Goal: Task Accomplishment & Management: Use online tool/utility

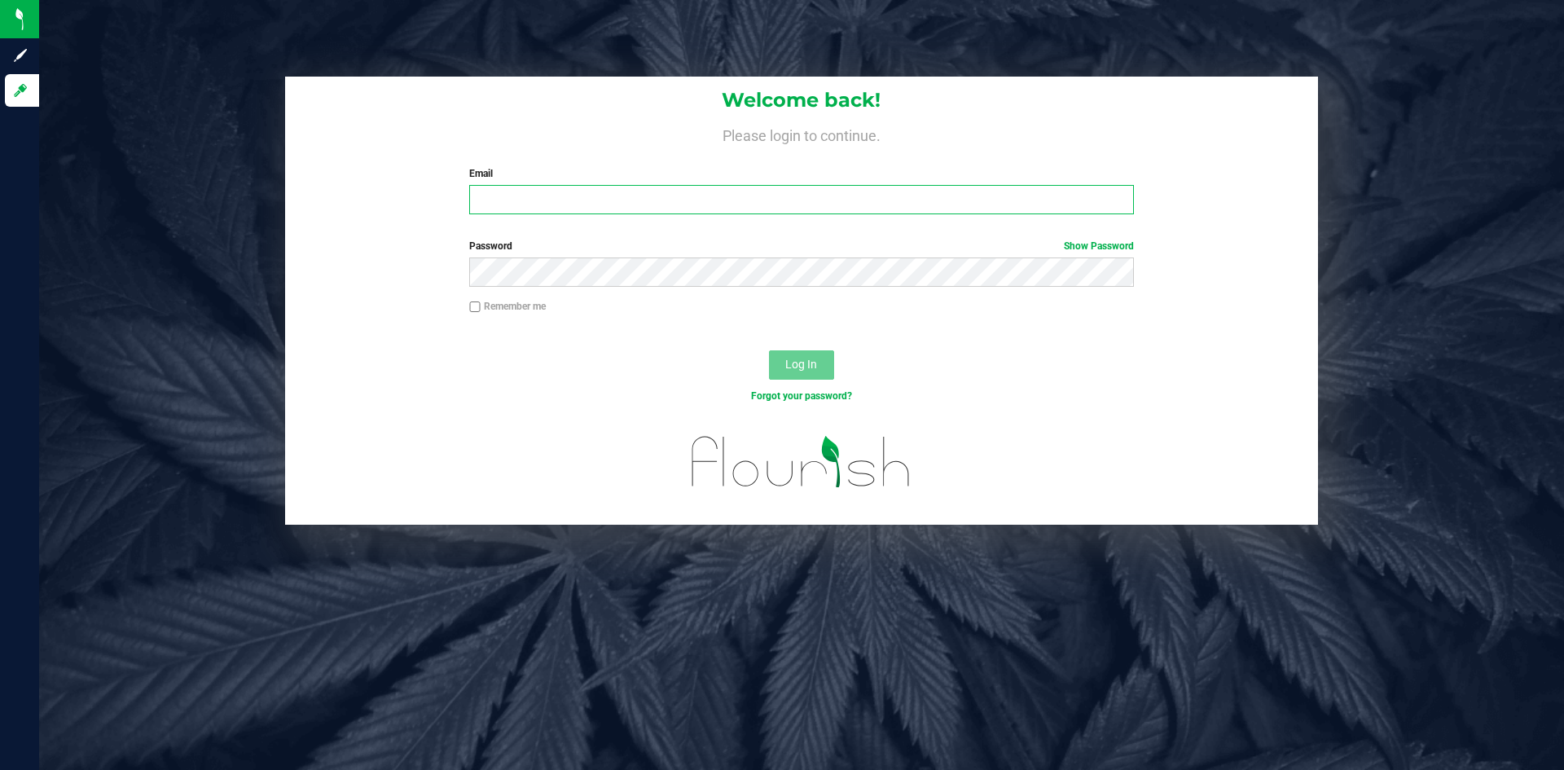
click at [723, 192] on input "Email" at bounding box center [801, 199] width 664 height 29
type input "[EMAIL_ADDRESS][DOMAIN_NAME]"
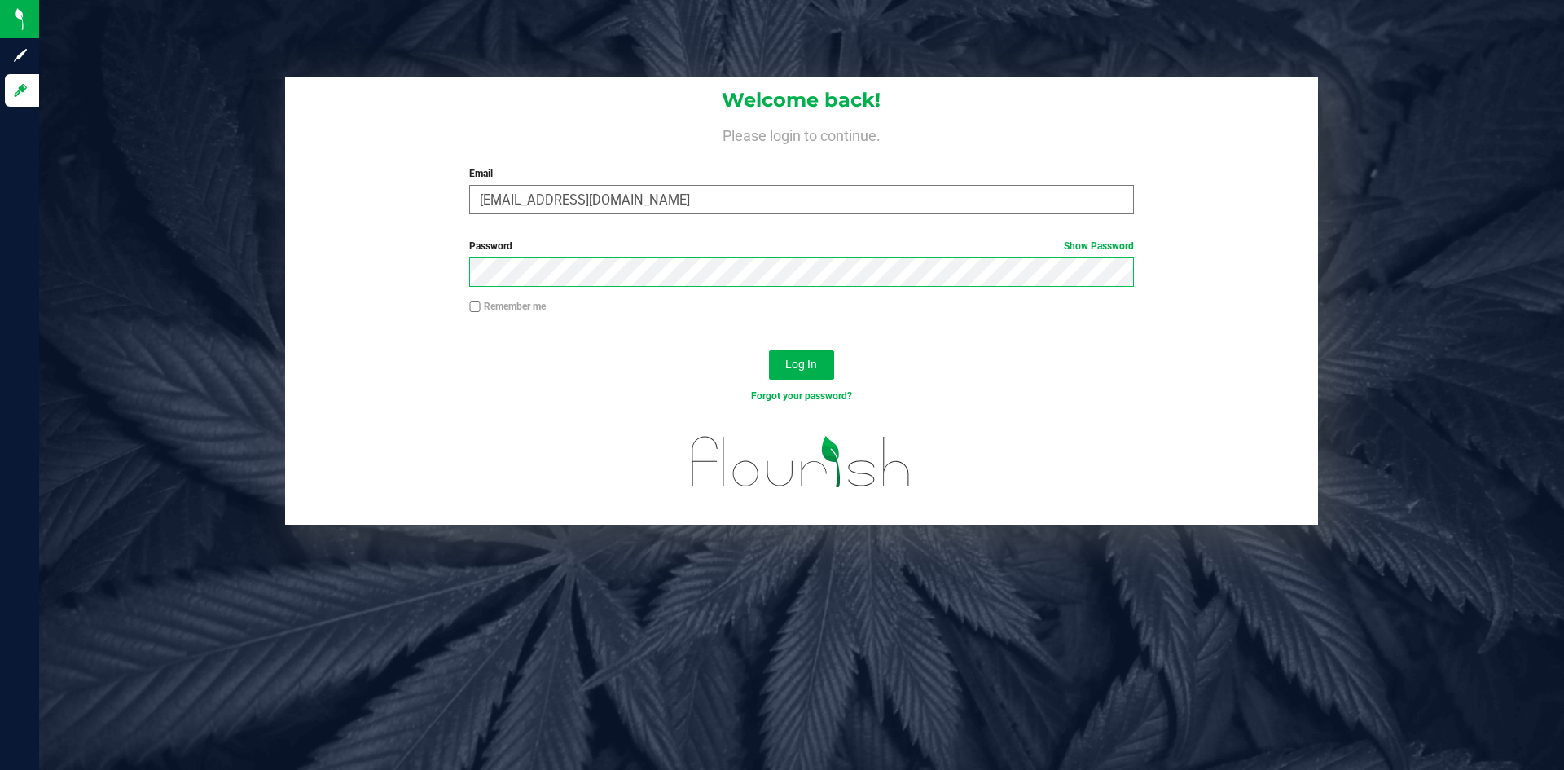
click at [769, 350] on button "Log In" at bounding box center [801, 364] width 65 height 29
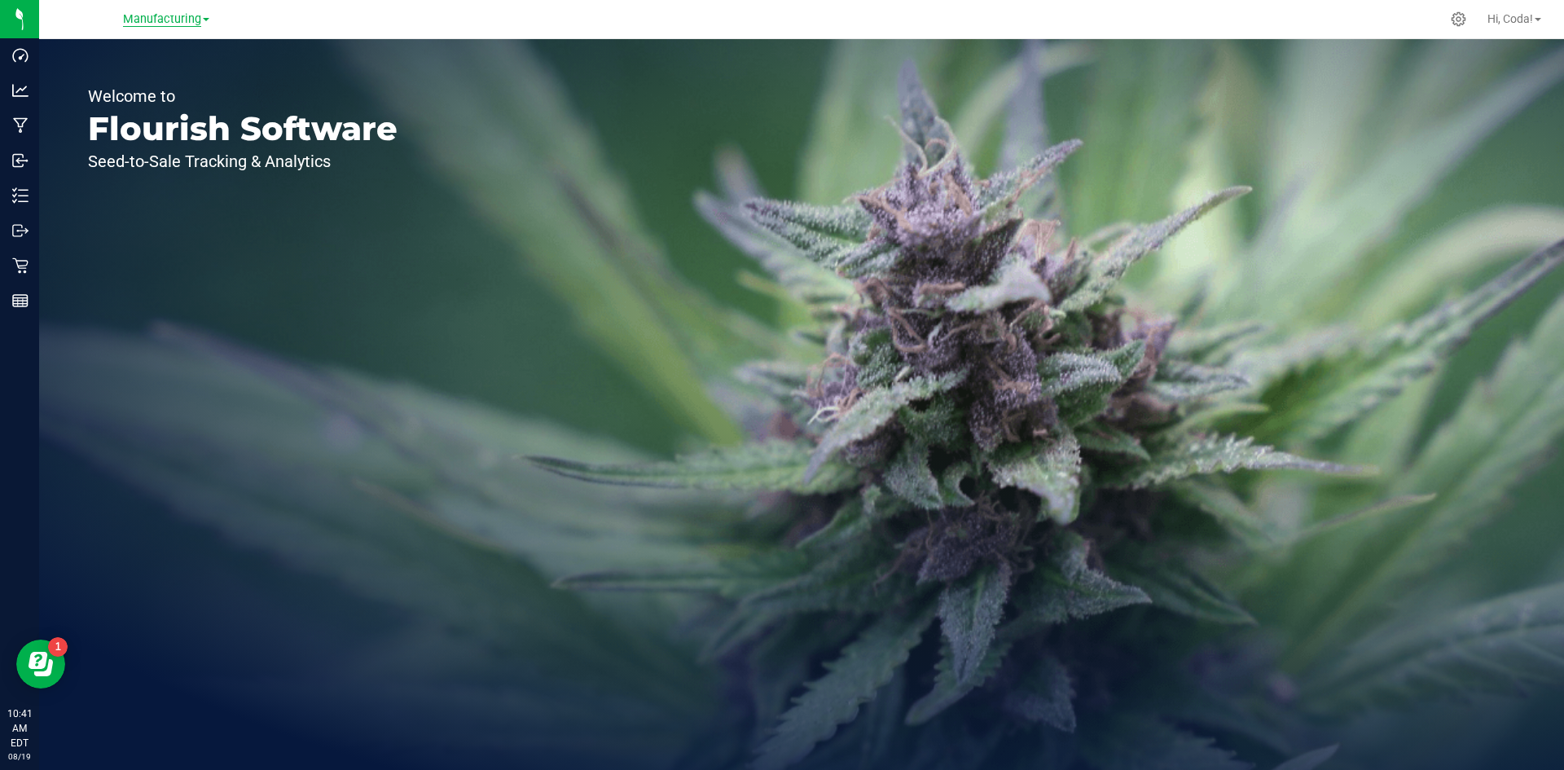
click at [183, 20] on span "Manufacturing" at bounding box center [162, 19] width 78 height 15
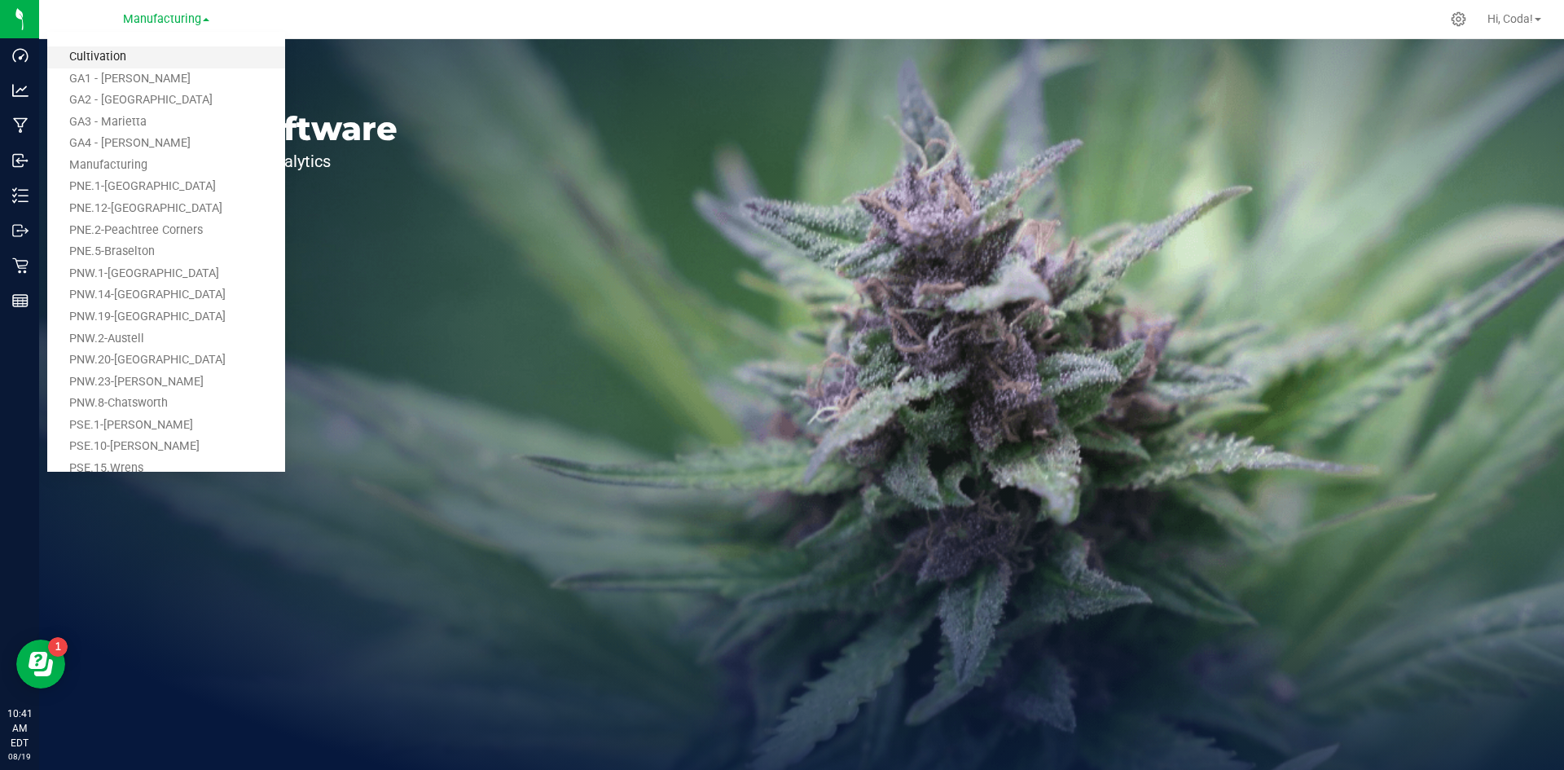
click at [123, 56] on link "Cultivation" at bounding box center [166, 57] width 238 height 22
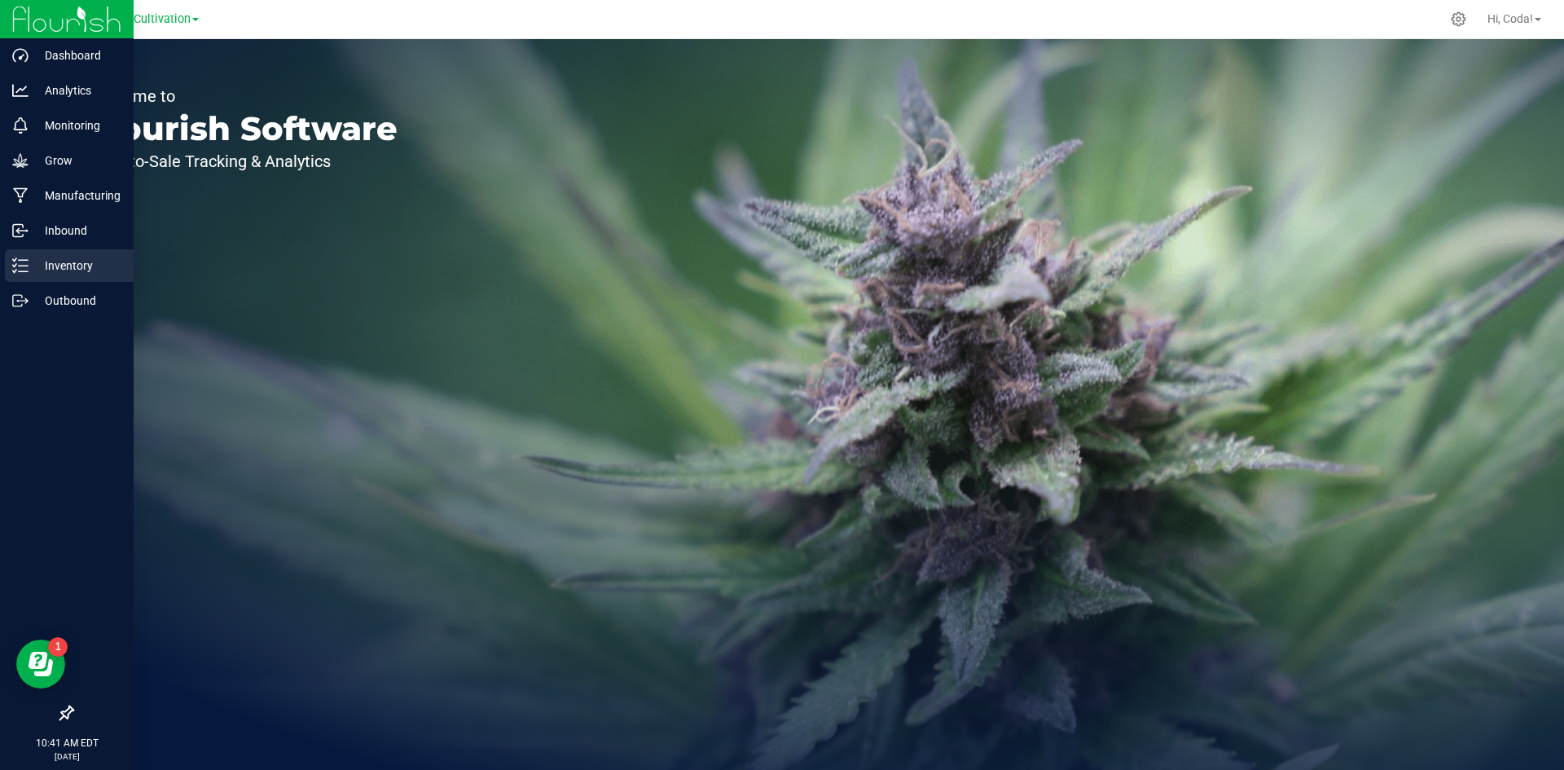
click at [62, 265] on p "Inventory" at bounding box center [78, 266] width 98 height 20
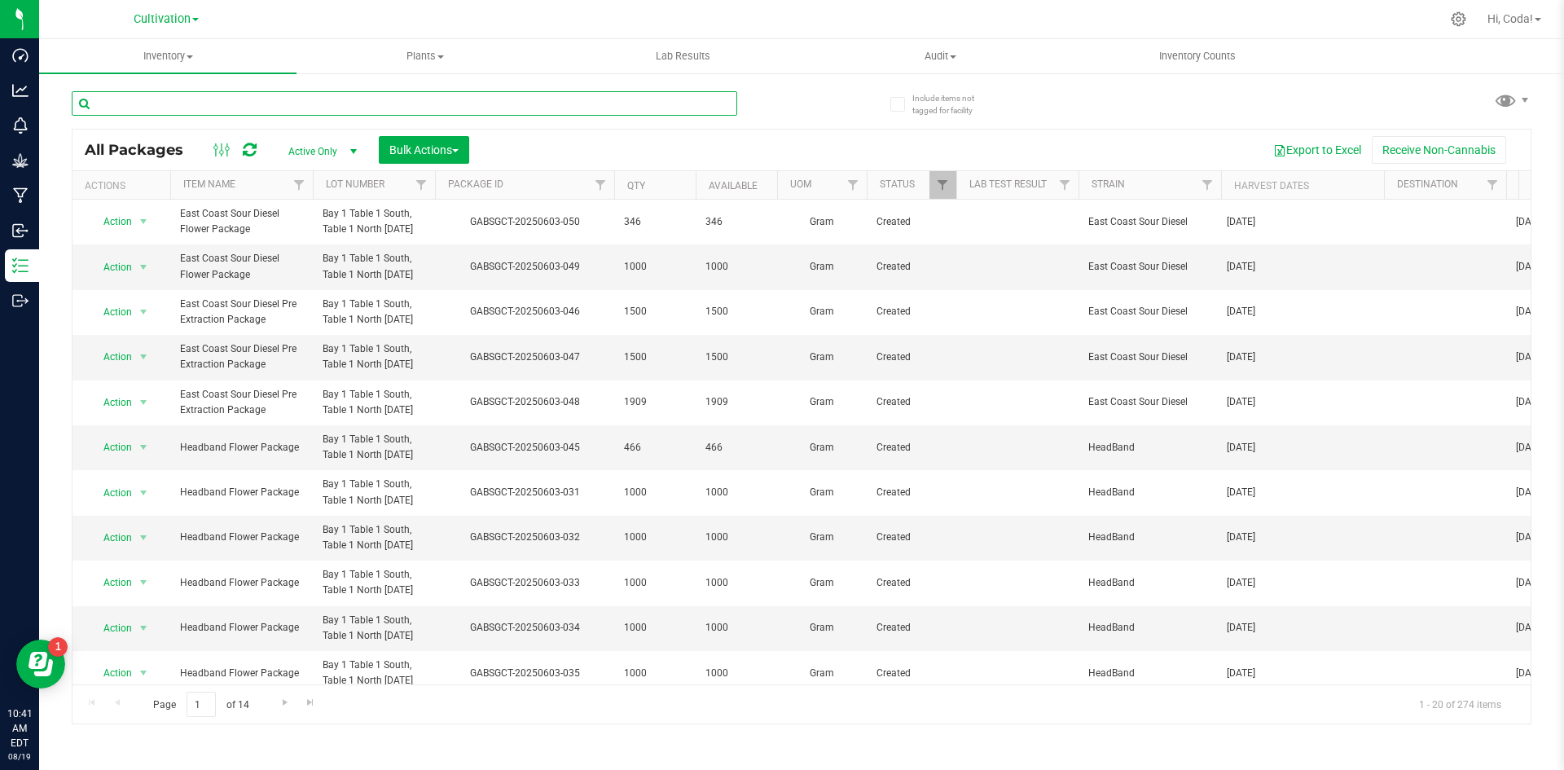
click at [222, 105] on input "text" at bounding box center [404, 103] width 665 height 24
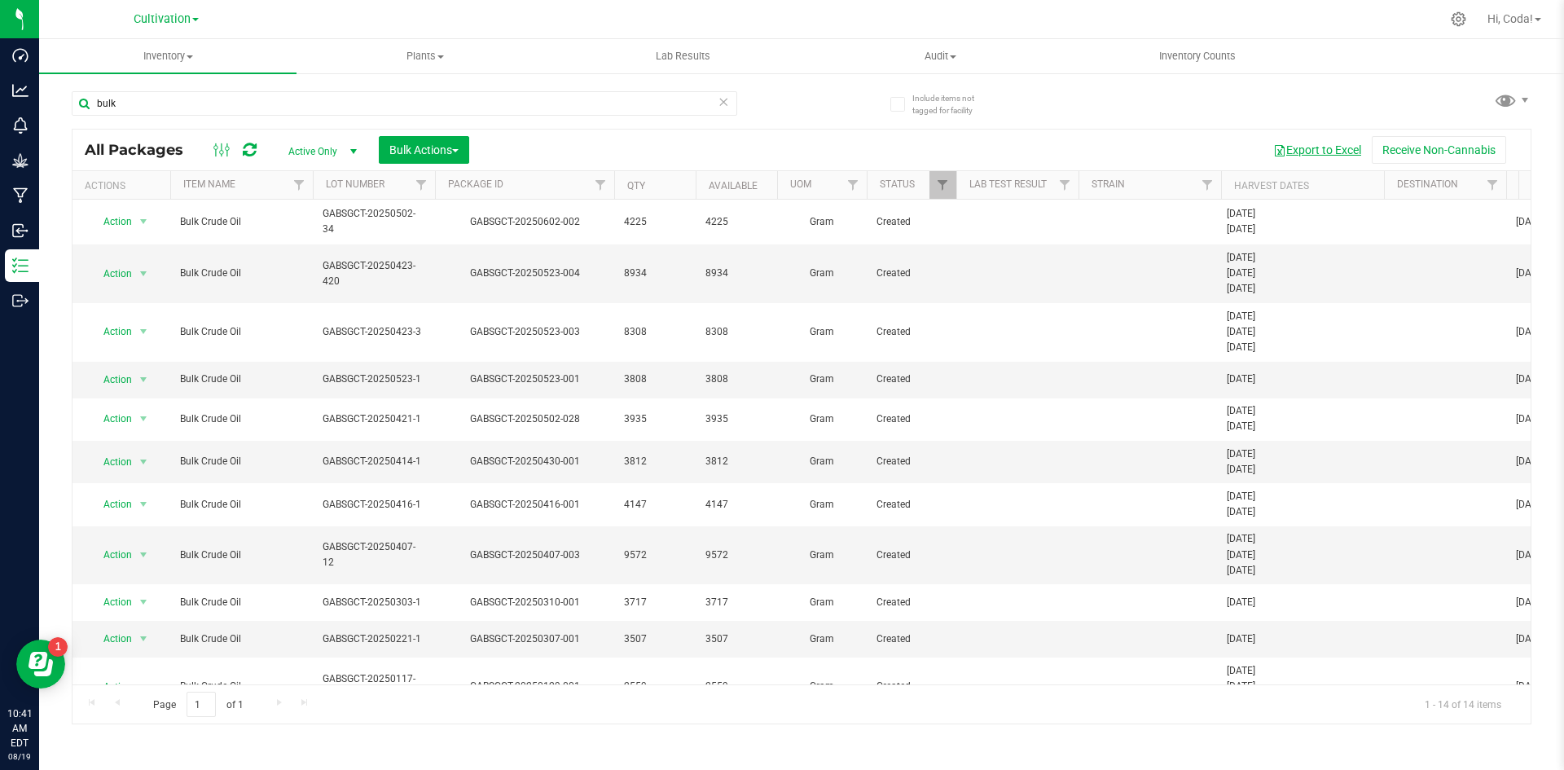
click at [1320, 143] on button "Export to Excel" at bounding box center [1317, 150] width 109 height 28
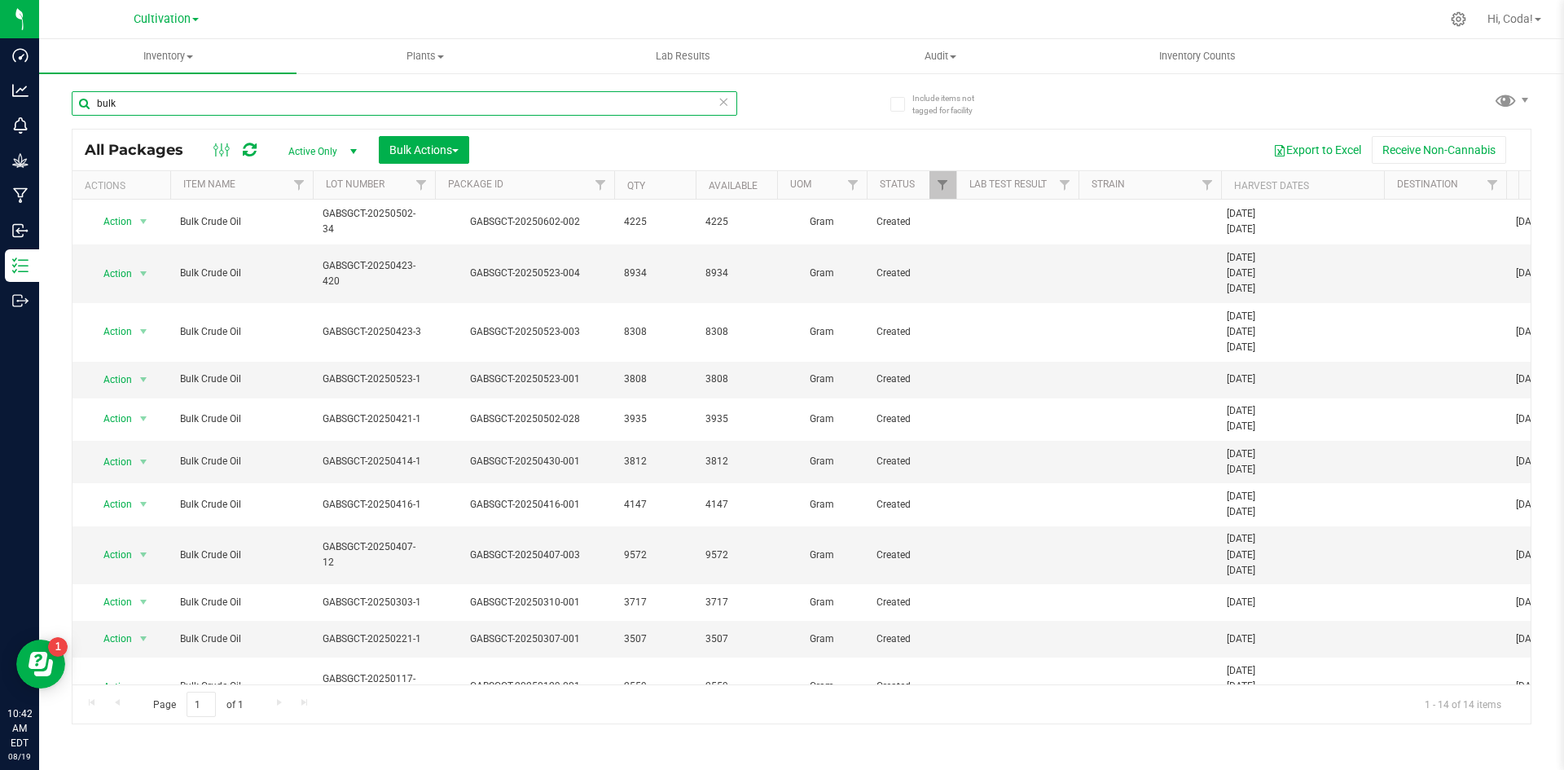
click at [200, 104] on input "bulk" at bounding box center [404, 103] width 665 height 24
click at [247, 106] on input "bulk" at bounding box center [404, 103] width 665 height 24
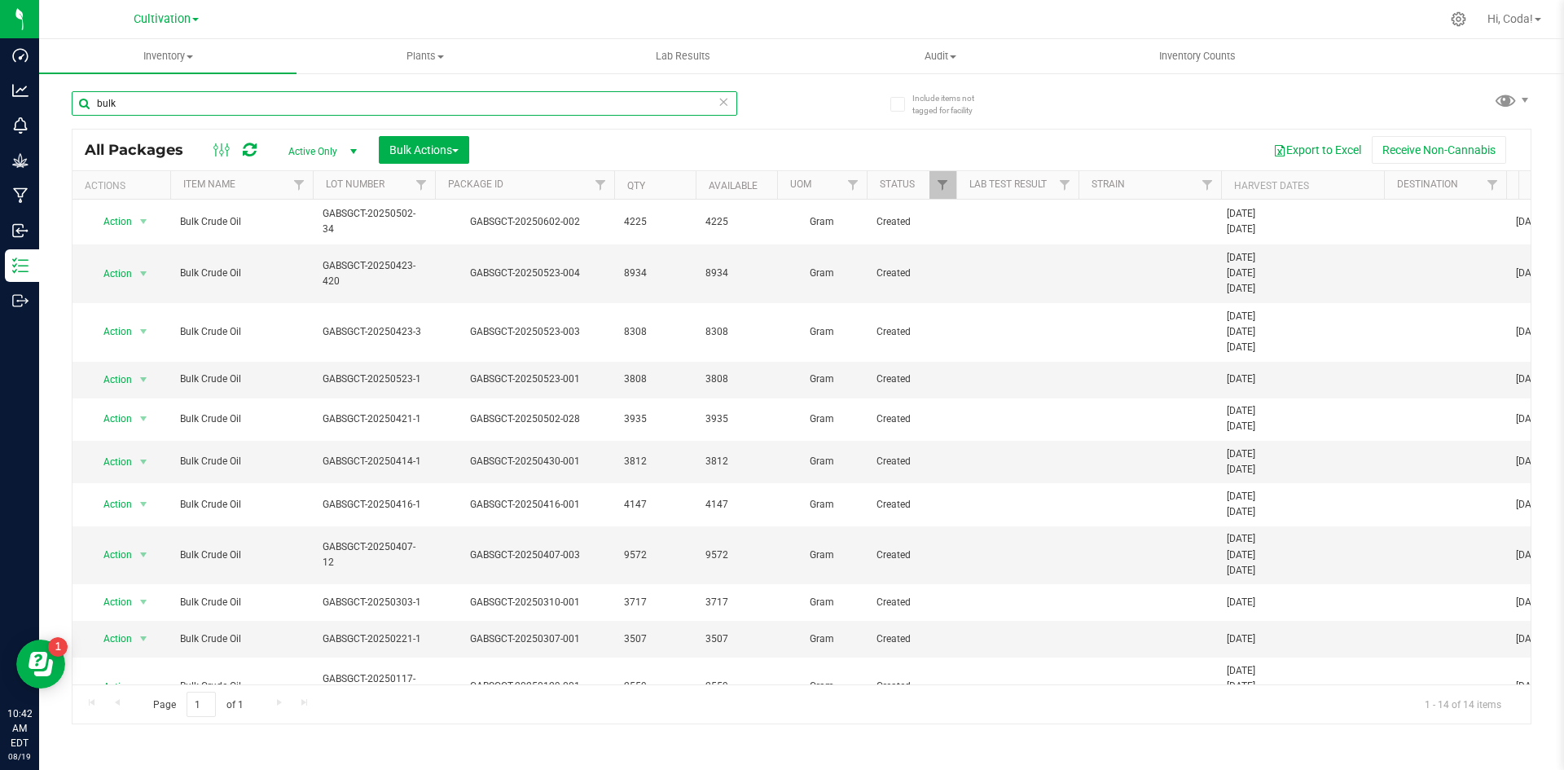
click at [306, 99] on input "bulk" at bounding box center [404, 103] width 665 height 24
click at [325, 100] on input "bulk" at bounding box center [404, 103] width 665 height 24
click at [325, 103] on input "bulk" at bounding box center [404, 103] width 665 height 24
type input "b"
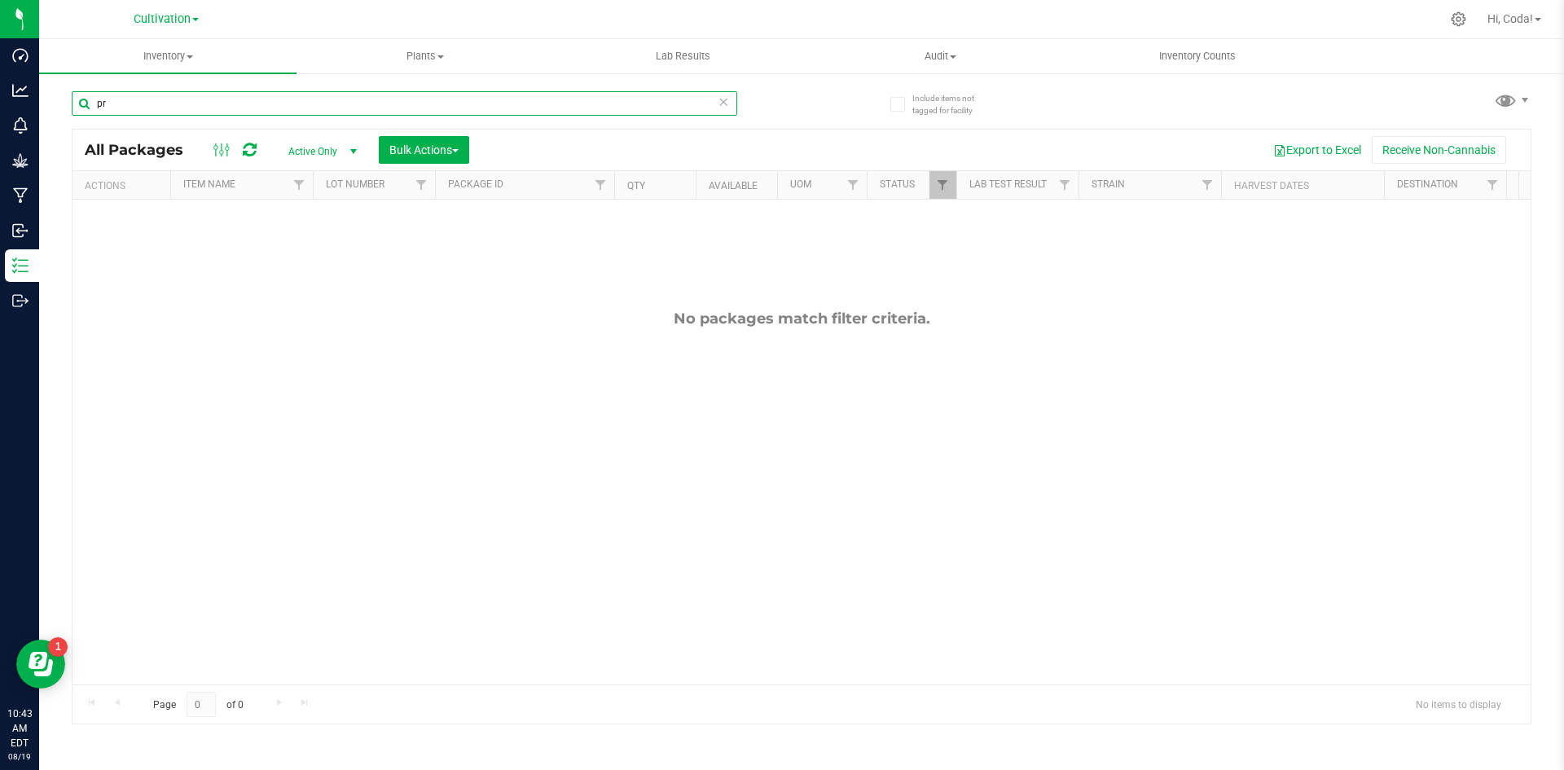
type input "p"
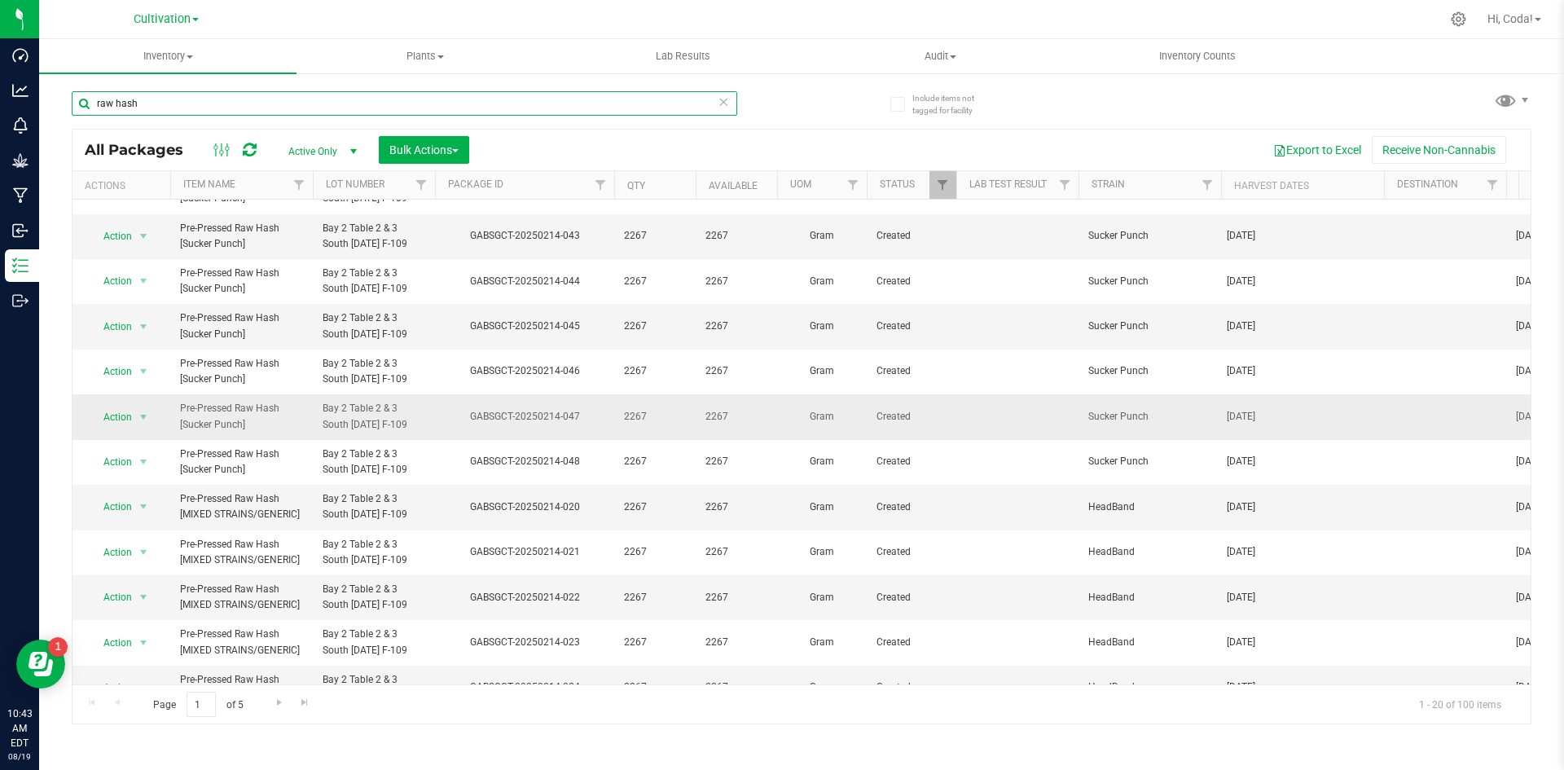
scroll to position [429, 0]
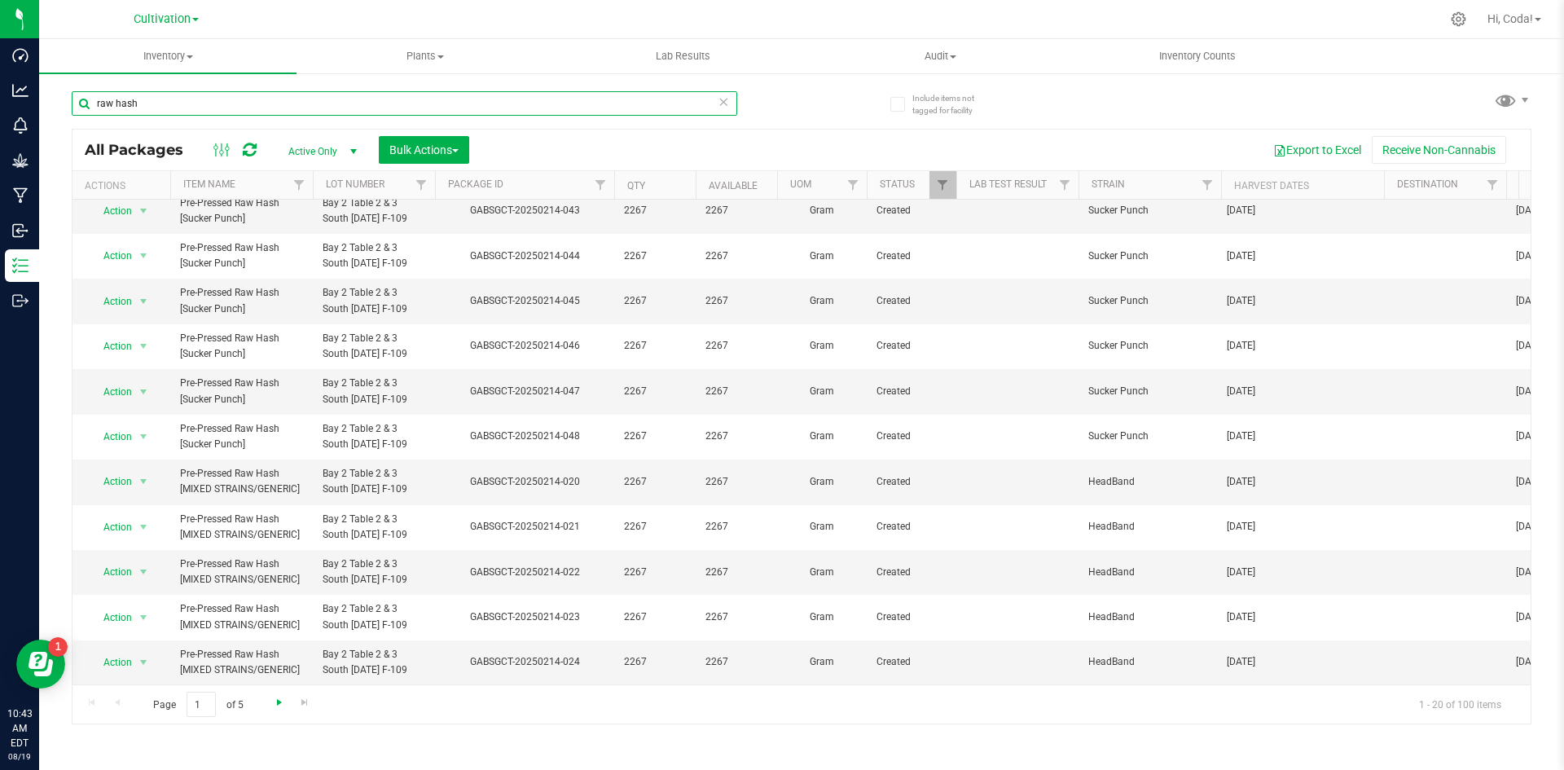
type input "raw hash"
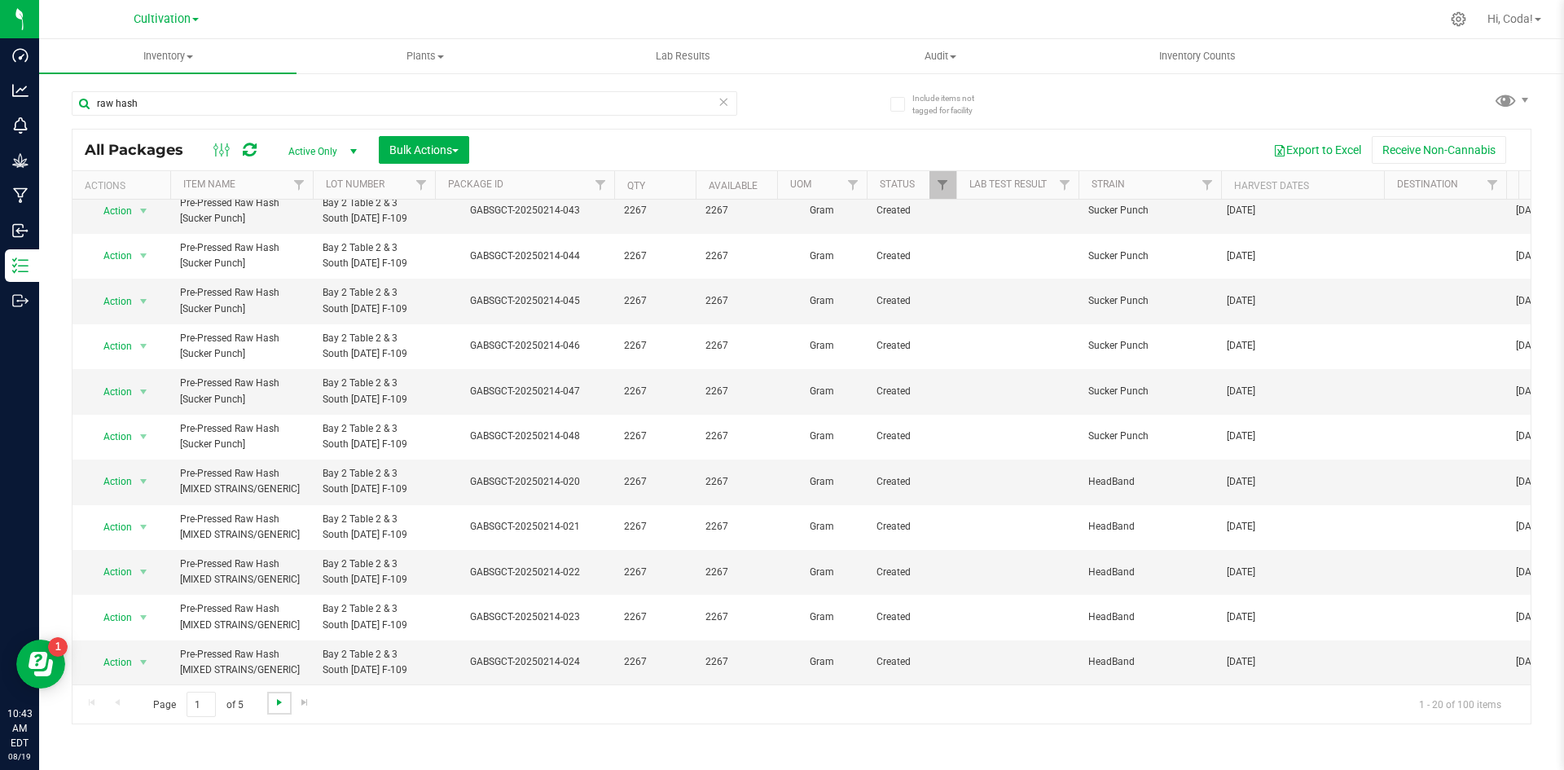
click at [283, 704] on span "Go to the next page" at bounding box center [279, 702] width 13 height 13
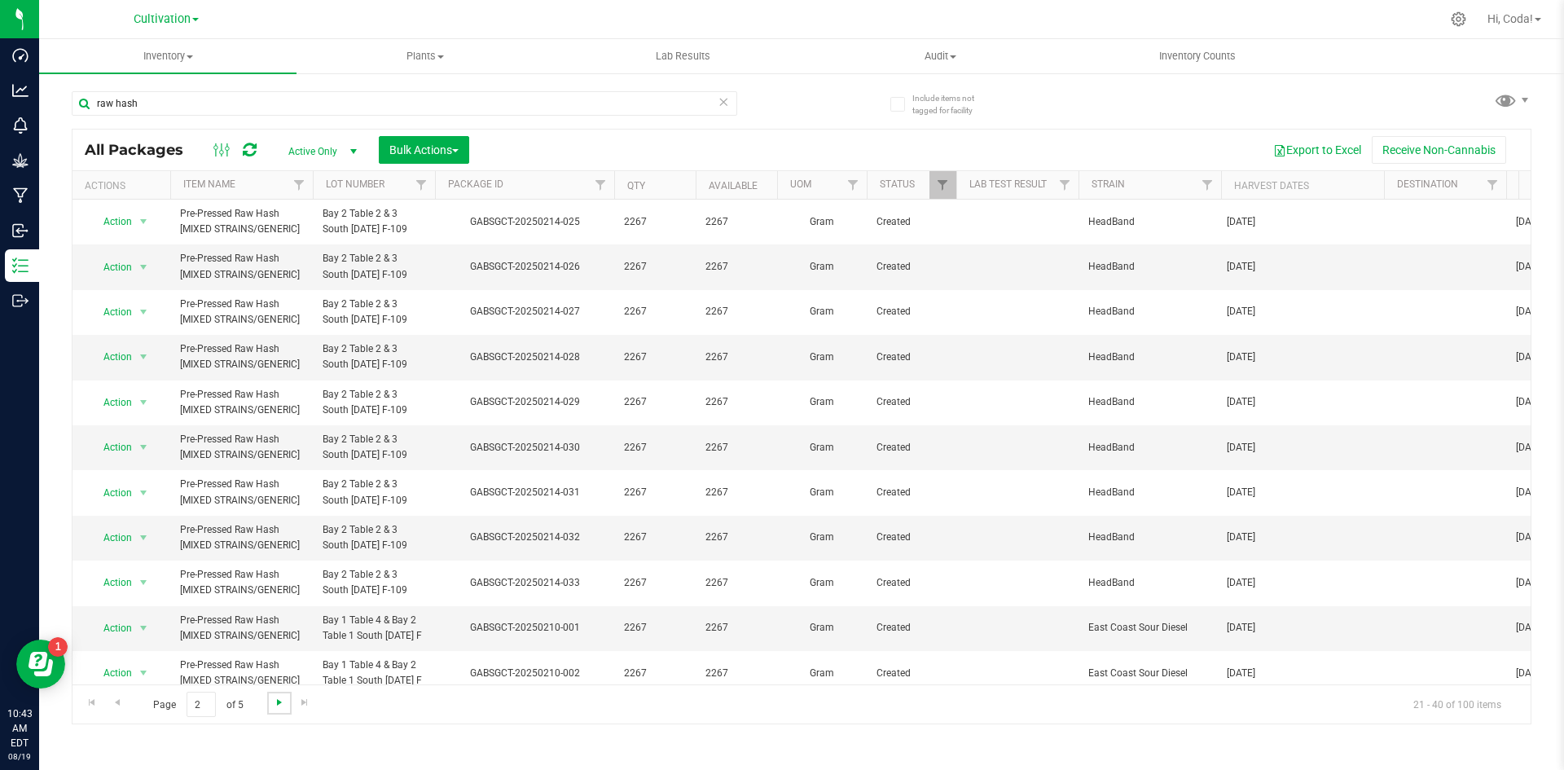
click at [283, 704] on span "Go to the next page" at bounding box center [279, 702] width 13 height 13
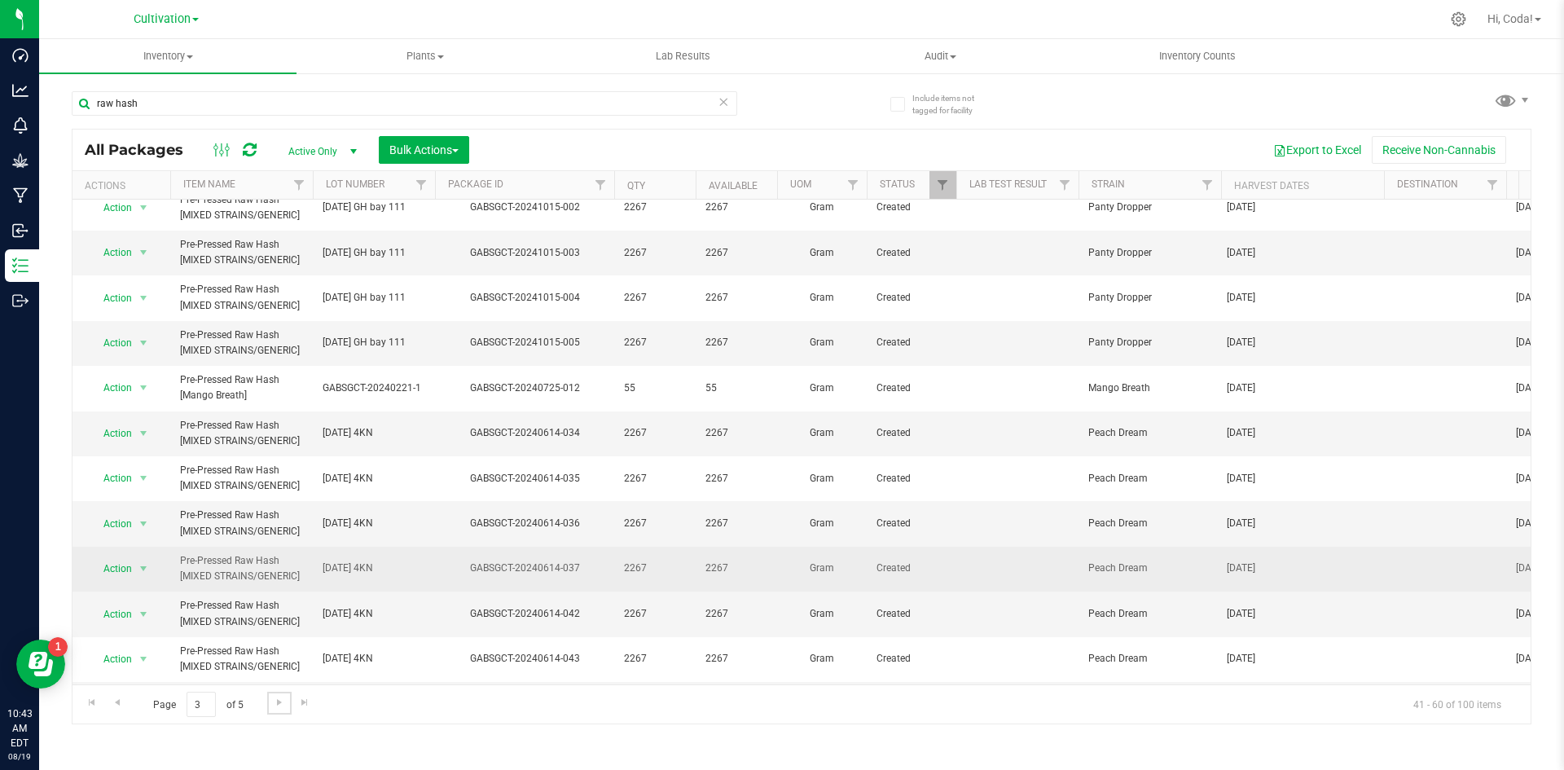
scroll to position [429, 0]
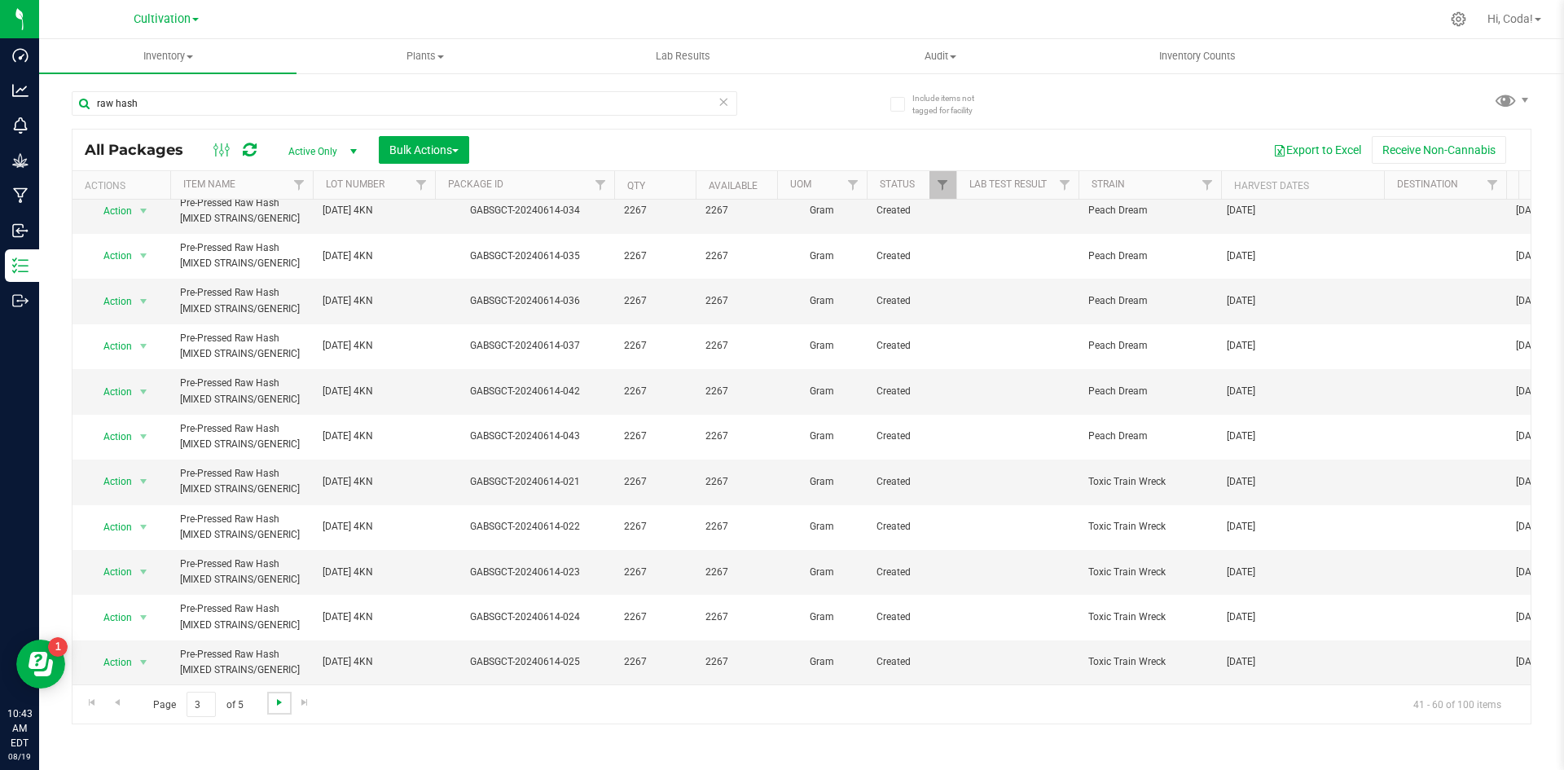
click at [274, 696] on span "Go to the next page" at bounding box center [279, 702] width 13 height 13
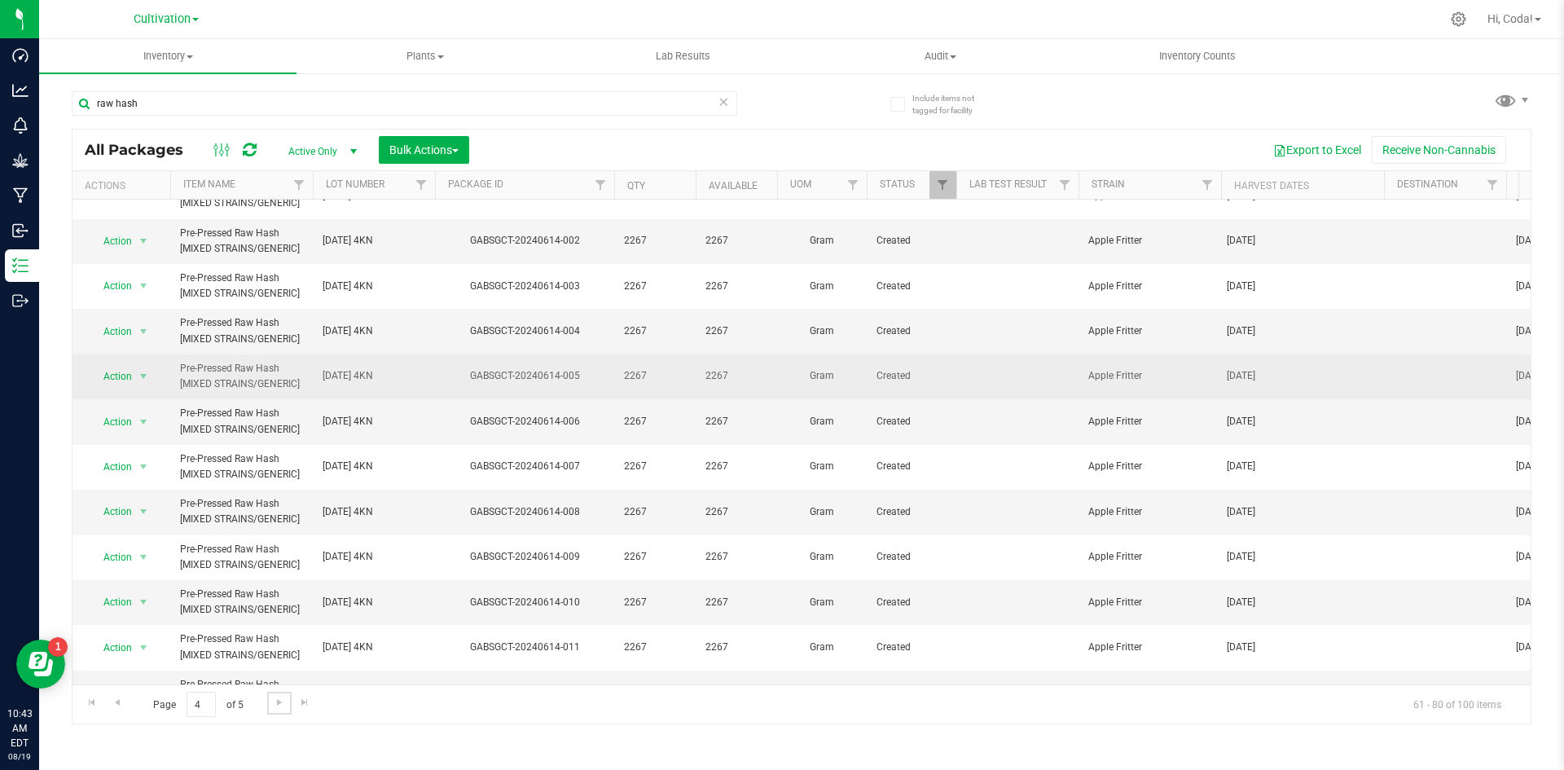
scroll to position [429, 0]
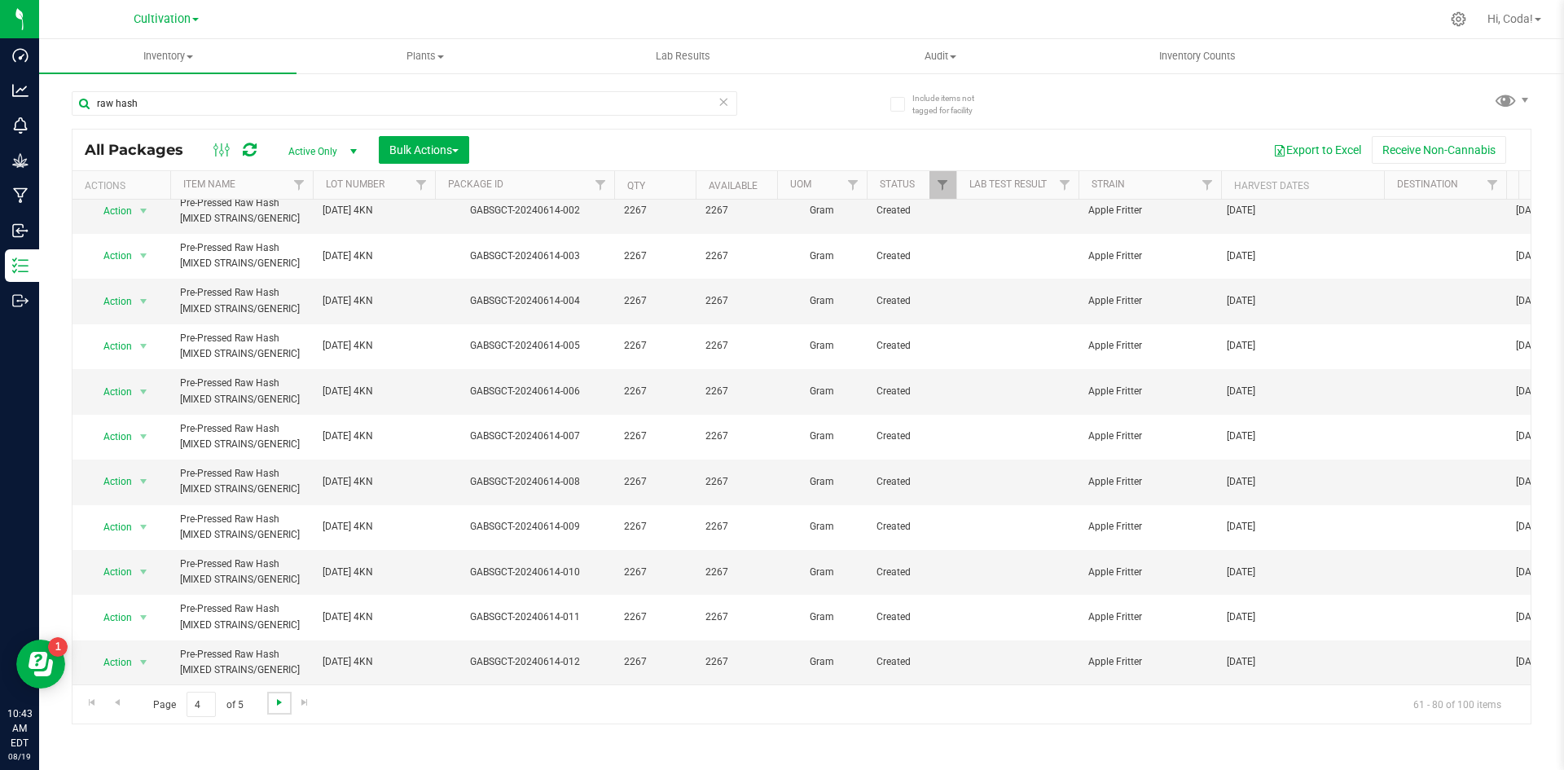
click at [277, 701] on span "Go to the next page" at bounding box center [279, 702] width 13 height 13
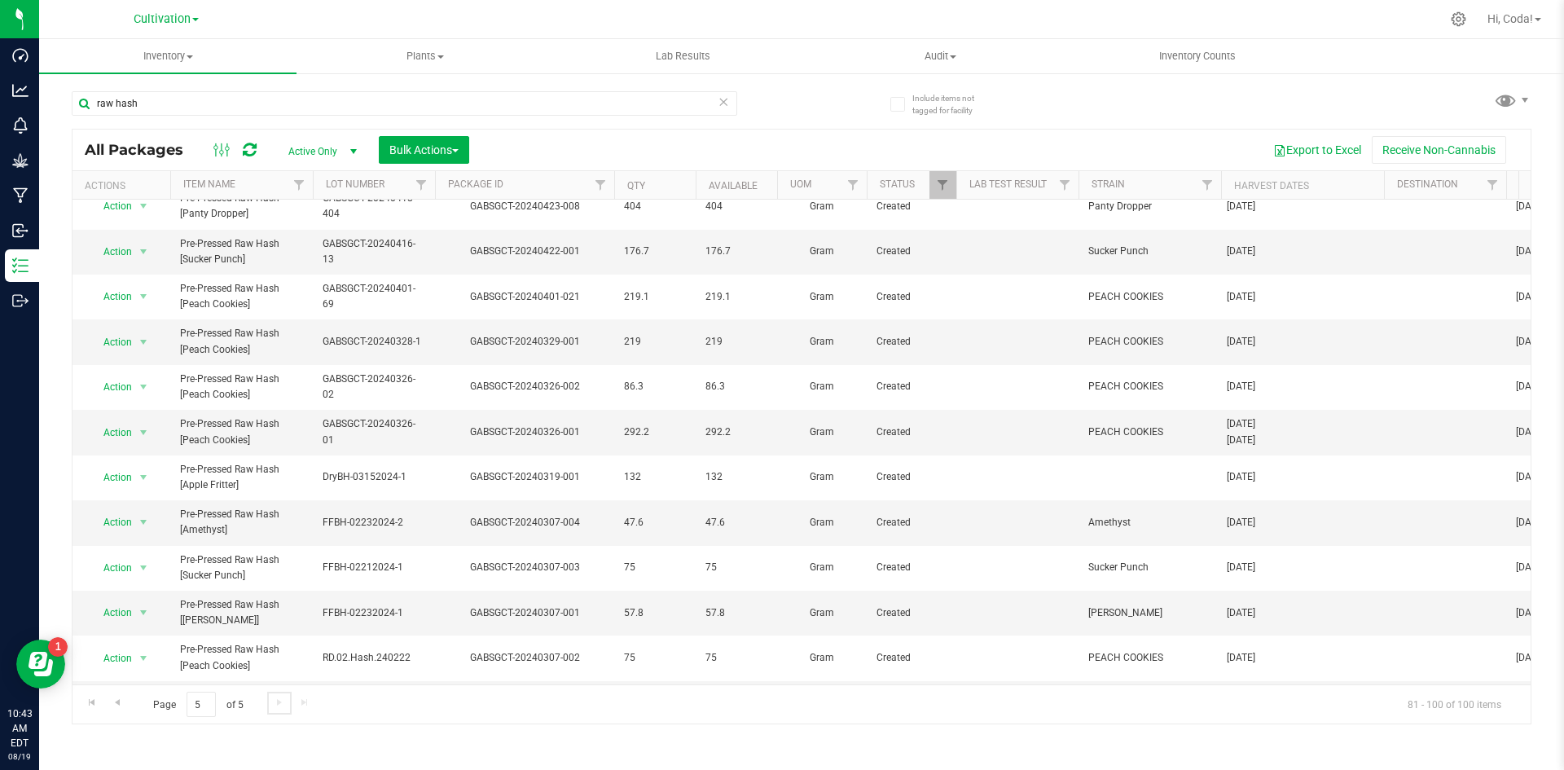
scroll to position [348, 0]
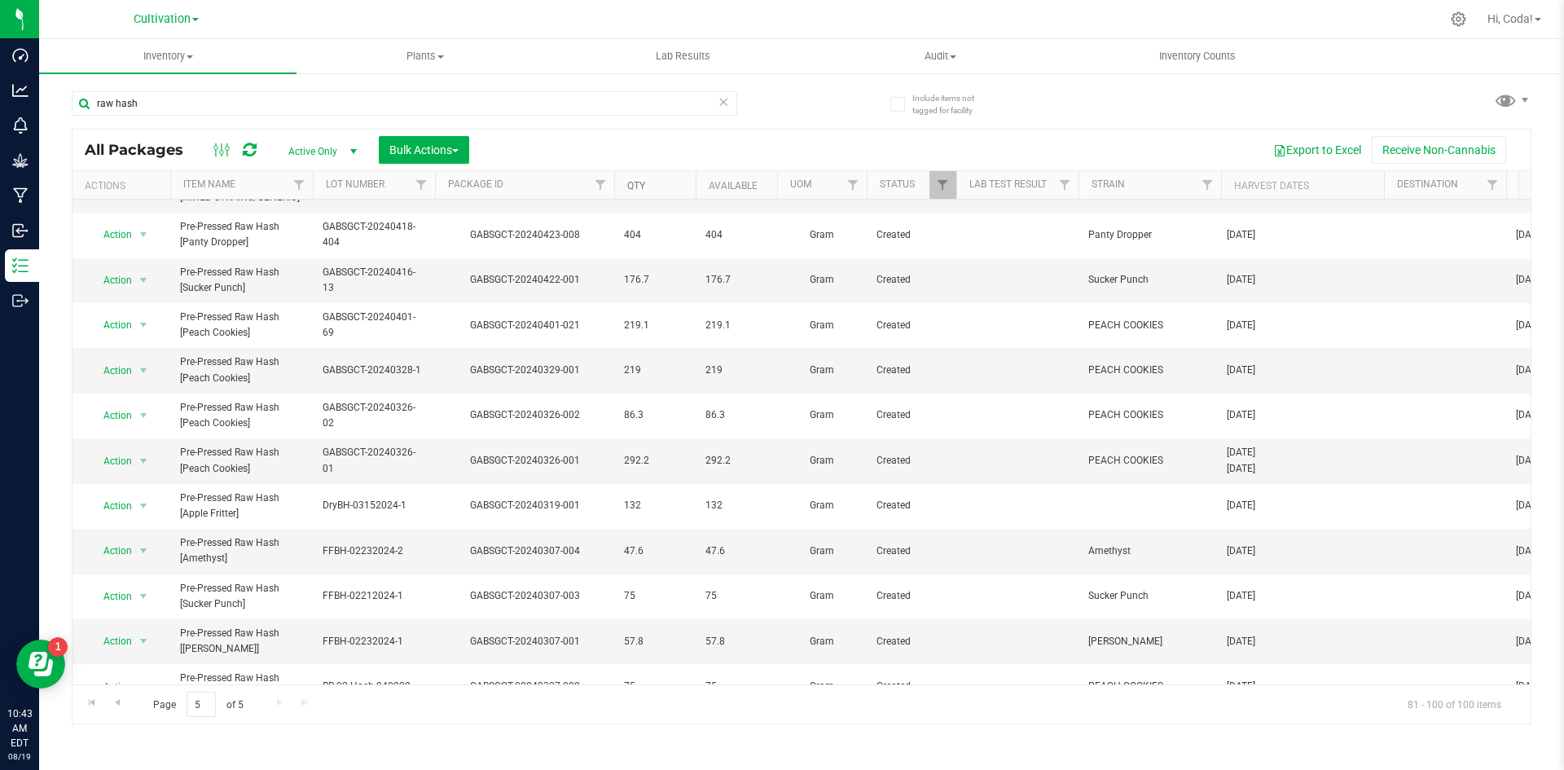
click at [640, 182] on link "Qty" at bounding box center [636, 185] width 18 height 11
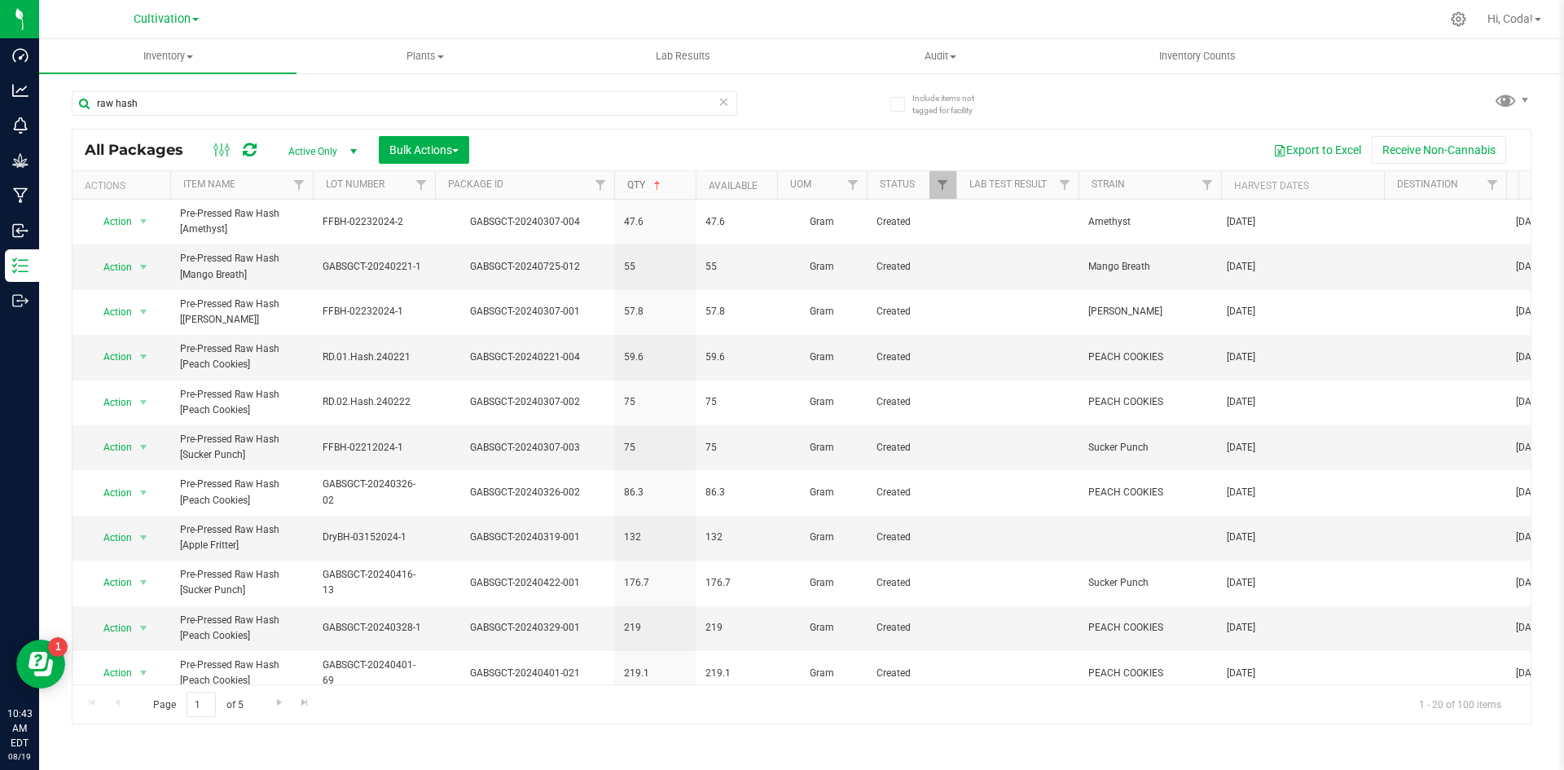
click at [646, 185] on link "Qty" at bounding box center [645, 184] width 37 height 11
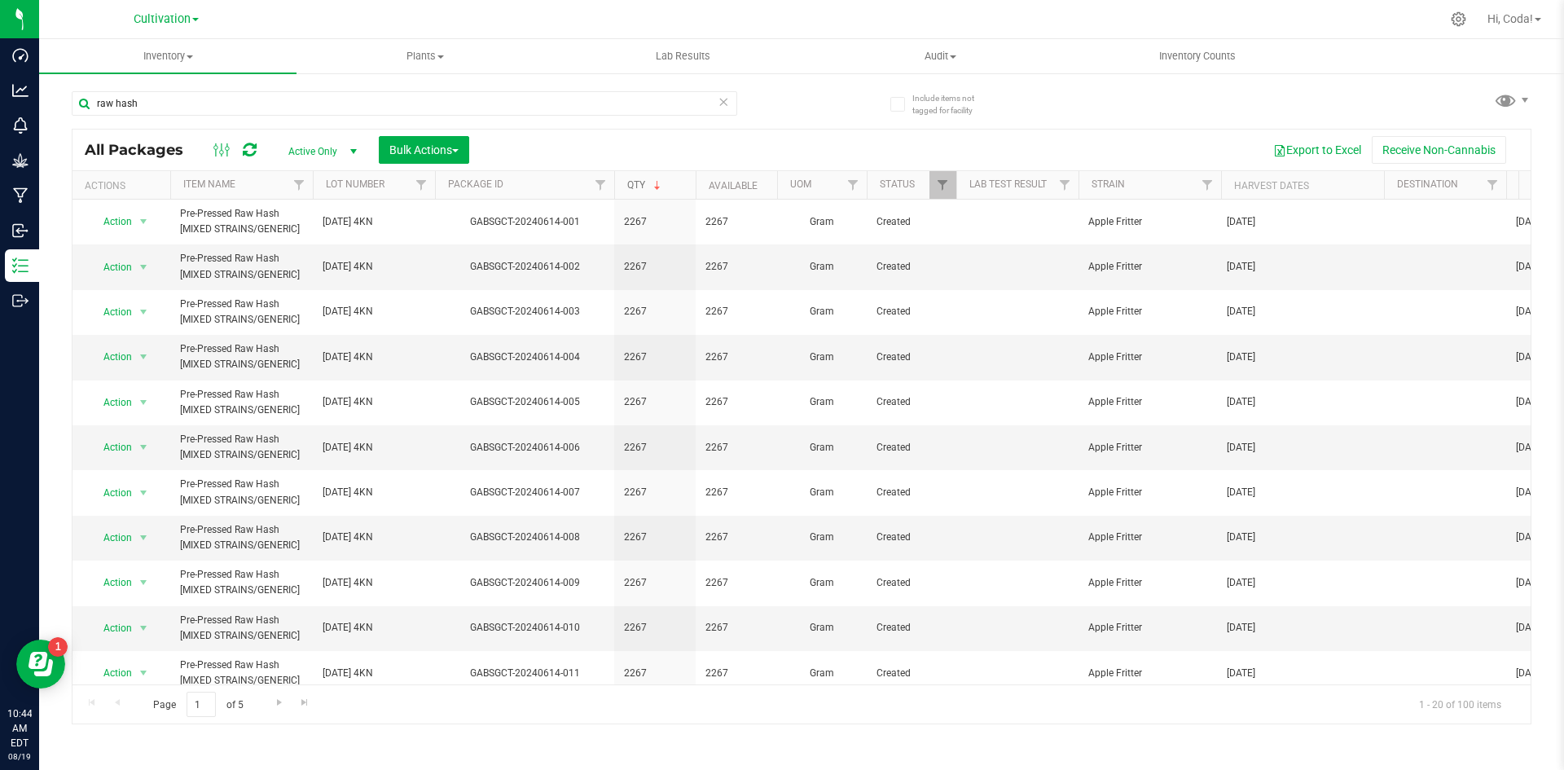
click at [644, 183] on link "Qty" at bounding box center [645, 184] width 37 height 11
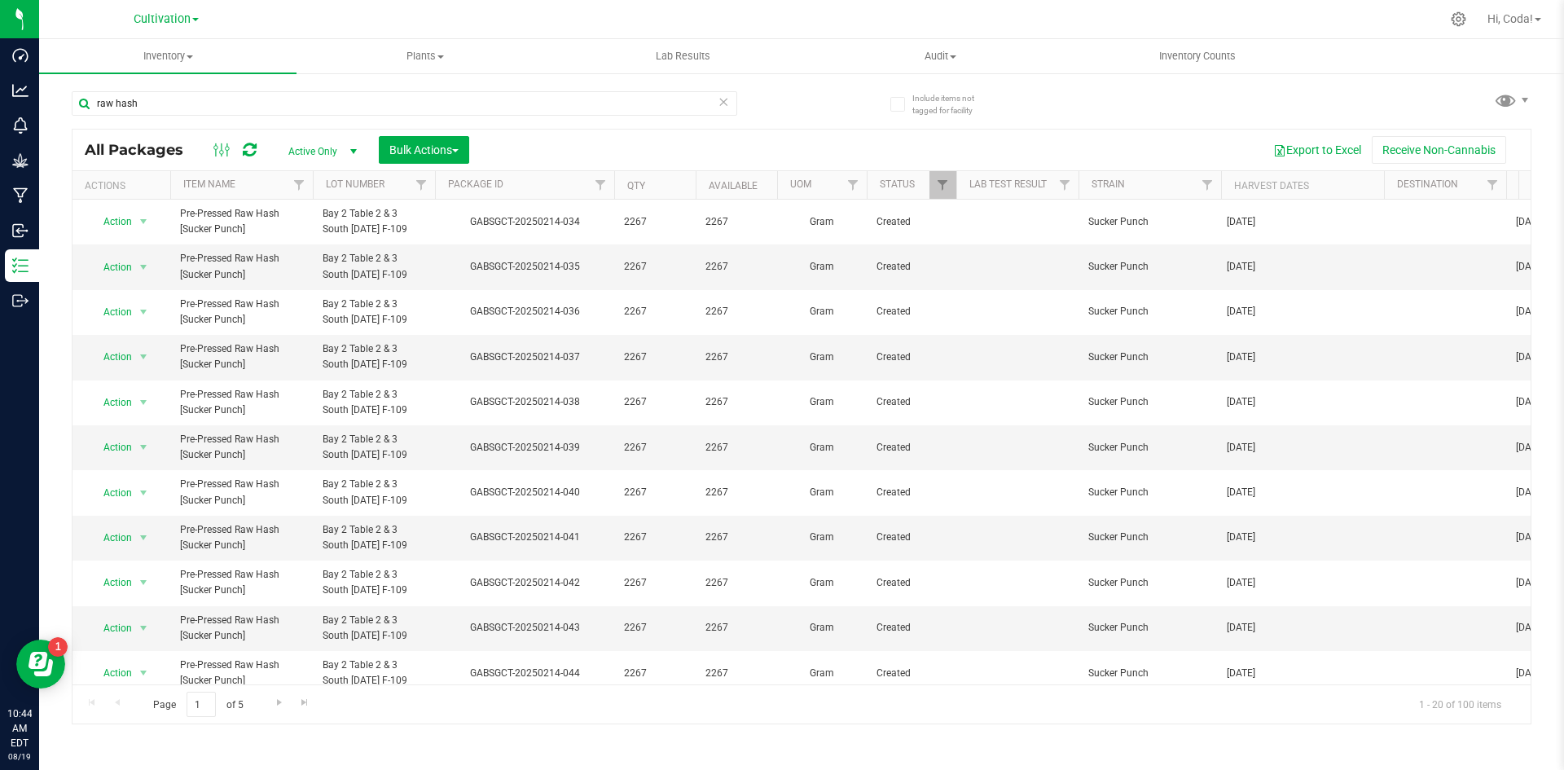
click at [632, 174] on th "Qty" at bounding box center [654, 185] width 81 height 29
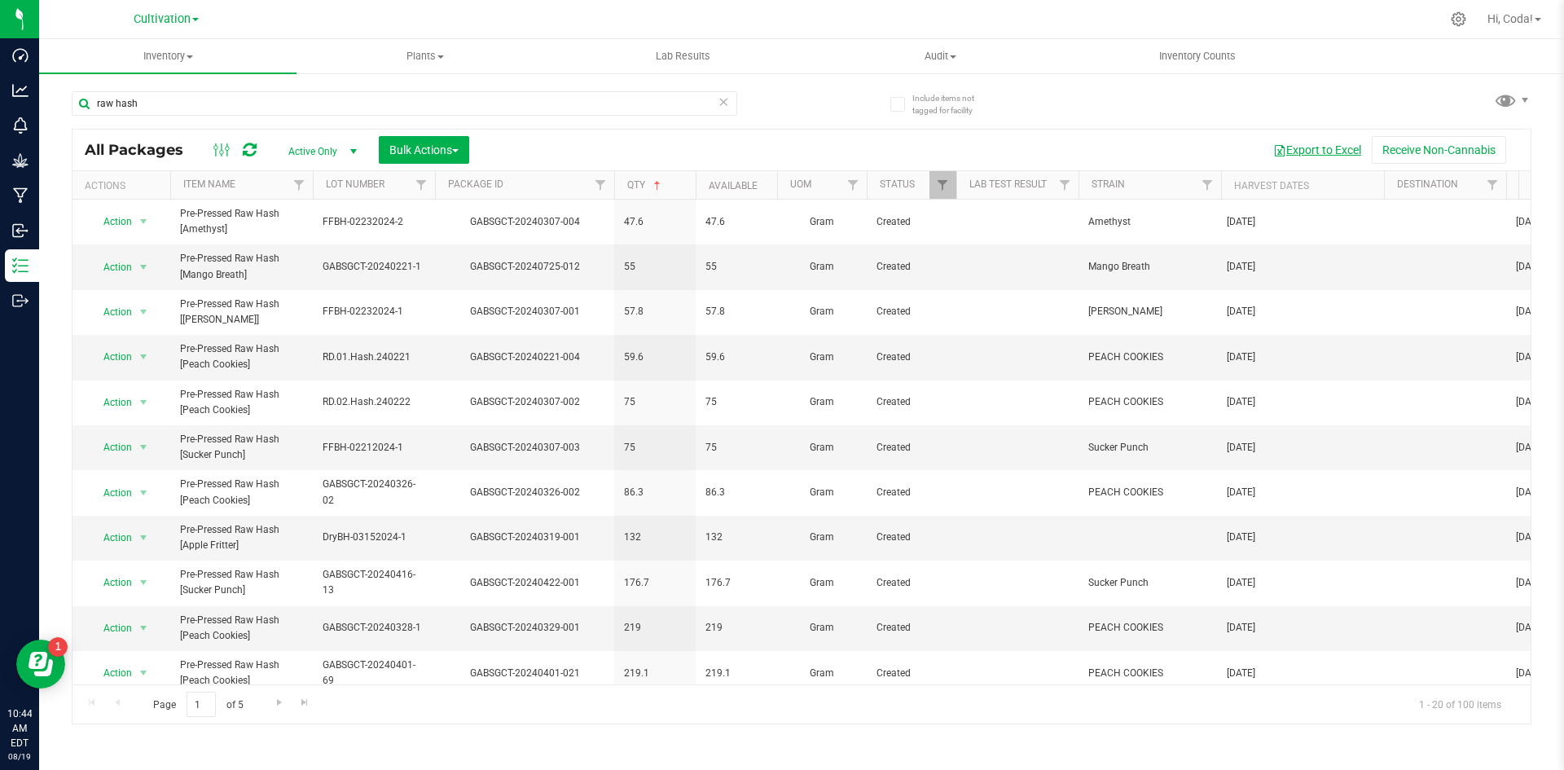
click at [1333, 143] on button "Export to Excel" at bounding box center [1317, 150] width 109 height 28
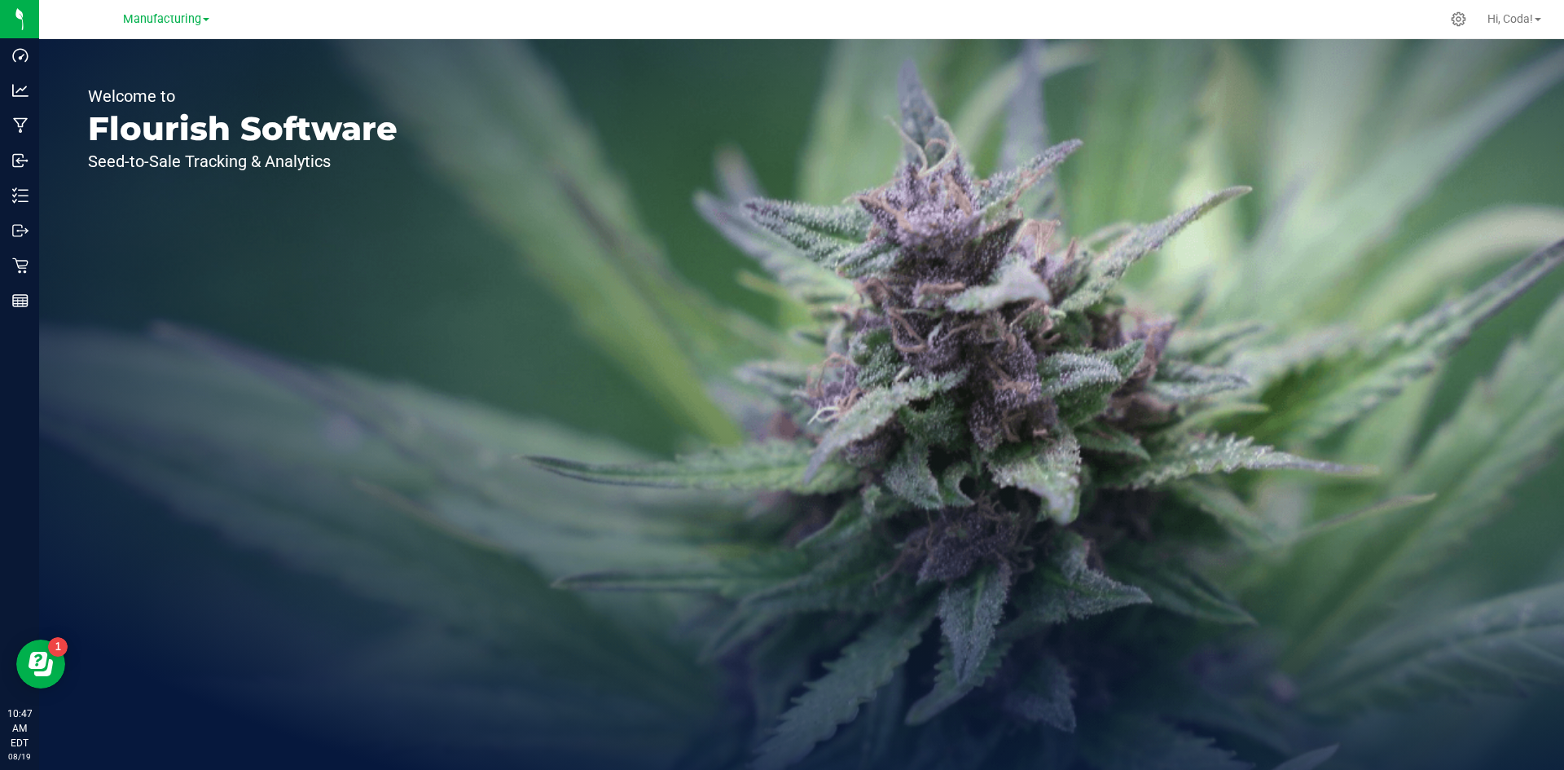
click at [1521, 7] on div "Hi, Coda!" at bounding box center [1514, 19] width 67 height 29
click at [1514, 22] on span "Hi, Coda!" at bounding box center [1510, 18] width 46 height 13
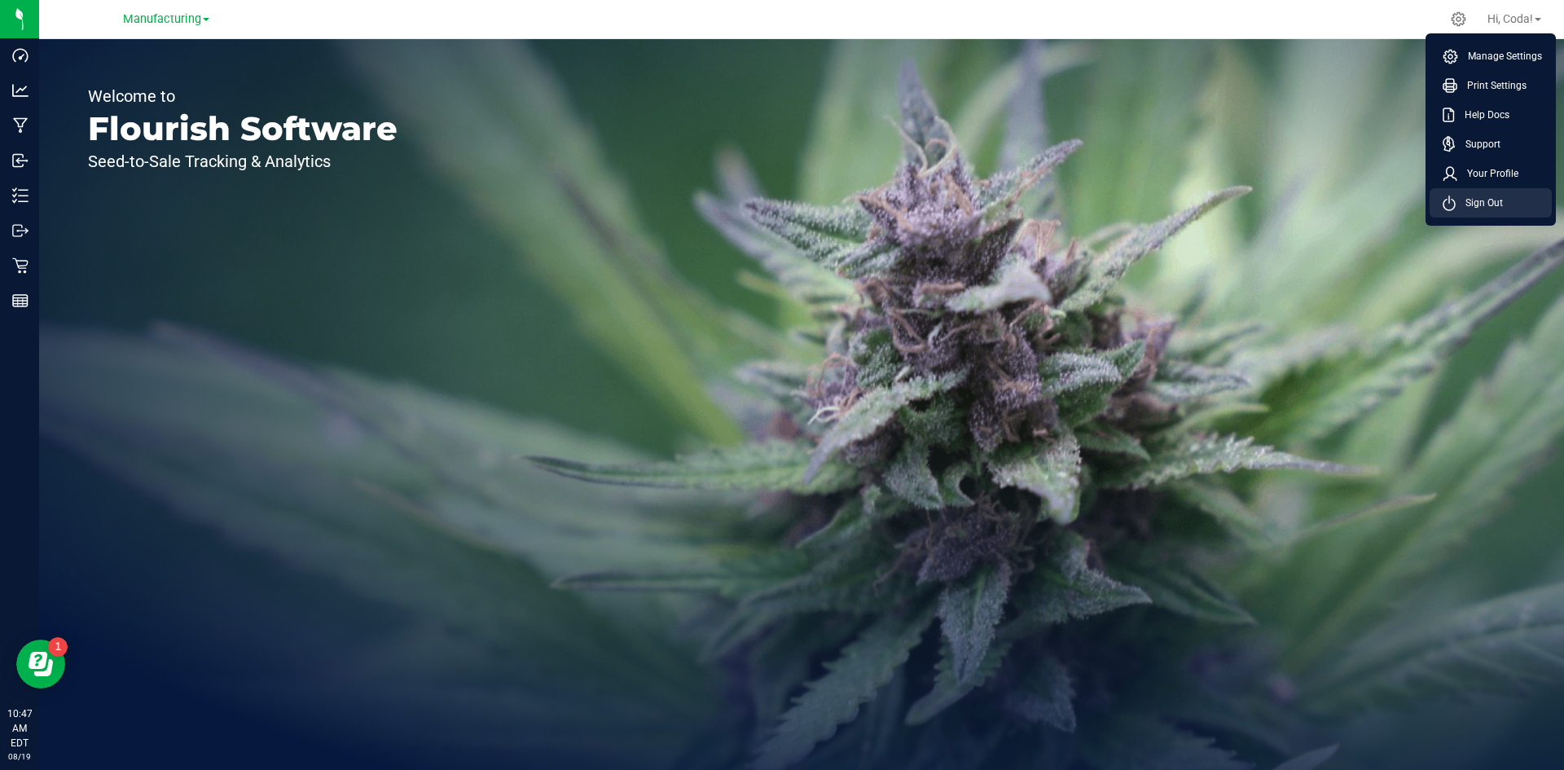
click at [1474, 206] on span "Sign Out" at bounding box center [1479, 203] width 47 height 16
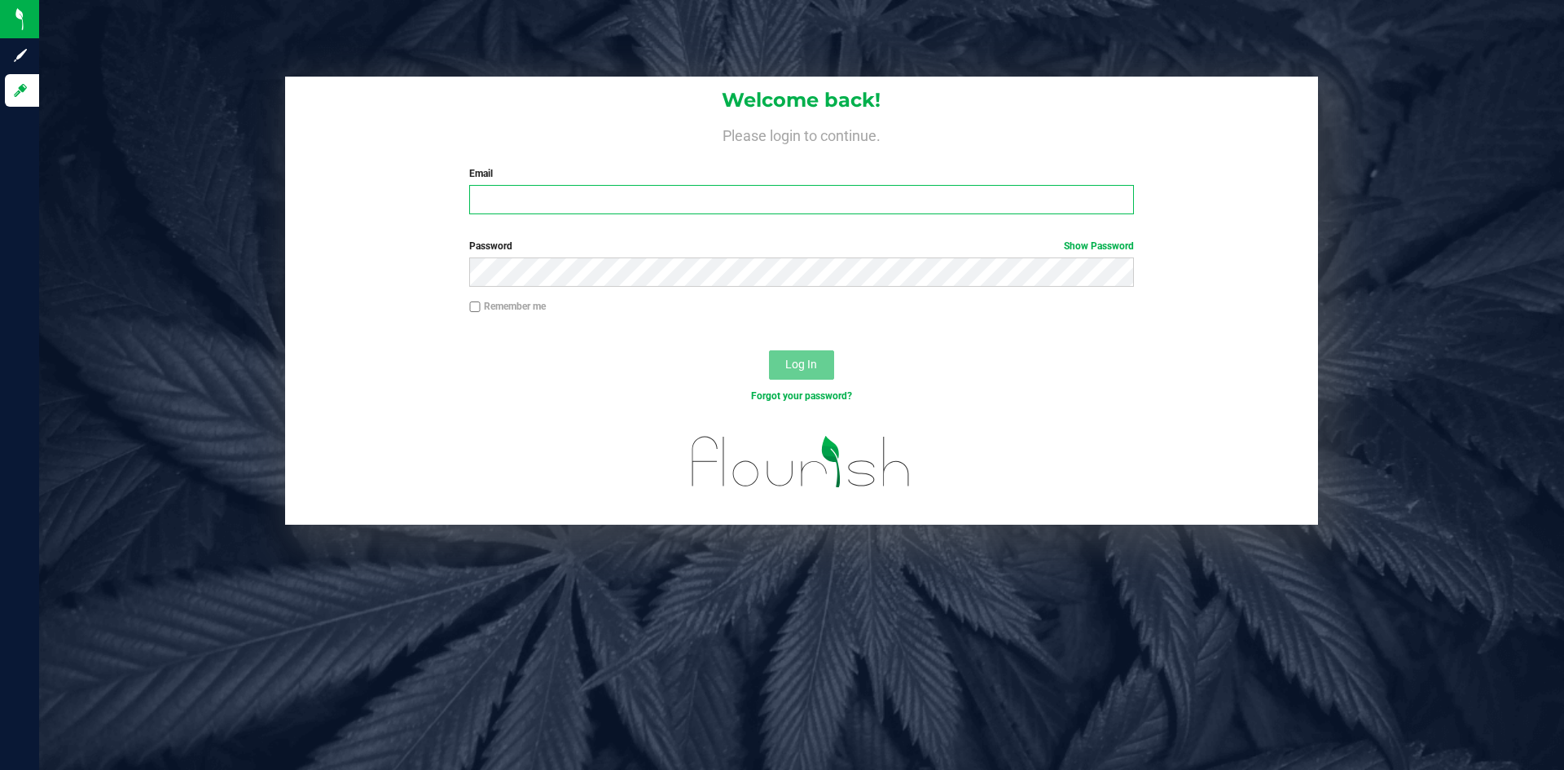
click at [894, 192] on input "Email" at bounding box center [801, 199] width 664 height 29
type input "[EMAIL_ADDRESS][DOMAIN_NAME]"
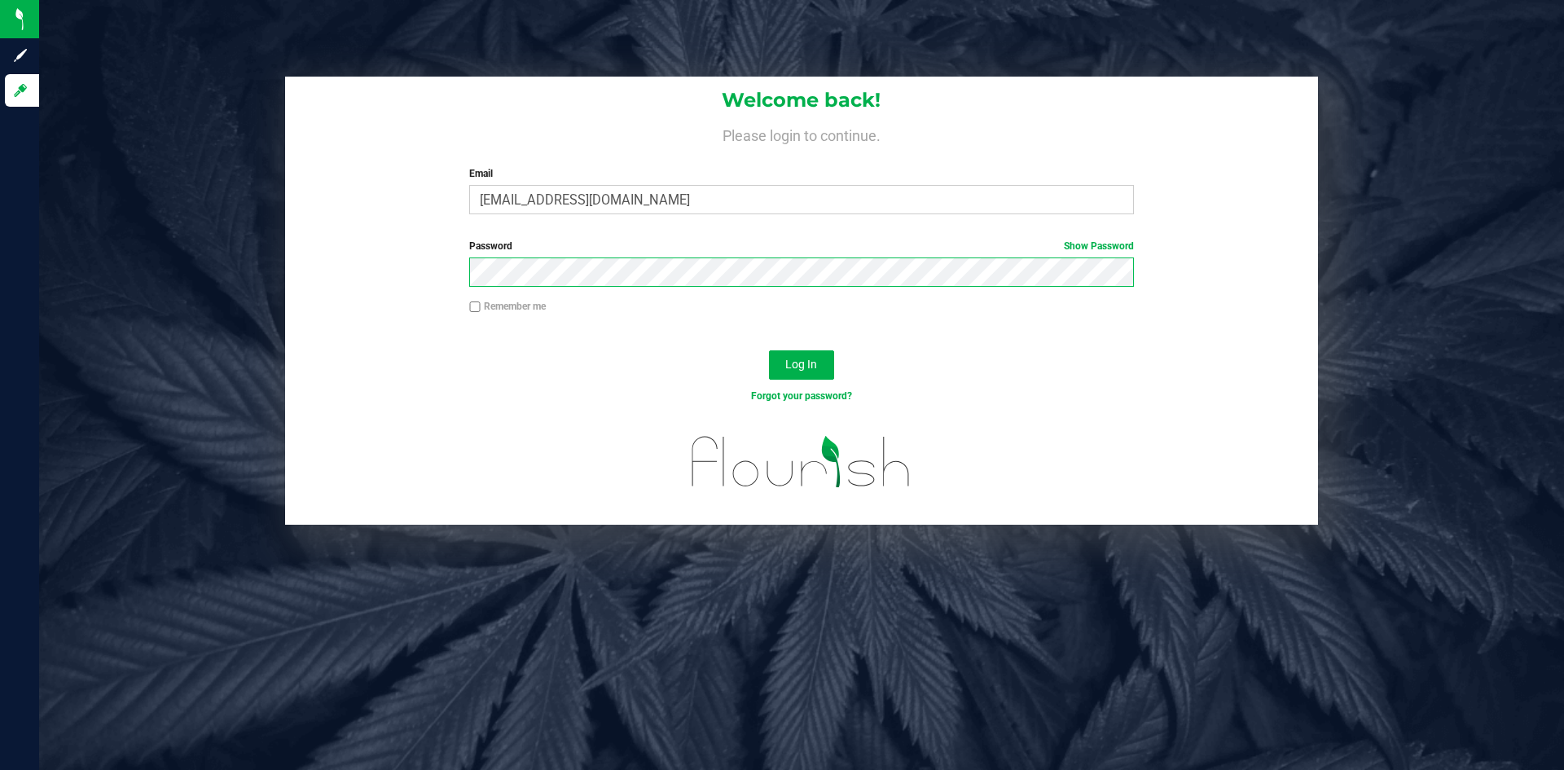
click at [769, 350] on button "Log In" at bounding box center [801, 364] width 65 height 29
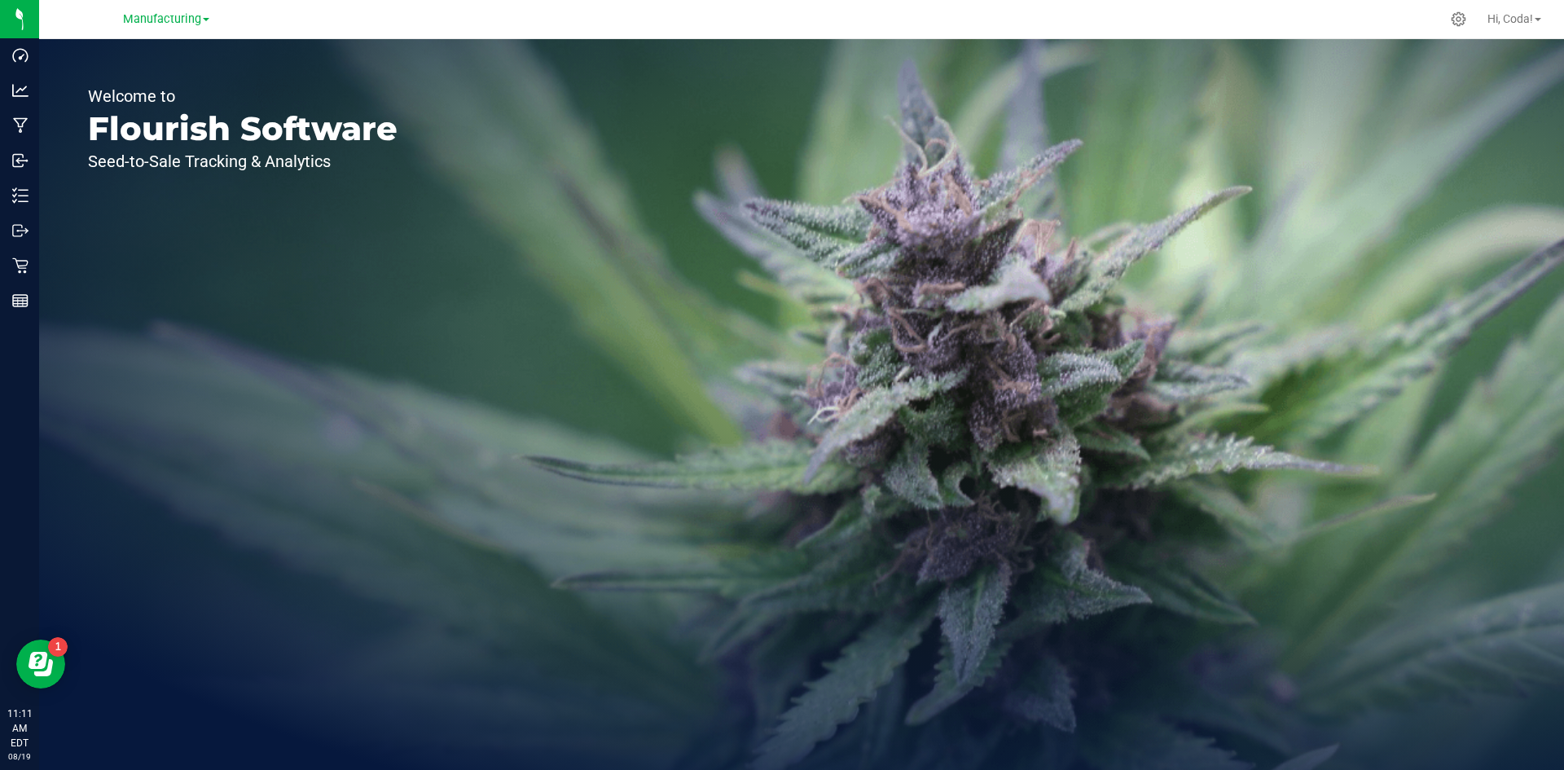
click at [134, 8] on div "Manufacturing" at bounding box center [166, 19] width 238 height 25
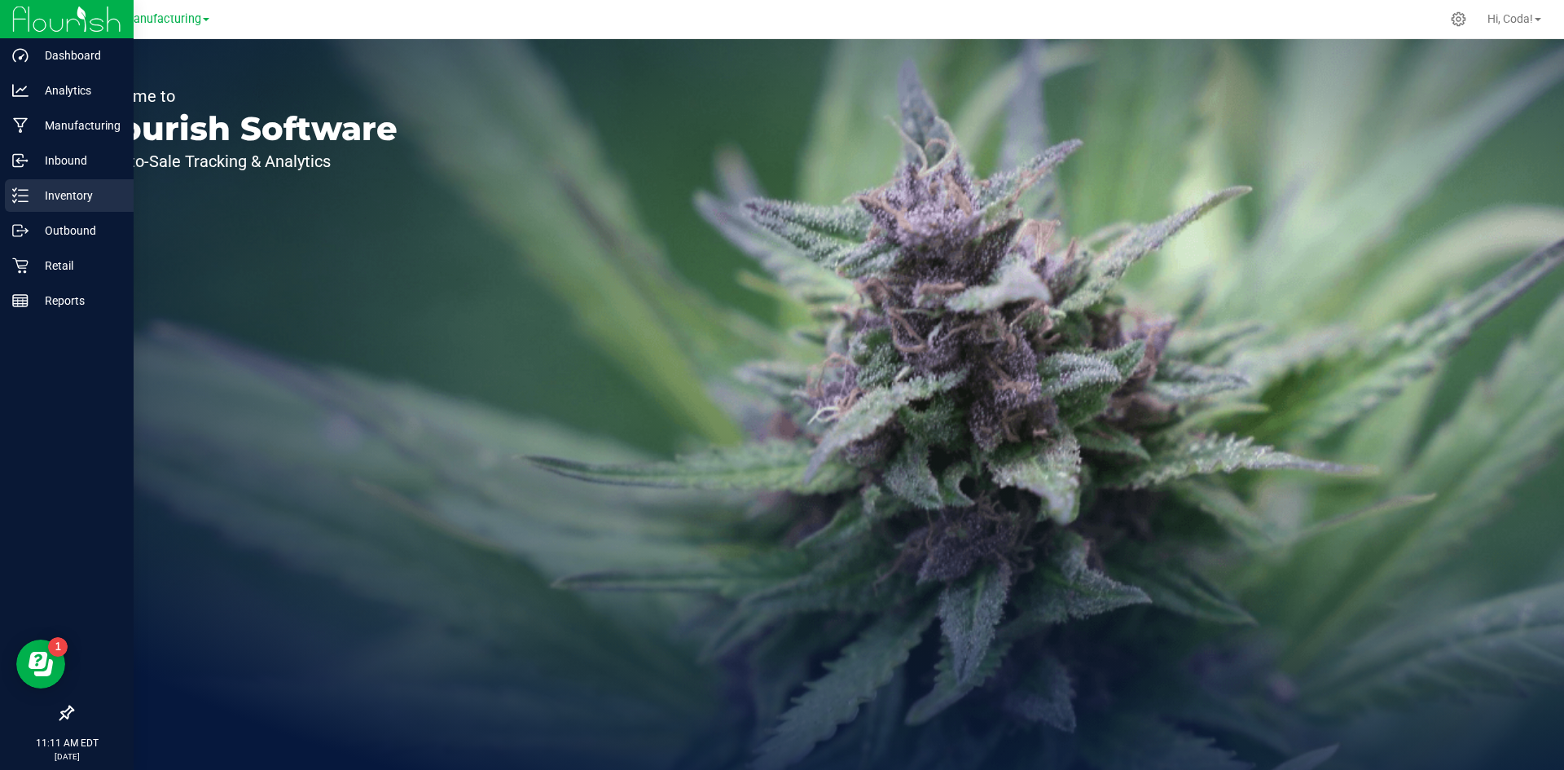
click at [99, 195] on p "Inventory" at bounding box center [78, 196] width 98 height 20
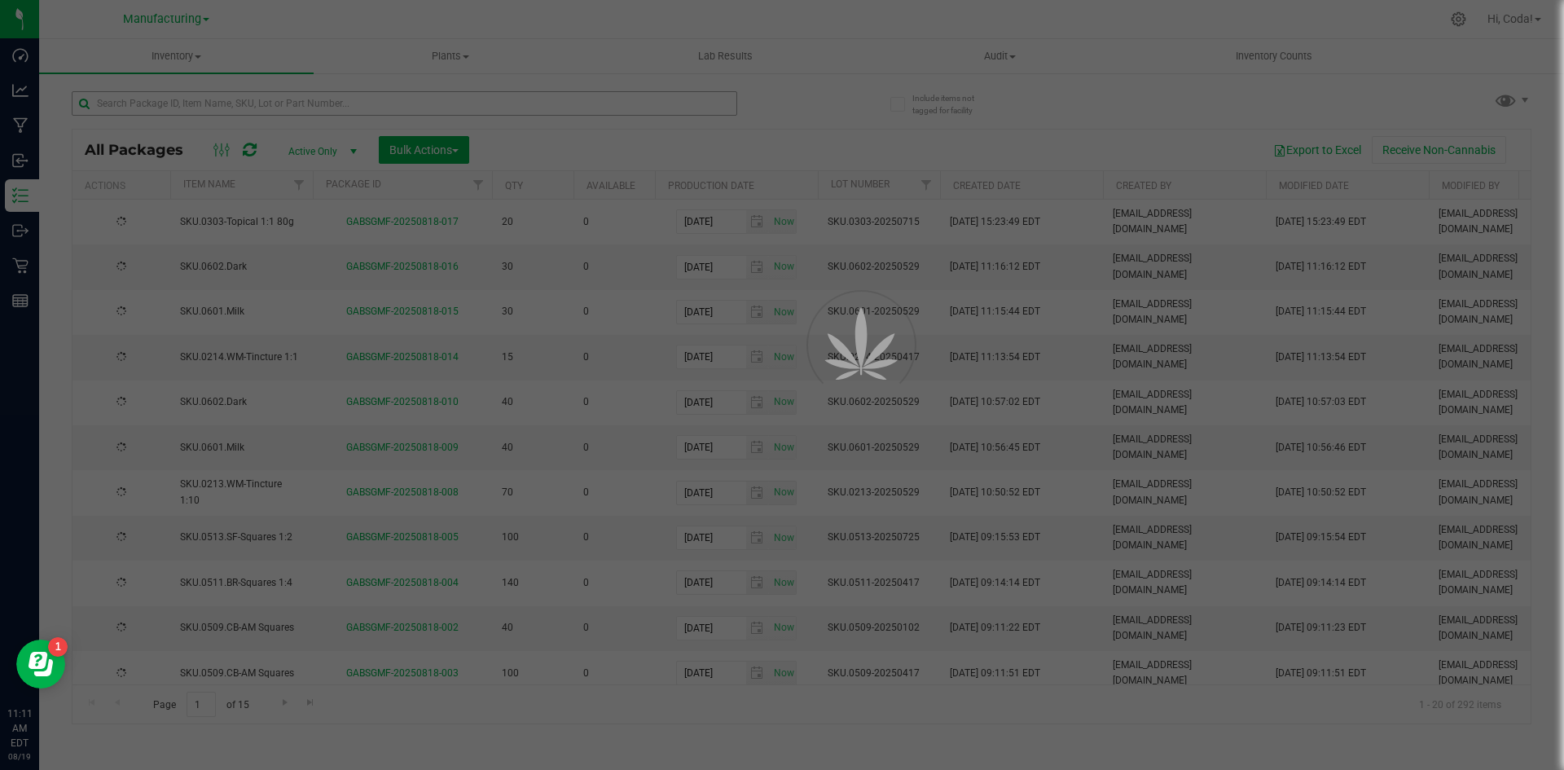
click at [425, 105] on div at bounding box center [782, 385] width 1564 height 770
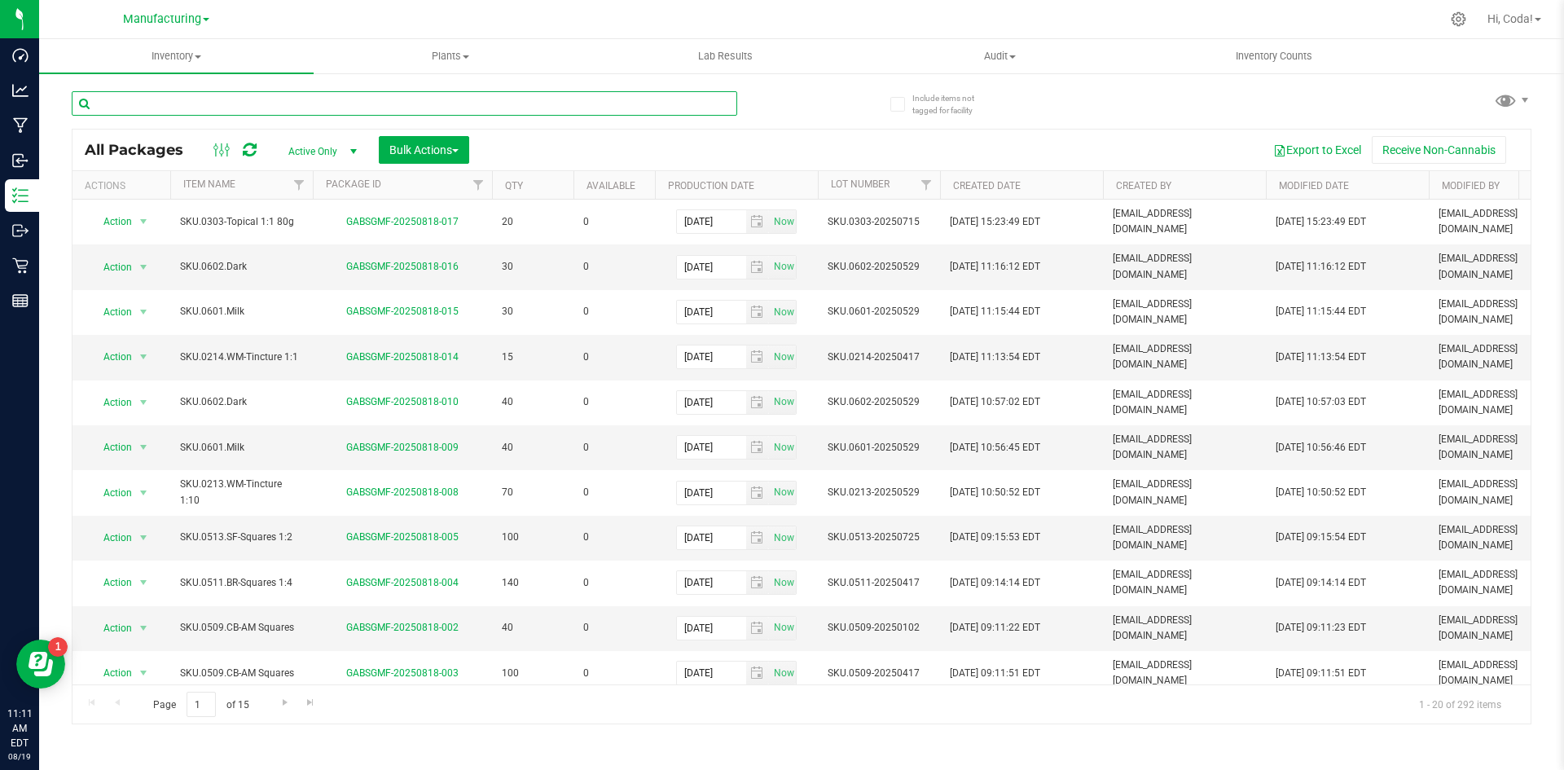
click at [424, 104] on input "text" at bounding box center [404, 103] width 665 height 24
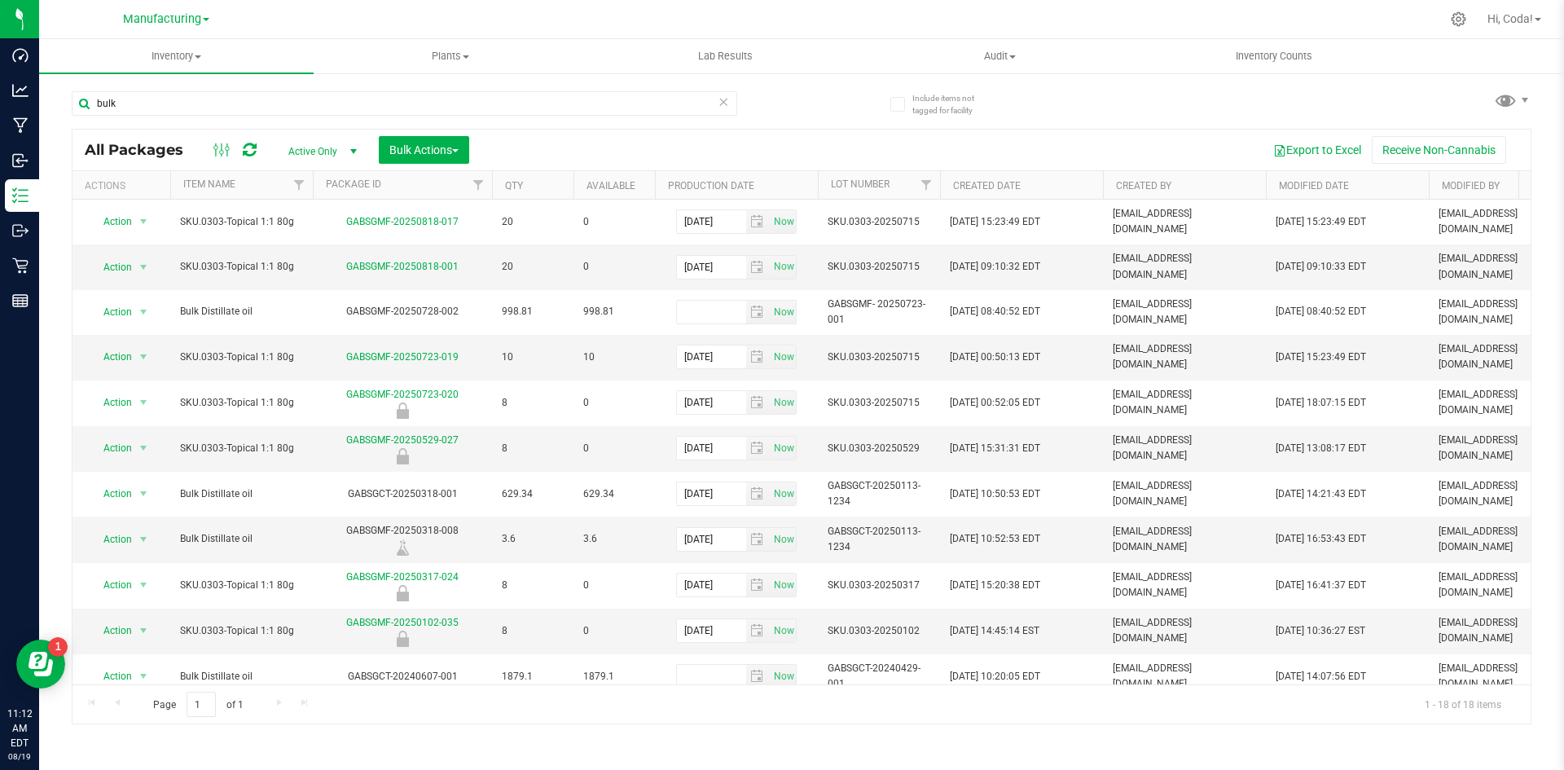
click at [302, 143] on span "Active Only" at bounding box center [320, 151] width 90 height 23
click at [303, 89] on div "bulk" at bounding box center [437, 103] width 730 height 52
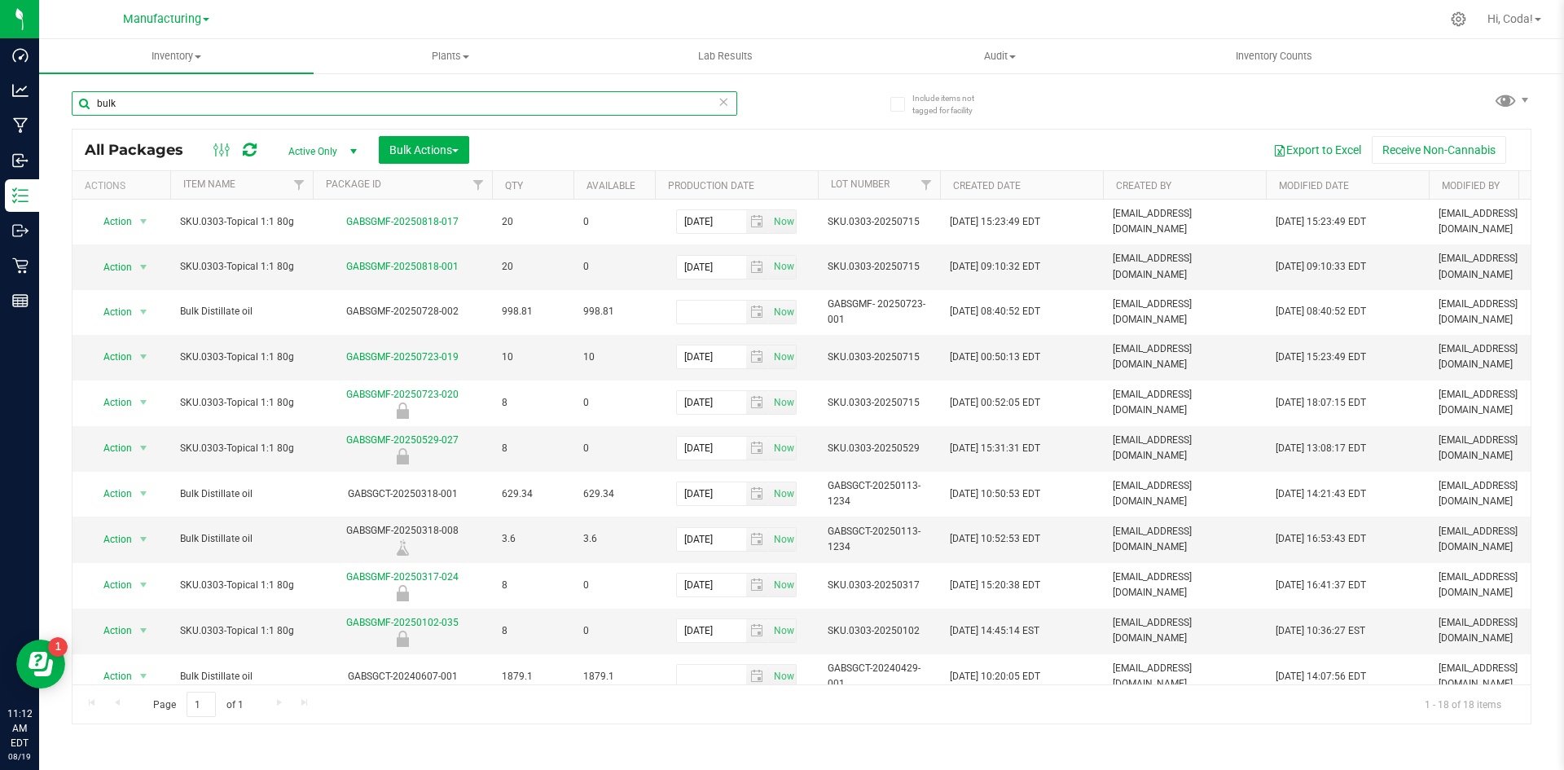
click at [296, 96] on input "bulk" at bounding box center [404, 103] width 665 height 24
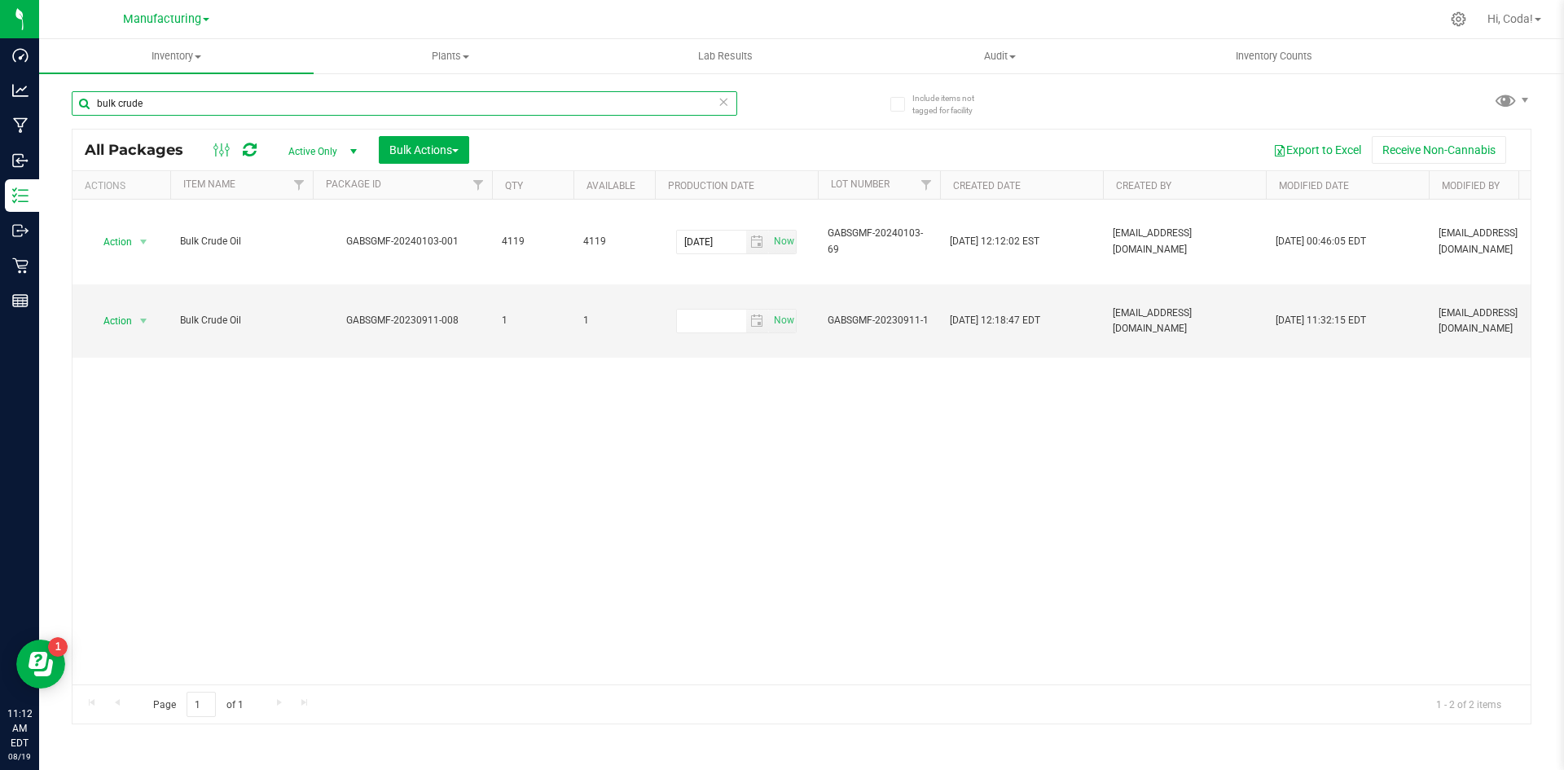
click at [160, 100] on input "bulk crude" at bounding box center [404, 103] width 665 height 24
type input "bulk crude"
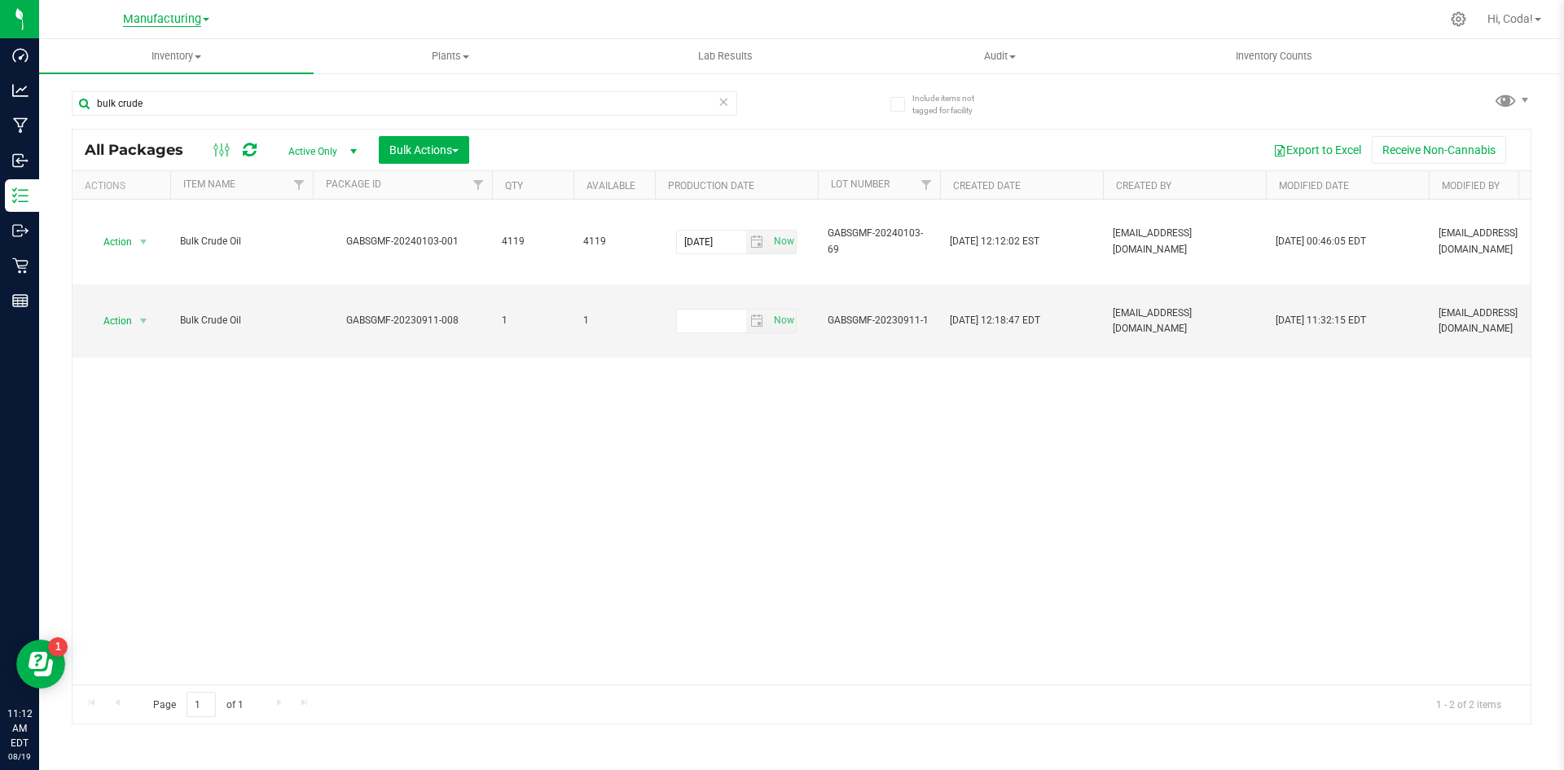
click at [182, 15] on span "Manufacturing" at bounding box center [162, 19] width 78 height 15
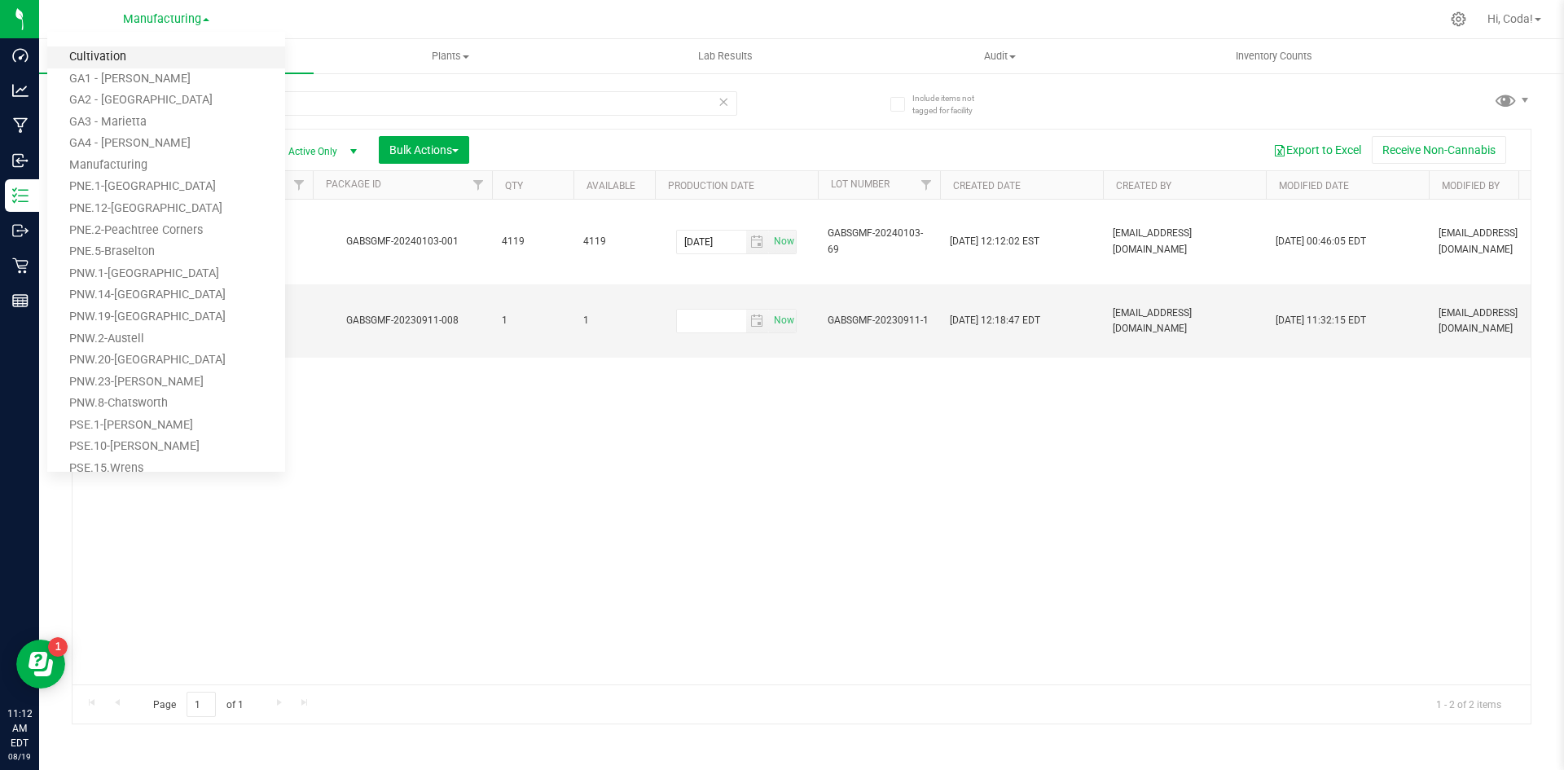
click at [124, 59] on link "Cultivation" at bounding box center [166, 57] width 238 height 22
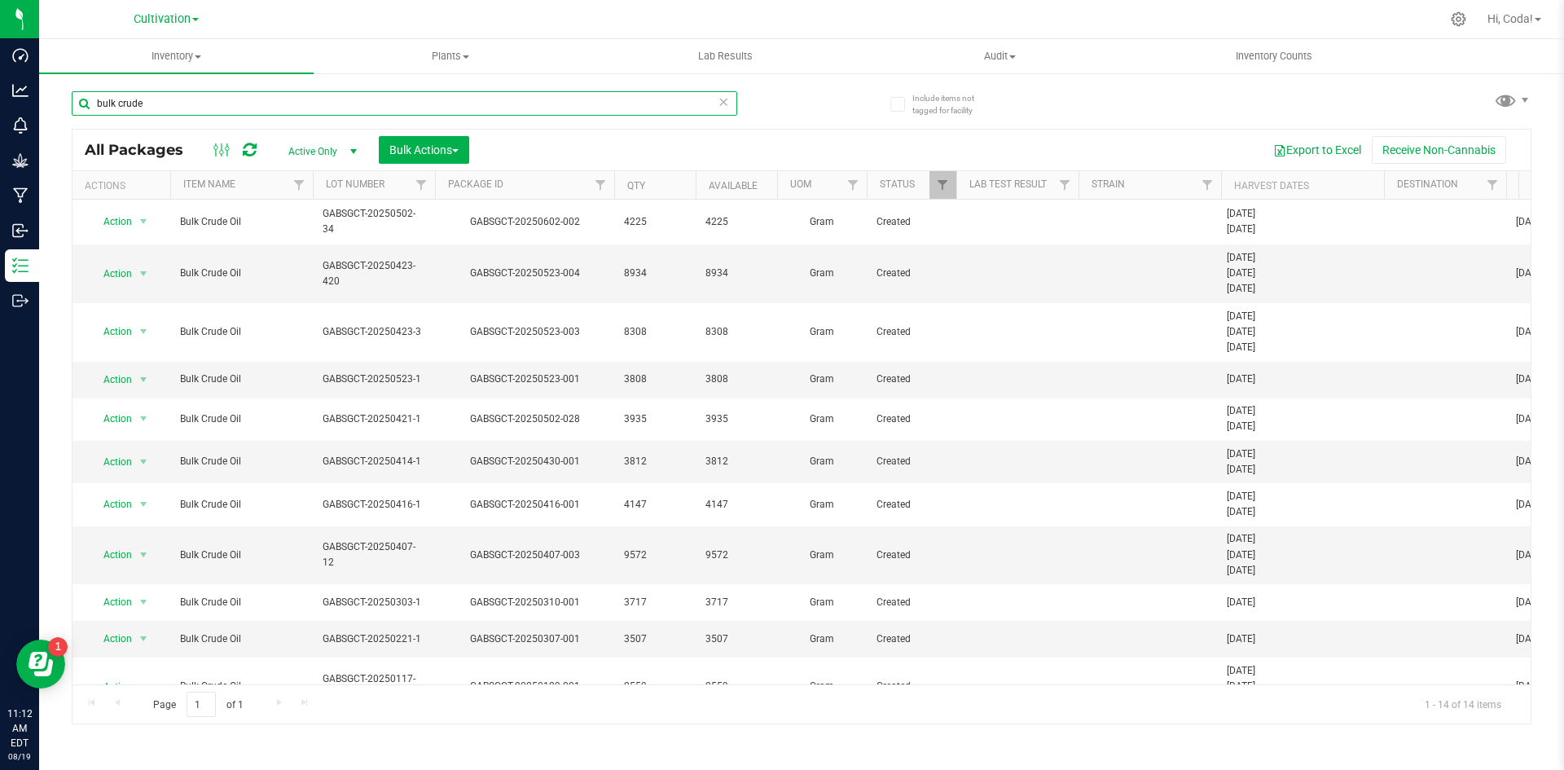
click at [275, 109] on input "bulk crude" at bounding box center [404, 103] width 665 height 24
click at [274, 109] on input "bulk crude" at bounding box center [404, 103] width 665 height 24
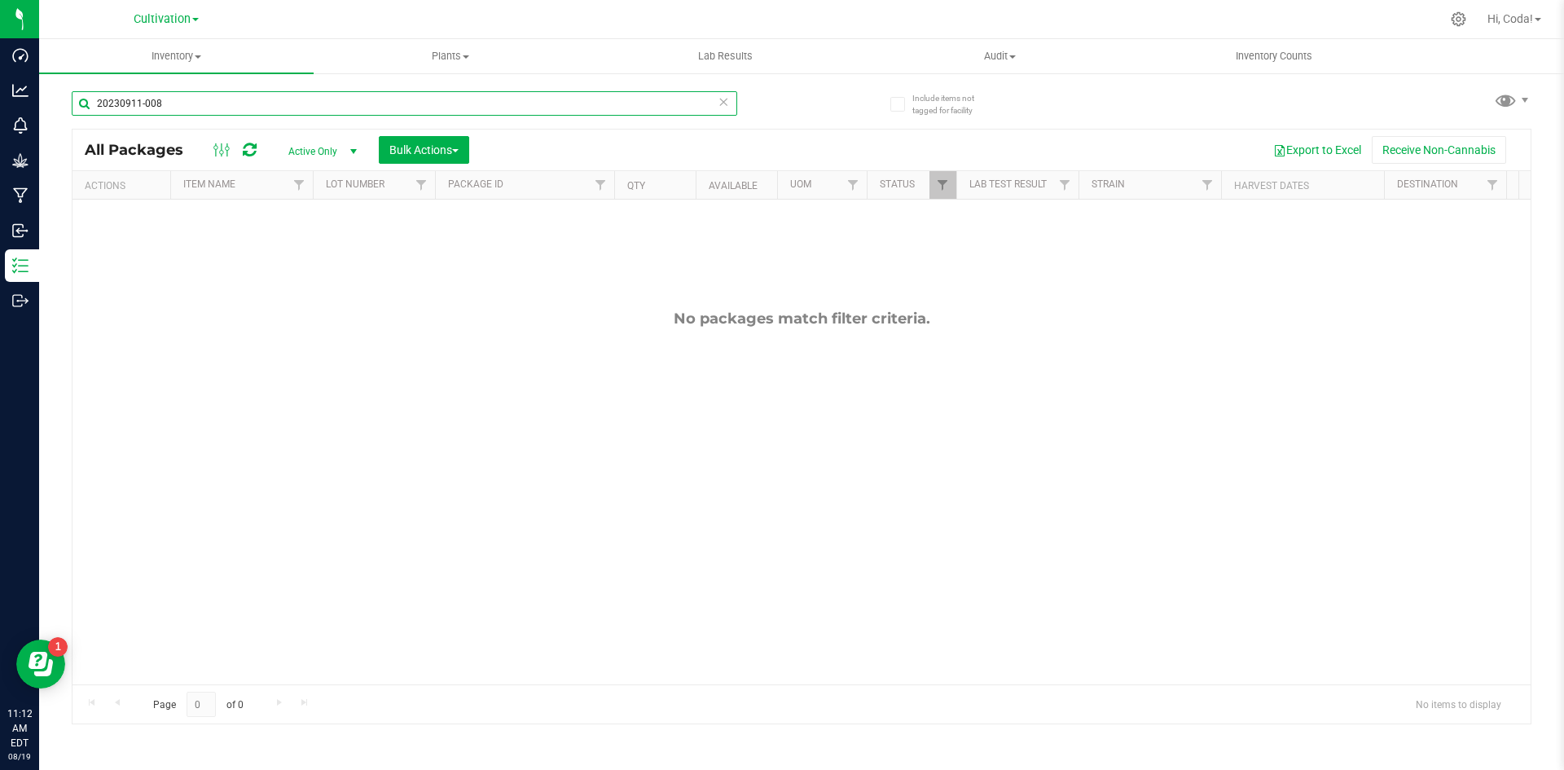
type input "20230911-008"
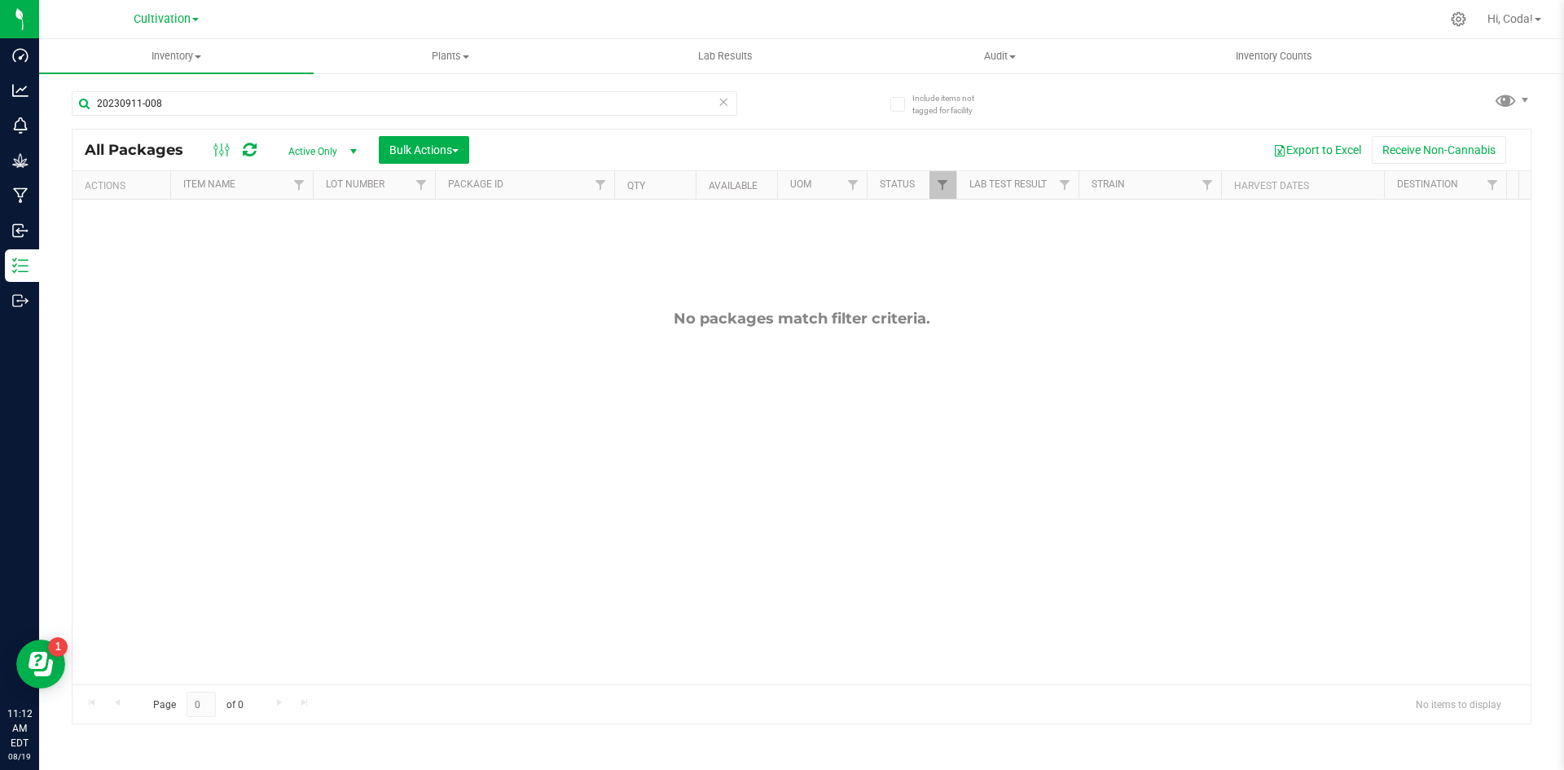
click at [300, 158] on span "Active Only" at bounding box center [320, 151] width 90 height 23
click at [297, 246] on li "All" at bounding box center [319, 250] width 88 height 24
click at [175, 16] on span "Cultivation" at bounding box center [162, 19] width 57 height 15
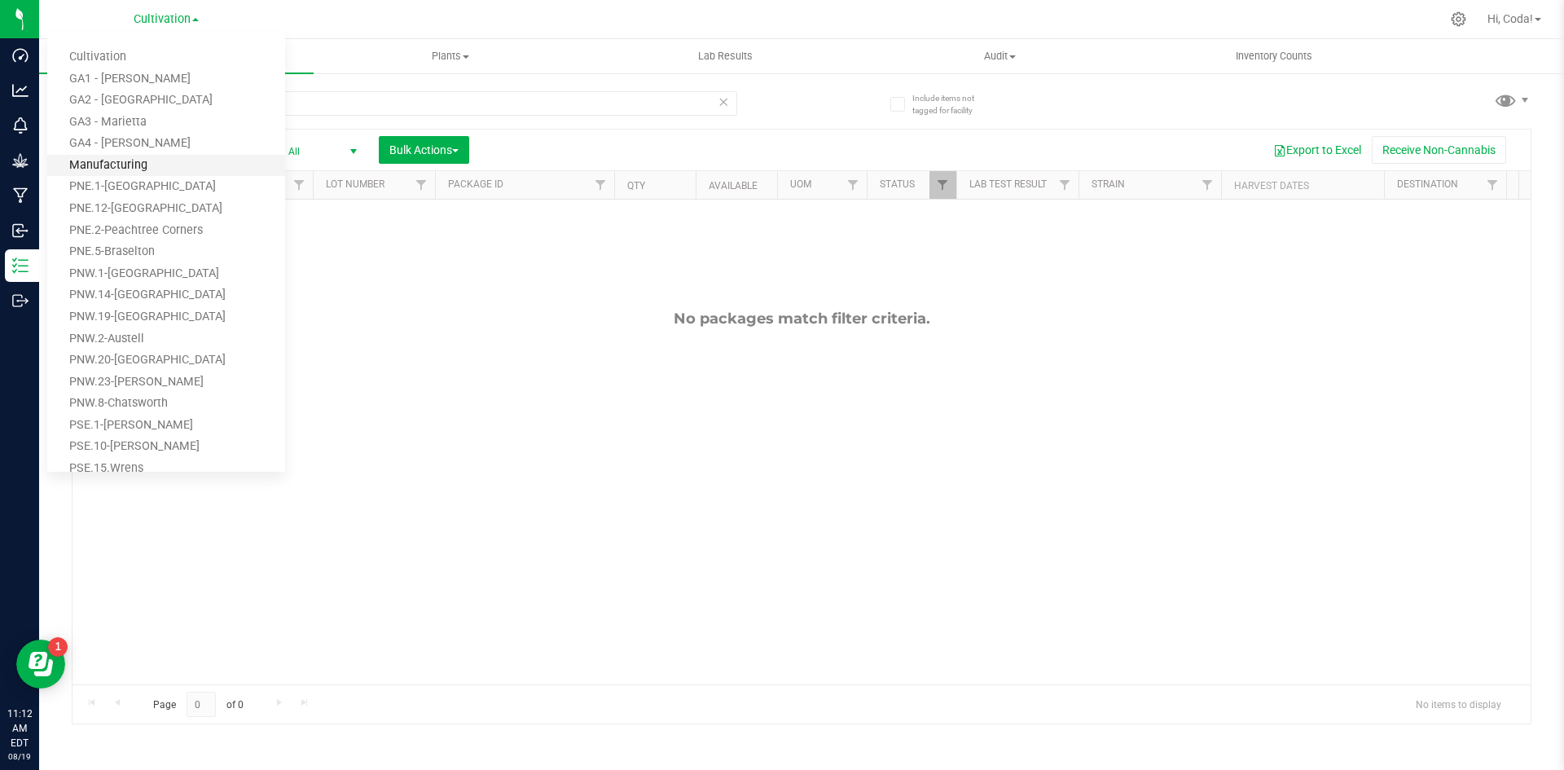
click at [94, 162] on link "Manufacturing" at bounding box center [166, 166] width 238 height 22
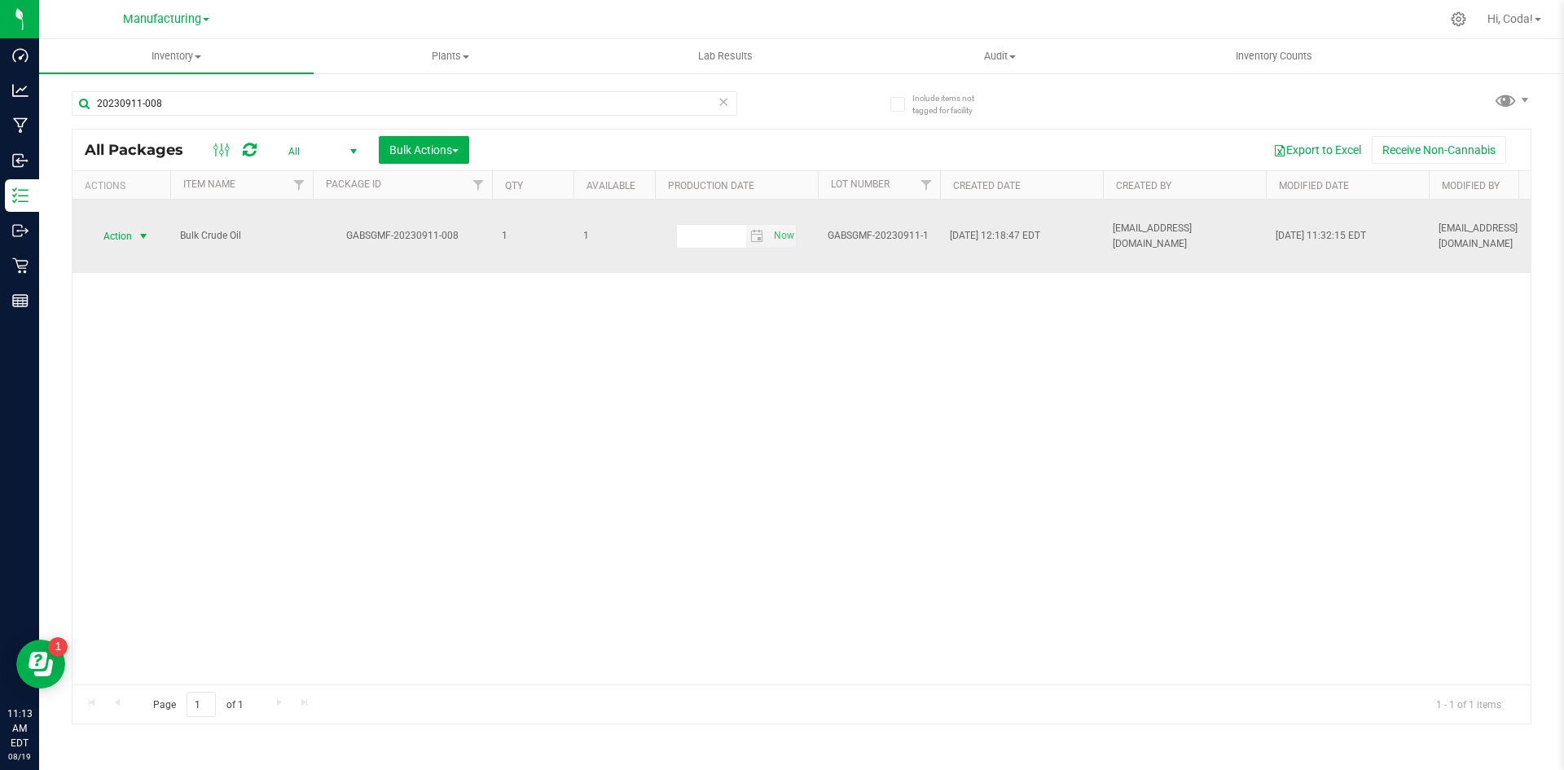
click at [130, 237] on span "Action" at bounding box center [111, 236] width 44 height 23
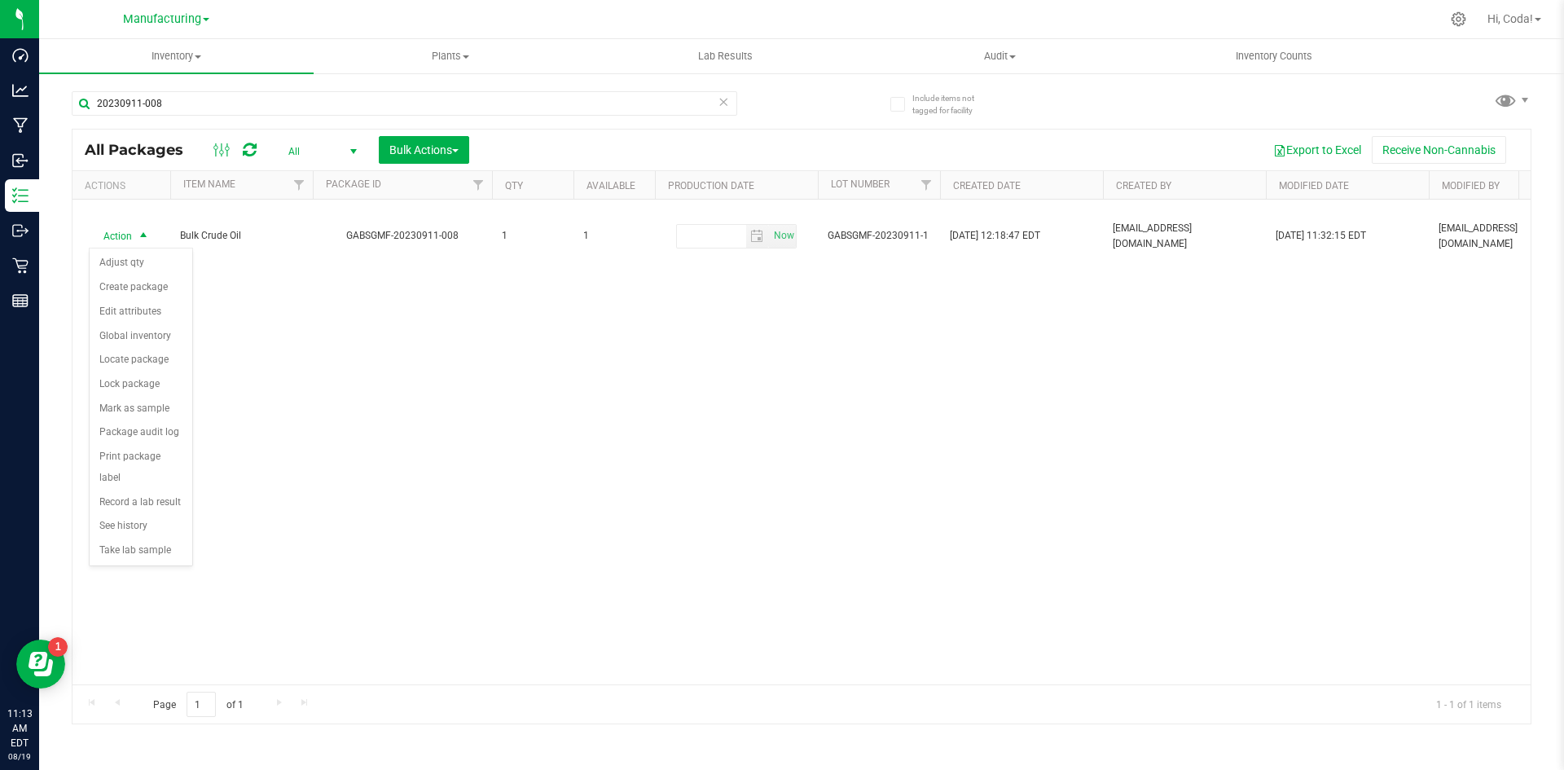
click at [821, 400] on div "Action Action Adjust qty Create package Edit attributes Global inventory Locate…" at bounding box center [801, 442] width 1458 height 485
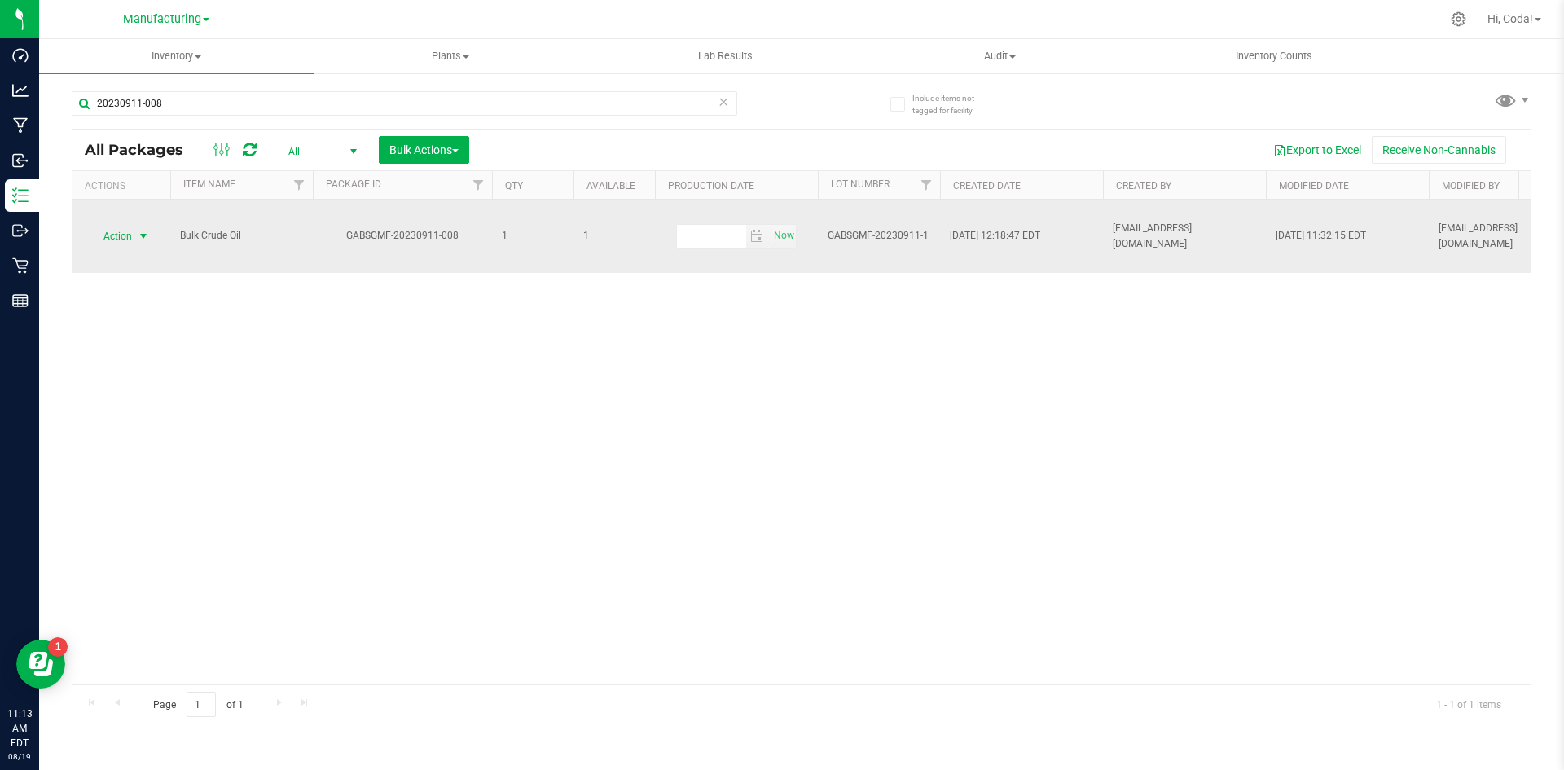
click at [138, 234] on span "select" at bounding box center [143, 236] width 13 height 13
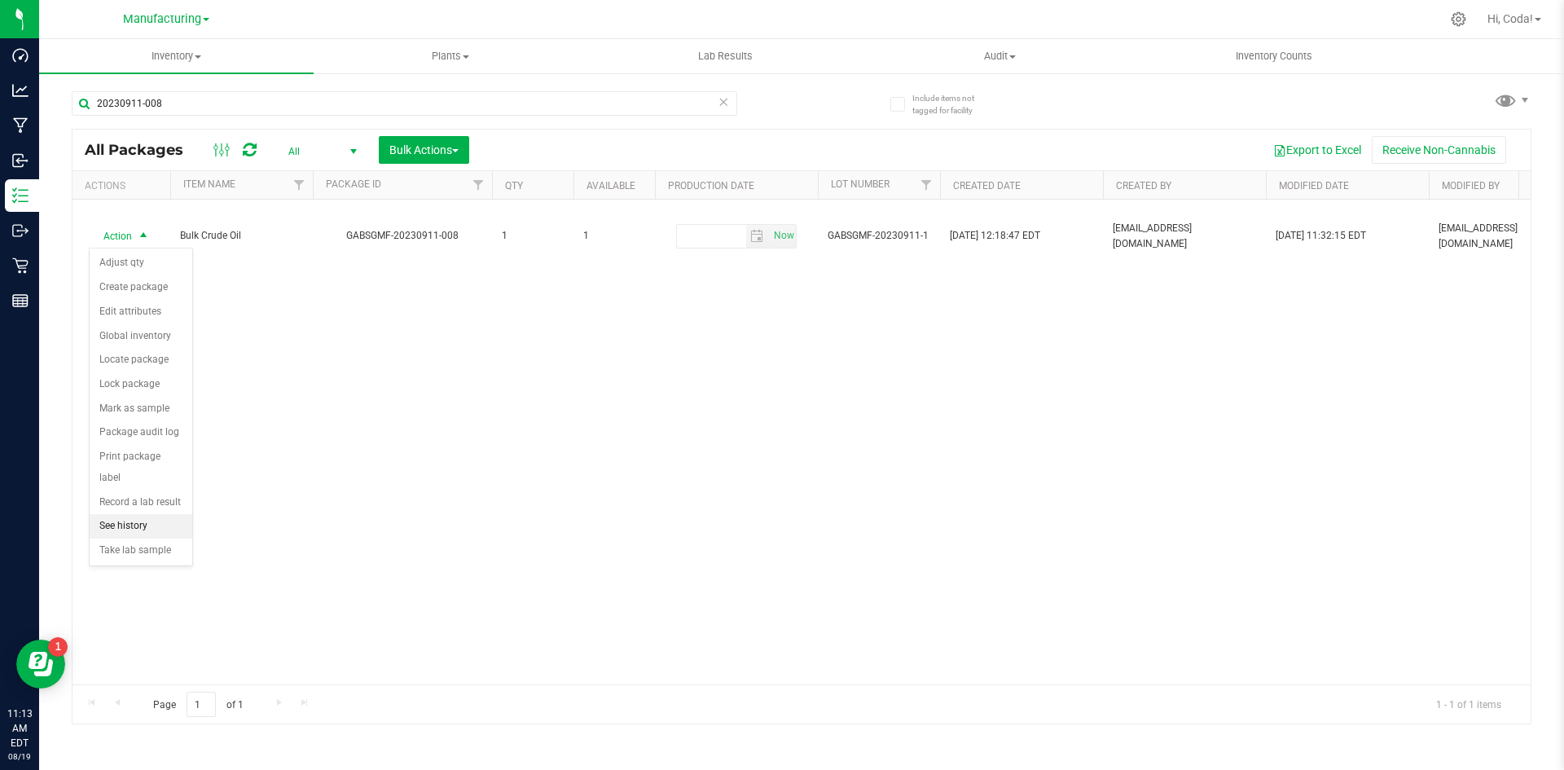
click at [156, 514] on li "See history" at bounding box center [141, 526] width 103 height 24
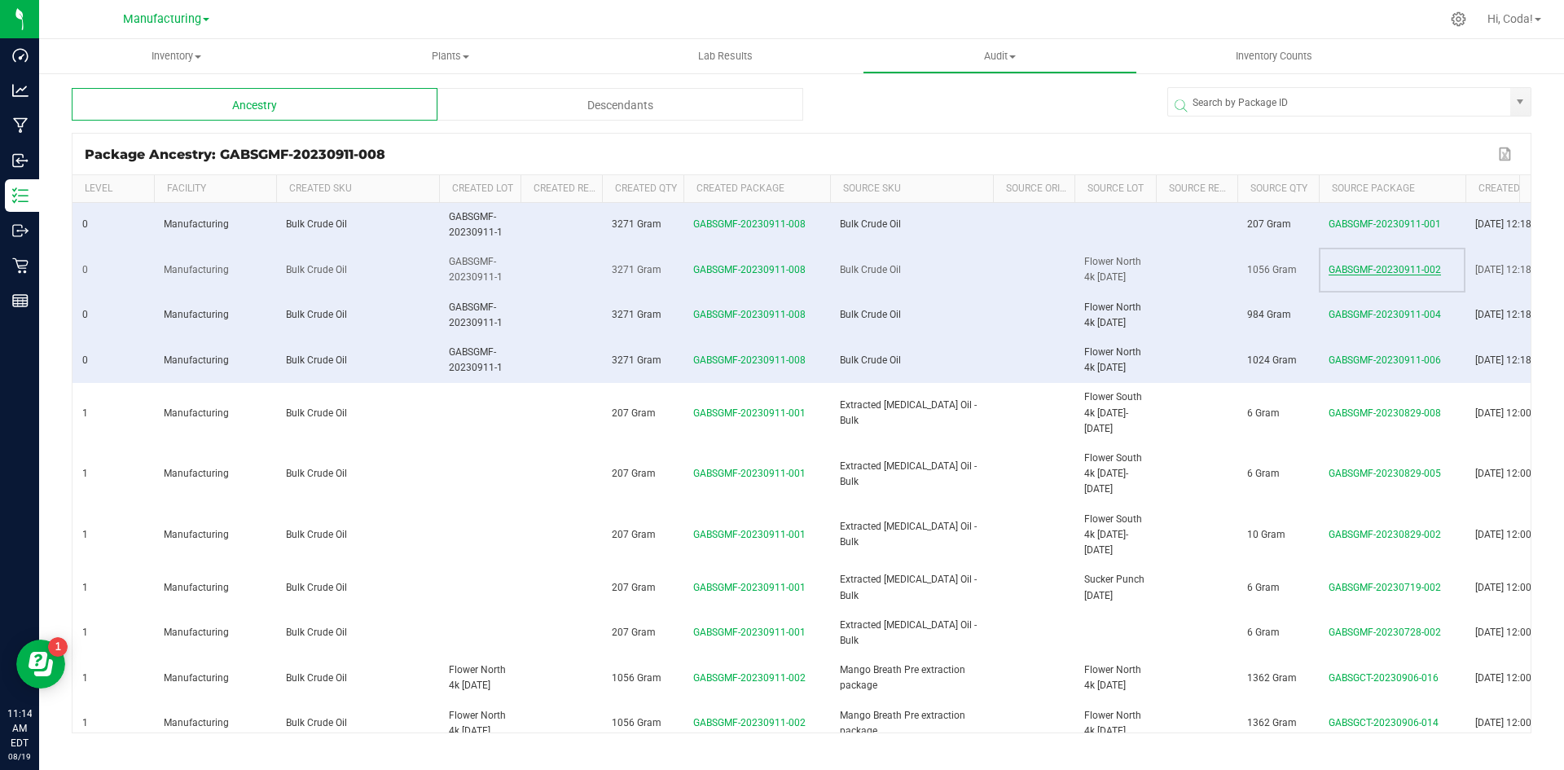
click at [1387, 267] on span "GABSGMF-20230911-002" at bounding box center [1385, 269] width 112 height 11
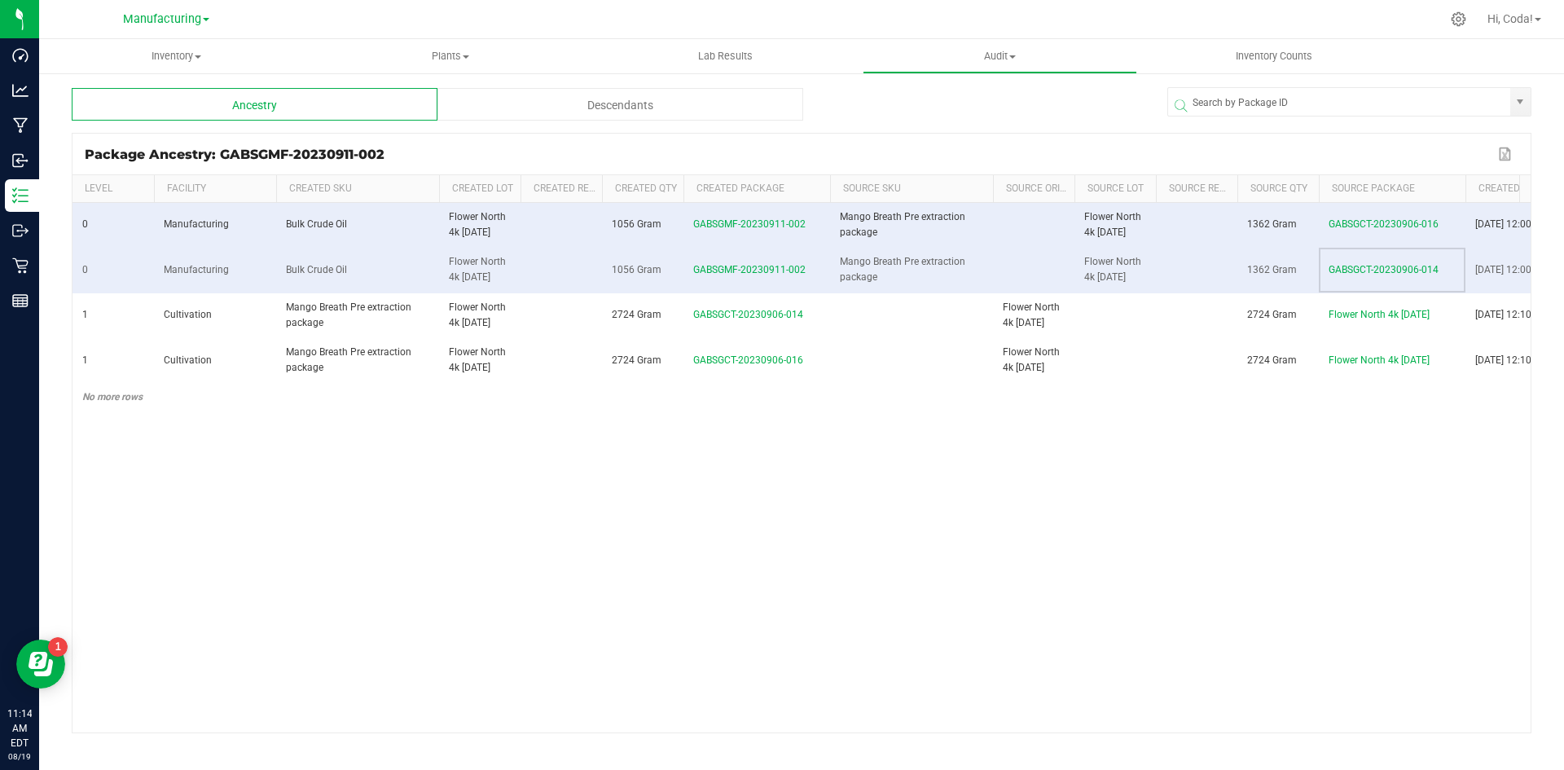
click at [1387, 267] on span "GABSGCT-20230906-014" at bounding box center [1384, 269] width 110 height 11
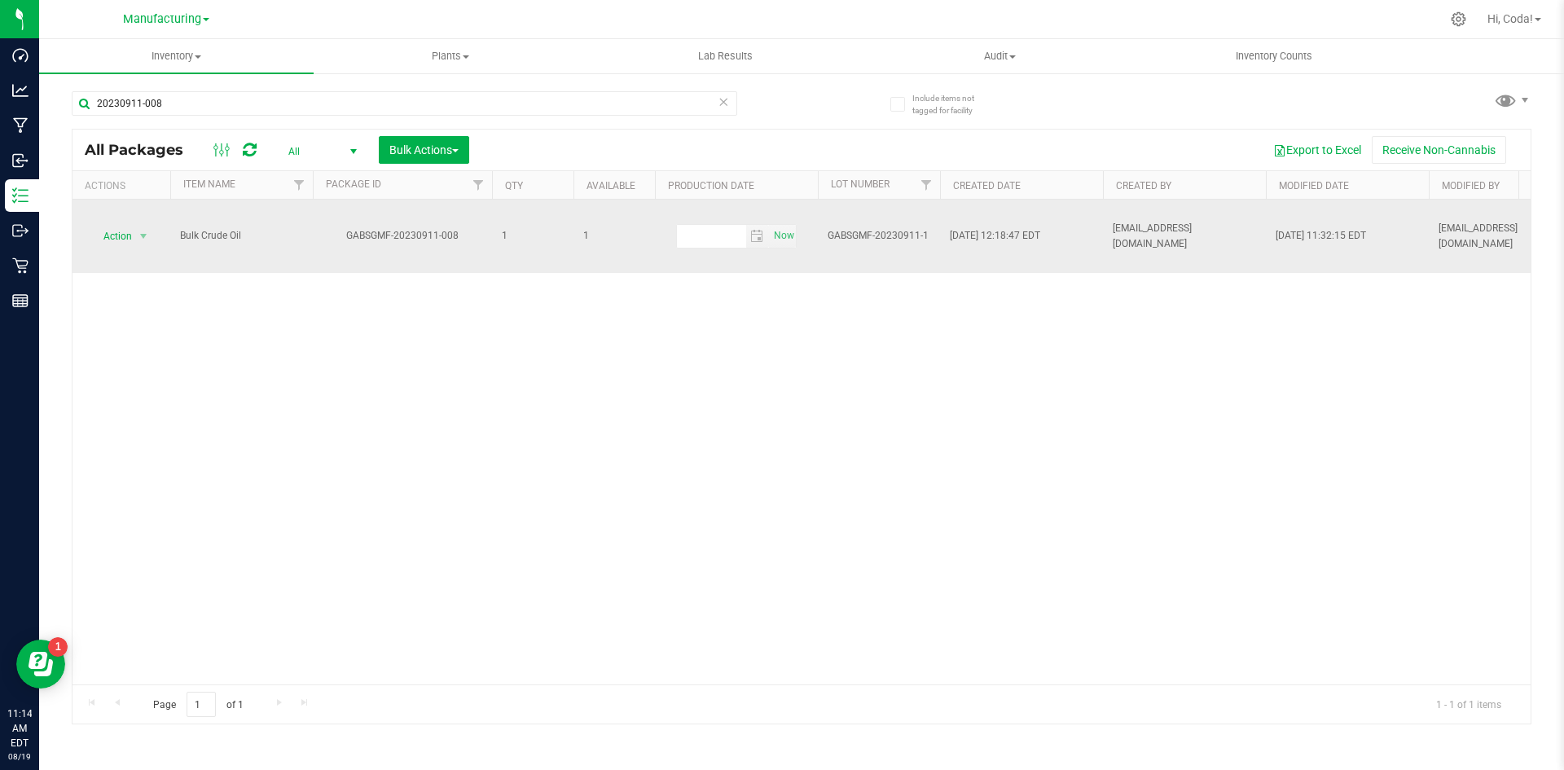
click at [444, 237] on div "GABSGMF-20230911-008" at bounding box center [402, 235] width 184 height 15
click at [147, 239] on span "select" at bounding box center [143, 236] width 13 height 13
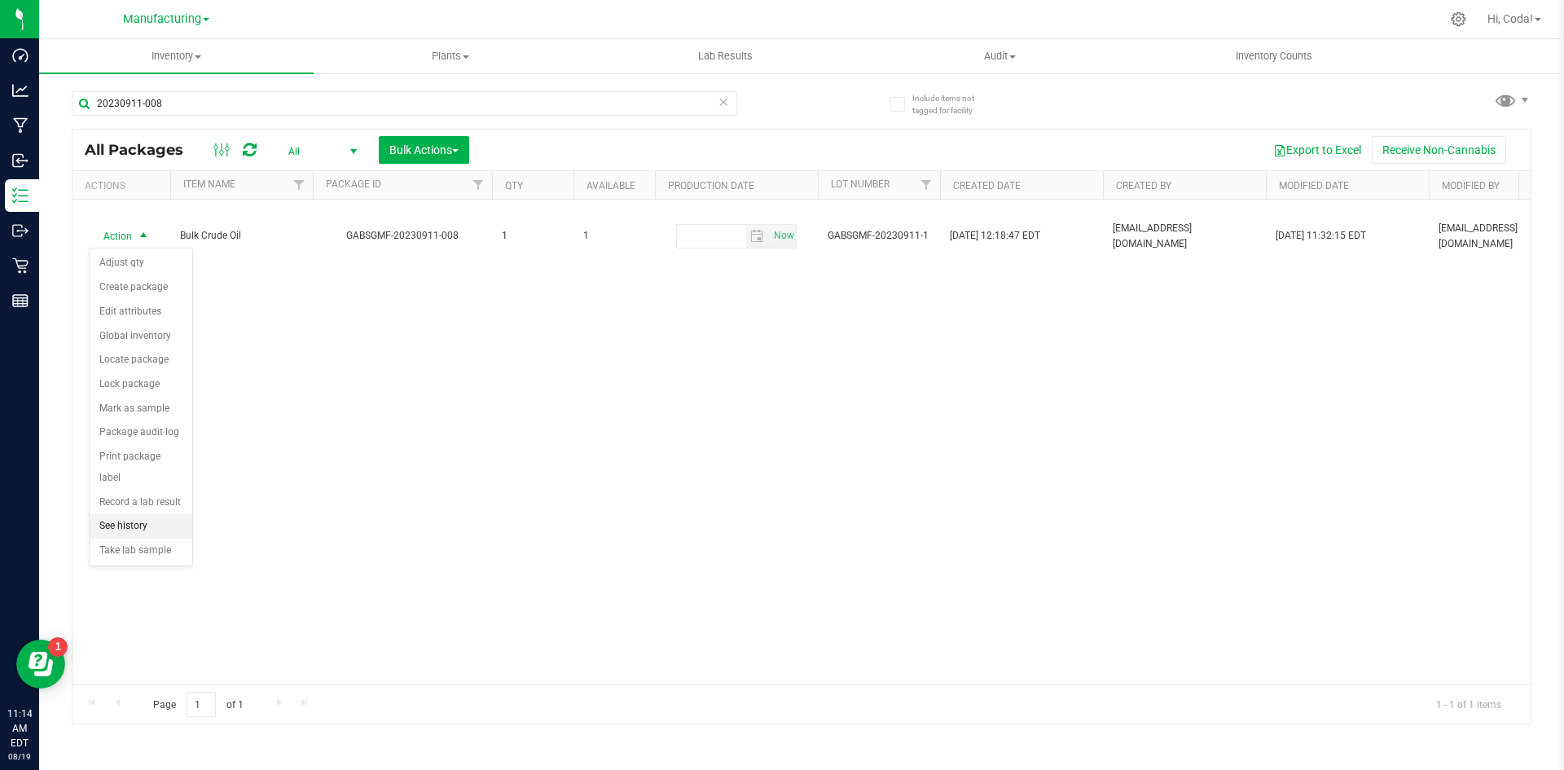
click at [129, 514] on li "See history" at bounding box center [141, 526] width 103 height 24
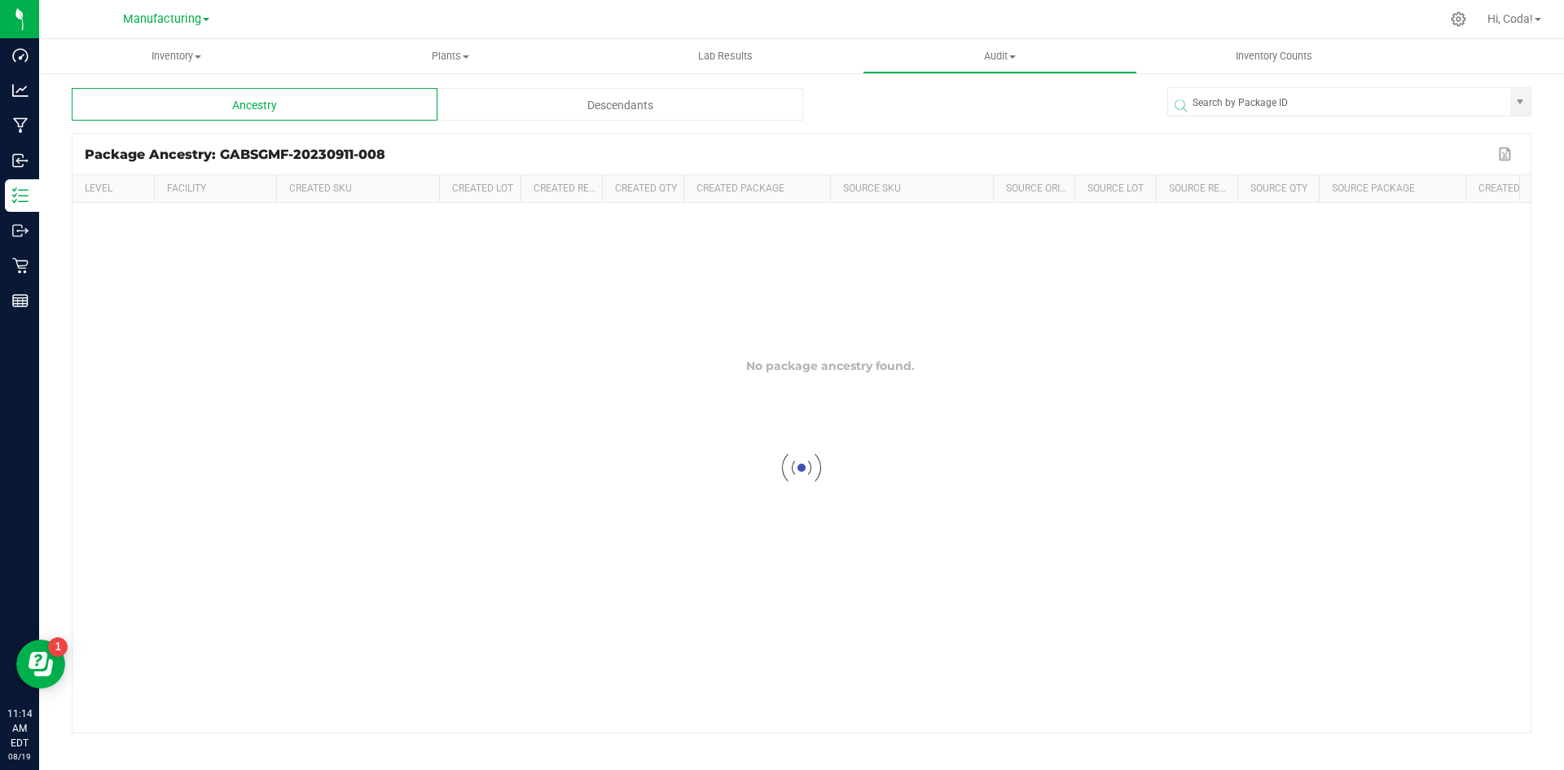
click at [547, 94] on div "Descendants" at bounding box center [620, 104] width 366 height 33
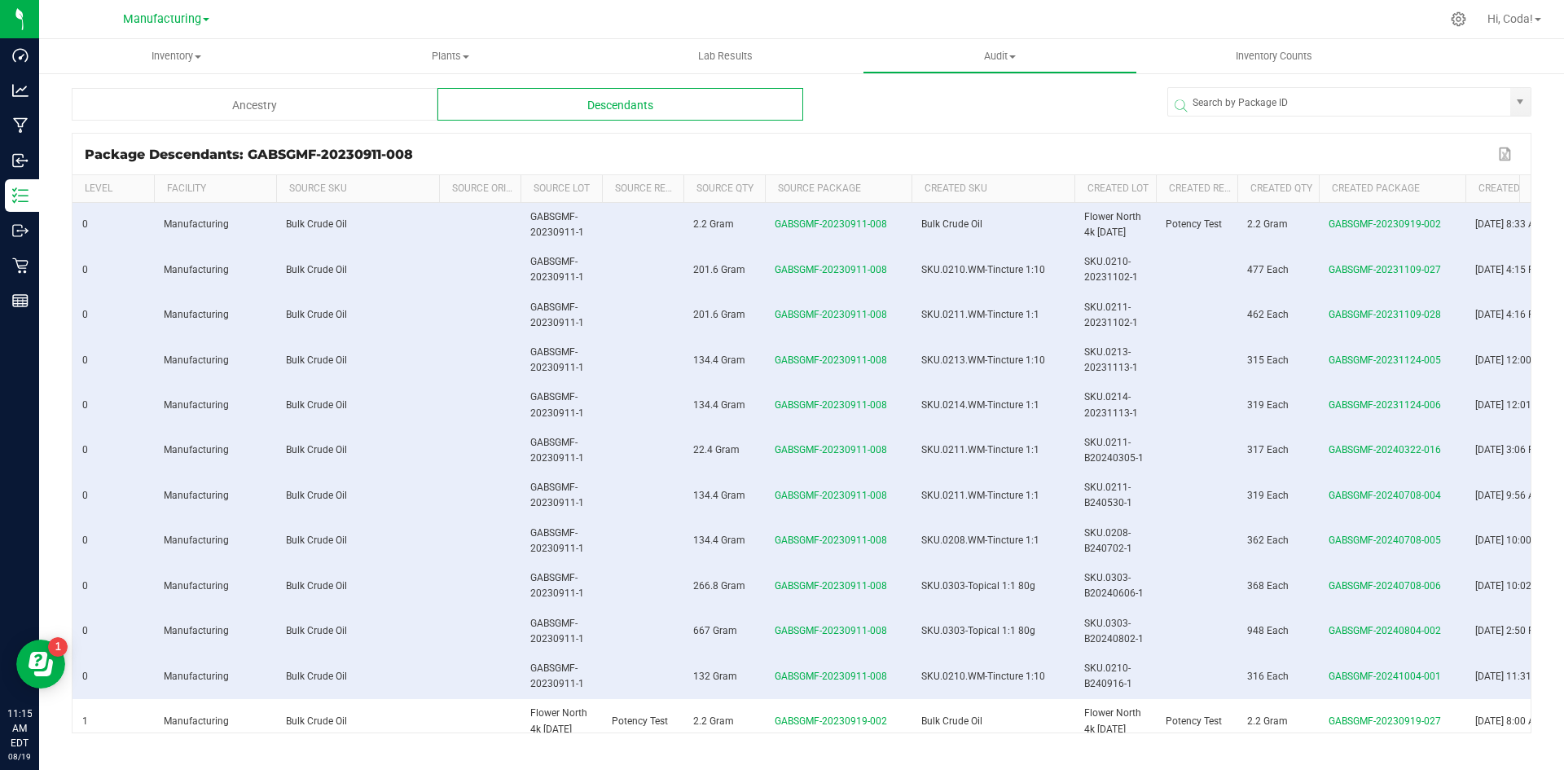
click at [182, 21] on span "Manufacturing" at bounding box center [162, 19] width 78 height 14
click at [183, 19] on span "Manufacturing" at bounding box center [162, 19] width 78 height 14
click at [161, 20] on span "Manufacturing" at bounding box center [162, 19] width 78 height 14
click at [197, 10] on div "Manufacturing" at bounding box center [166, 19] width 86 height 20
click at [174, 19] on span "Manufacturing" at bounding box center [162, 19] width 78 height 14
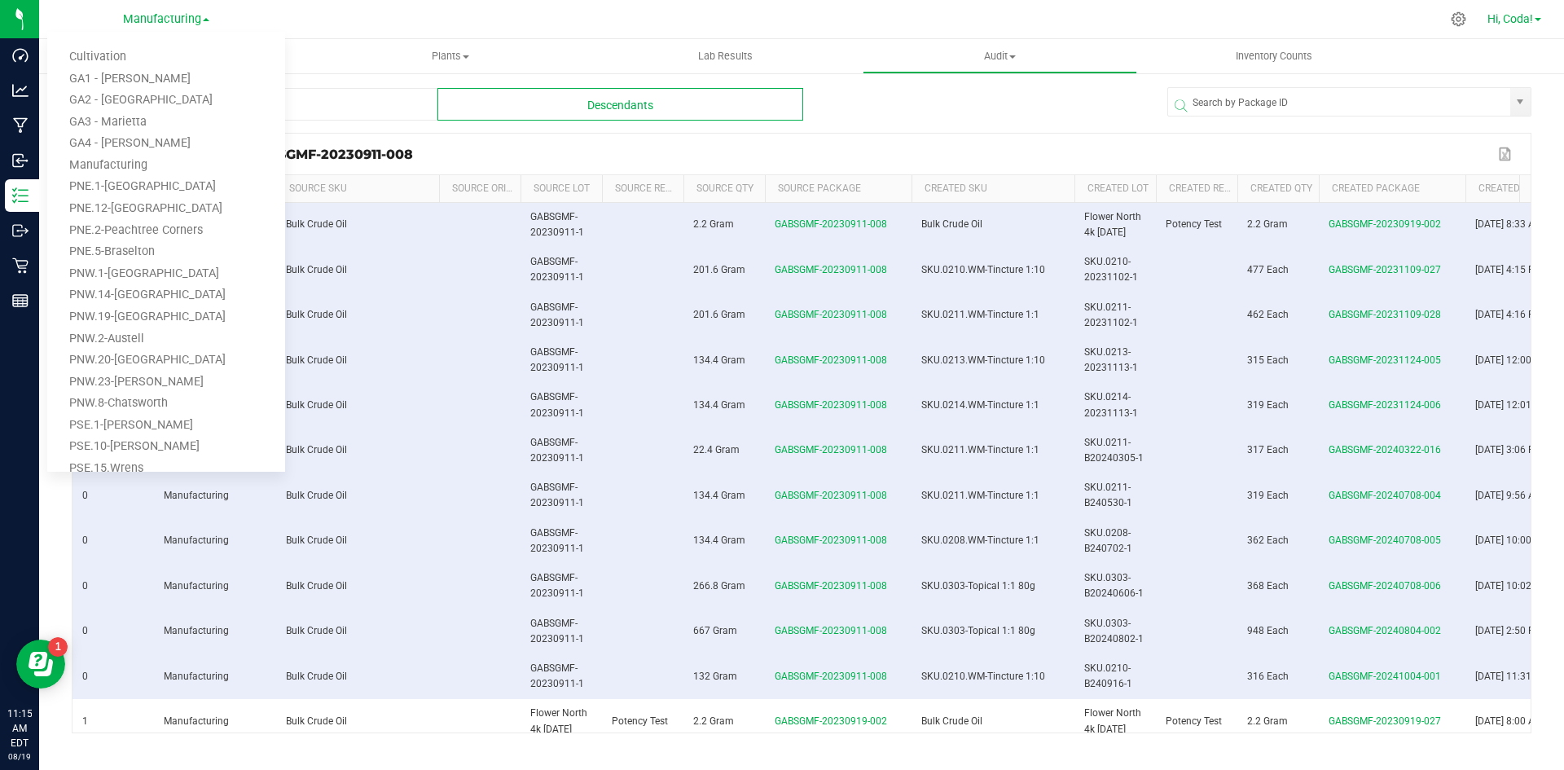
click at [1504, 24] on span "Hi, Coda!" at bounding box center [1510, 18] width 46 height 13
click at [1507, 12] on span "Hi, Coda!" at bounding box center [1510, 18] width 46 height 13
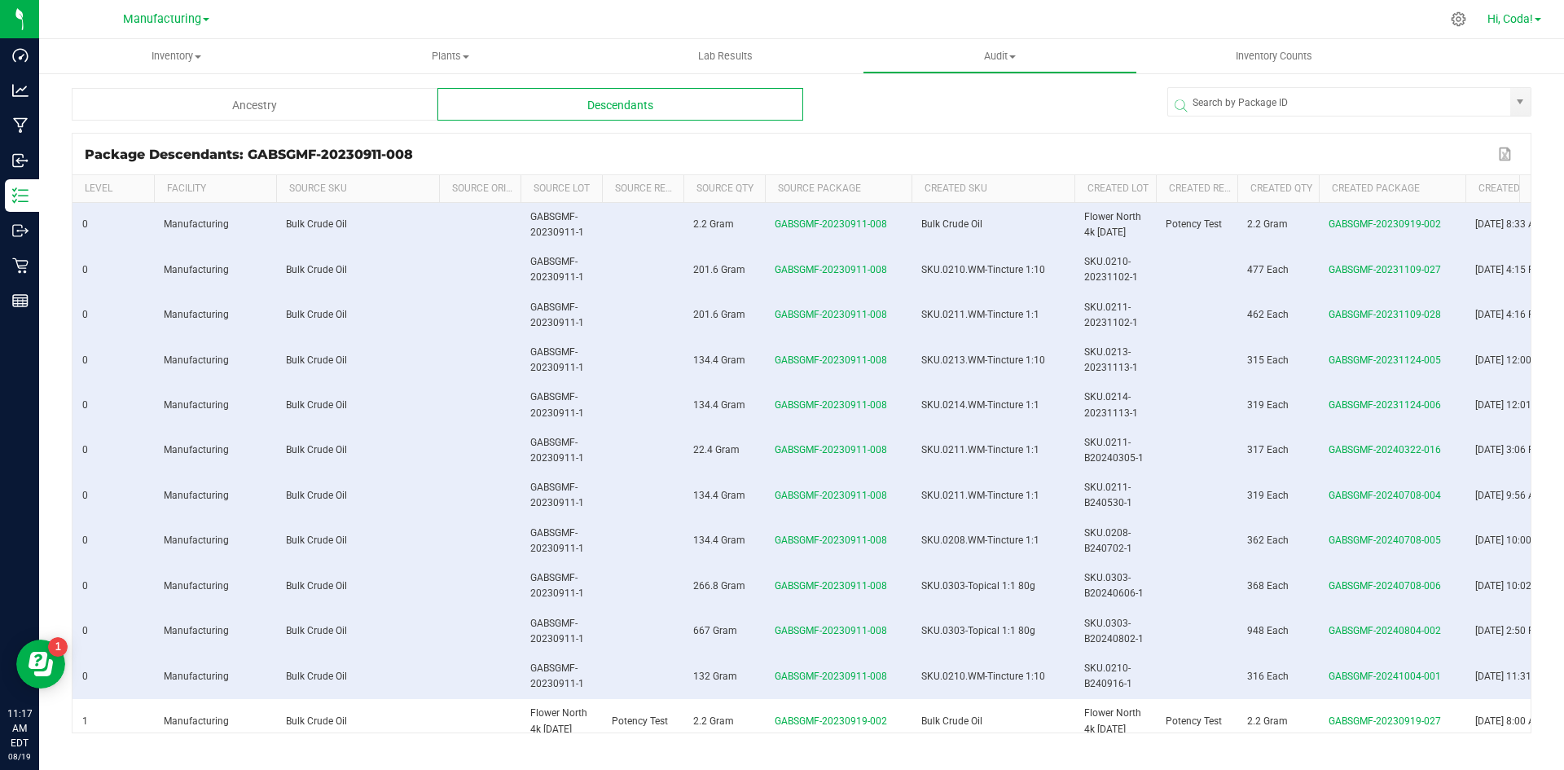
click at [1513, 16] on span "Hi, Coda!" at bounding box center [1510, 18] width 46 height 13
click at [1504, 18] on span "Hi, Coda!" at bounding box center [1510, 18] width 46 height 13
click at [1508, 23] on span "Hi, Coda!" at bounding box center [1510, 18] width 46 height 13
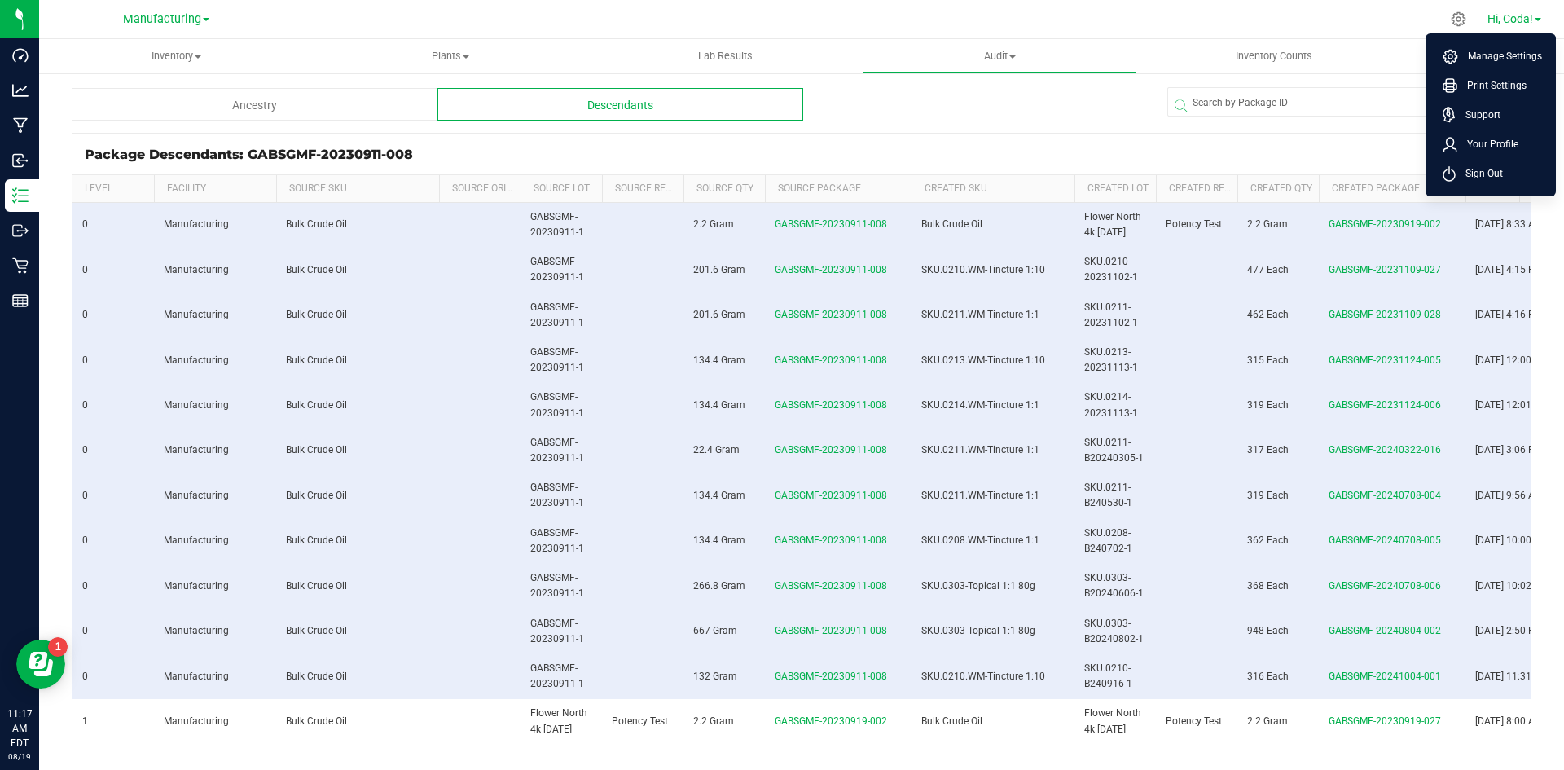
click at [1513, 19] on span "Hi, Coda!" at bounding box center [1510, 18] width 46 height 13
click at [1488, 164] on div "Package Descendants: GABSGMF-20230911-008 Export to Excel" at bounding box center [801, 154] width 1458 height 41
click at [1487, 171] on div "Package Descendants: GABSGMF-20230911-008 Export to Excel" at bounding box center [801, 154] width 1458 height 41
click at [1511, 19] on span "Hi, Coda!" at bounding box center [1510, 18] width 46 height 13
click at [1484, 177] on span "Sign Out" at bounding box center [1479, 173] width 47 height 16
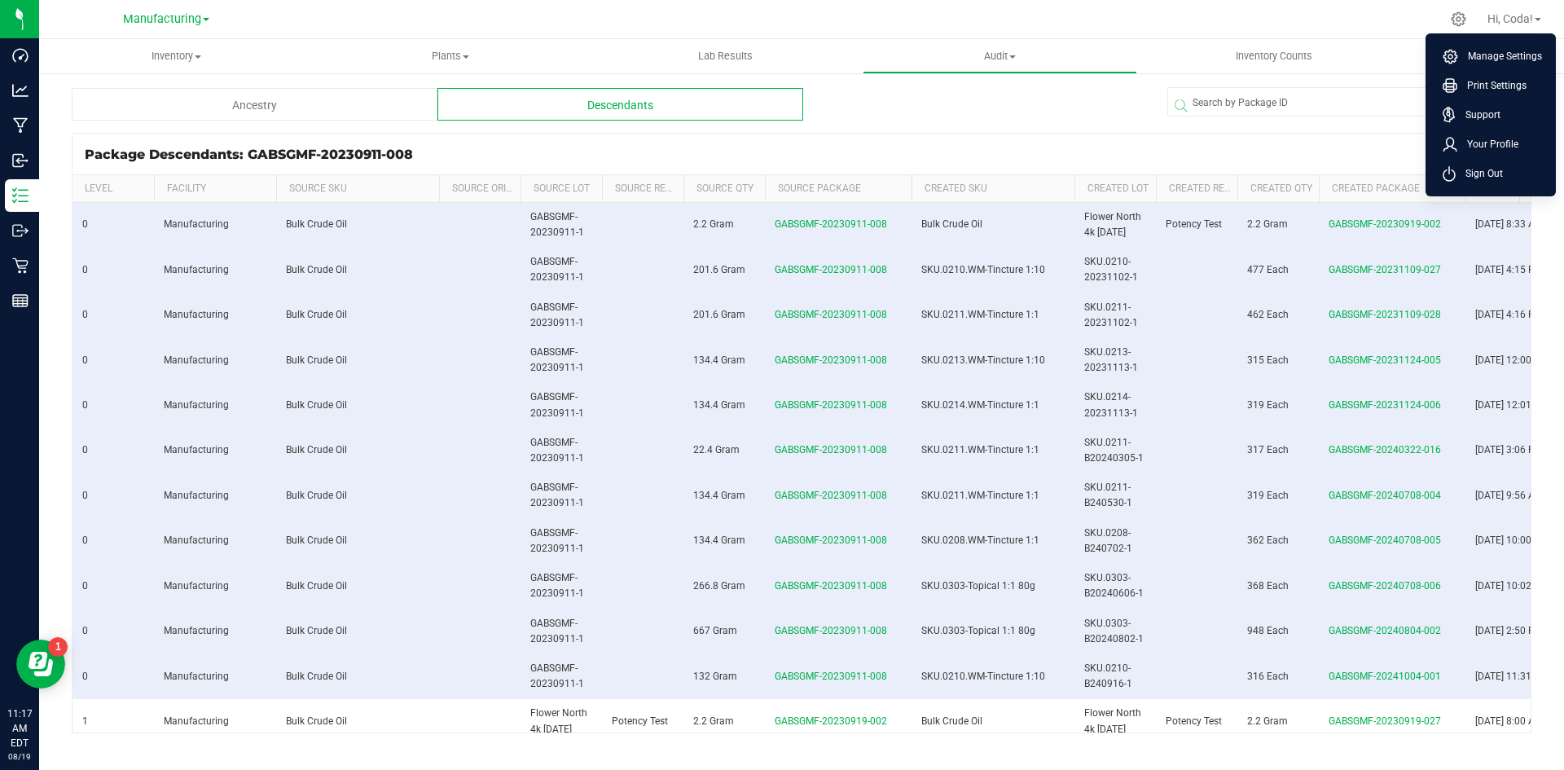
click at [1485, 176] on th "Created" at bounding box center [1526, 189] width 122 height 28
click at [1485, 175] on th "Created" at bounding box center [1526, 189] width 122 height 28
click at [1485, 174] on kendo-grid "Package Descendants: GABSGMF-20230911-008 Export to Excel Level Facility Source…" at bounding box center [802, 433] width 1460 height 600
click at [1483, 174] on div "Package Descendants: GABSGMF-20230911-008 Export to Excel" at bounding box center [801, 154] width 1458 height 41
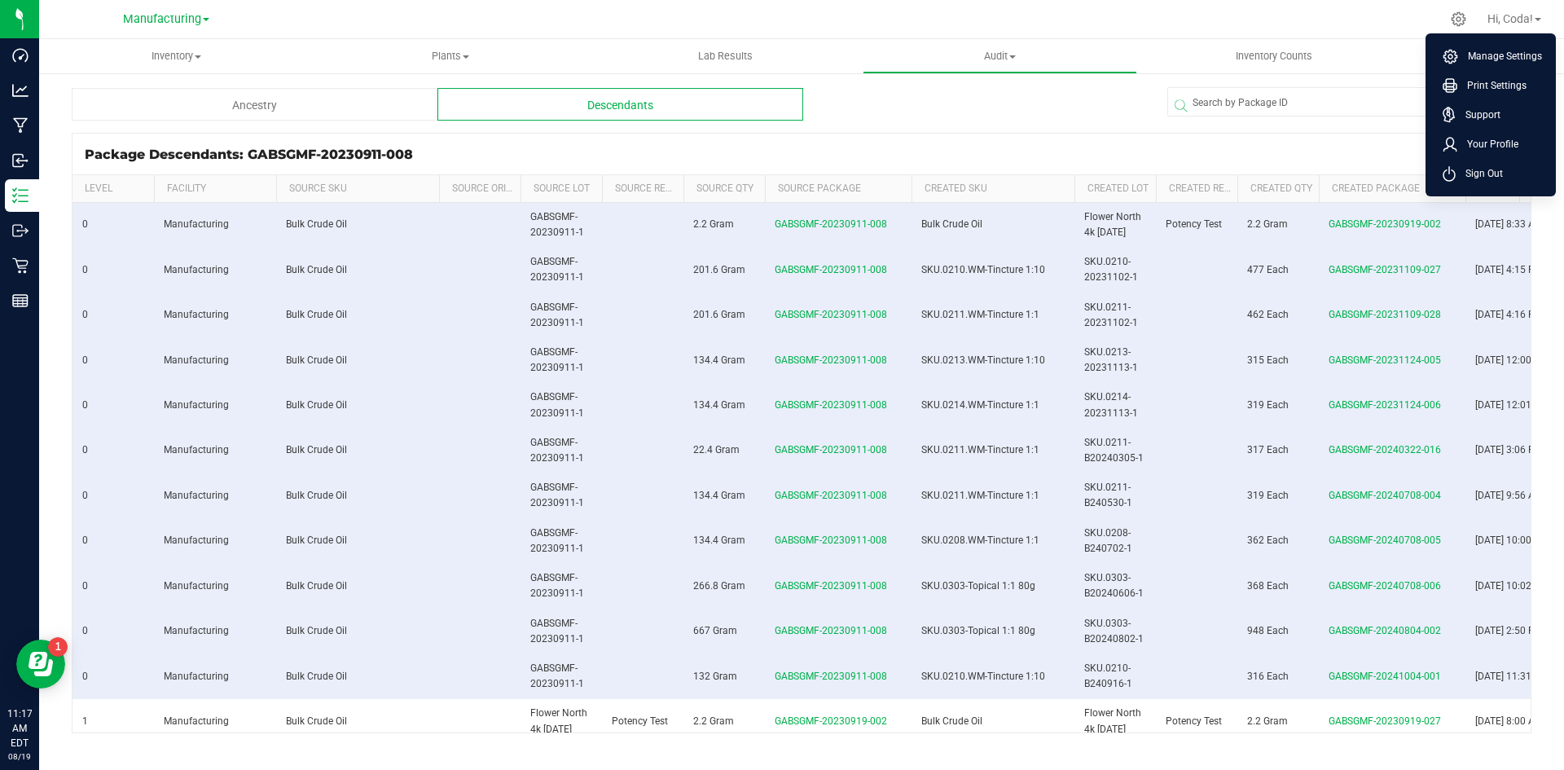
click at [1483, 174] on div "Package Descendants: GABSGMF-20230911-008 Export to Excel" at bounding box center [801, 154] width 1458 height 41
click at [1483, 173] on div "Package Descendants: GABSGMF-20230911-008 Export to Excel" at bounding box center [801, 154] width 1458 height 41
click at [1476, 112] on span at bounding box center [1353, 106] width 364 height 20
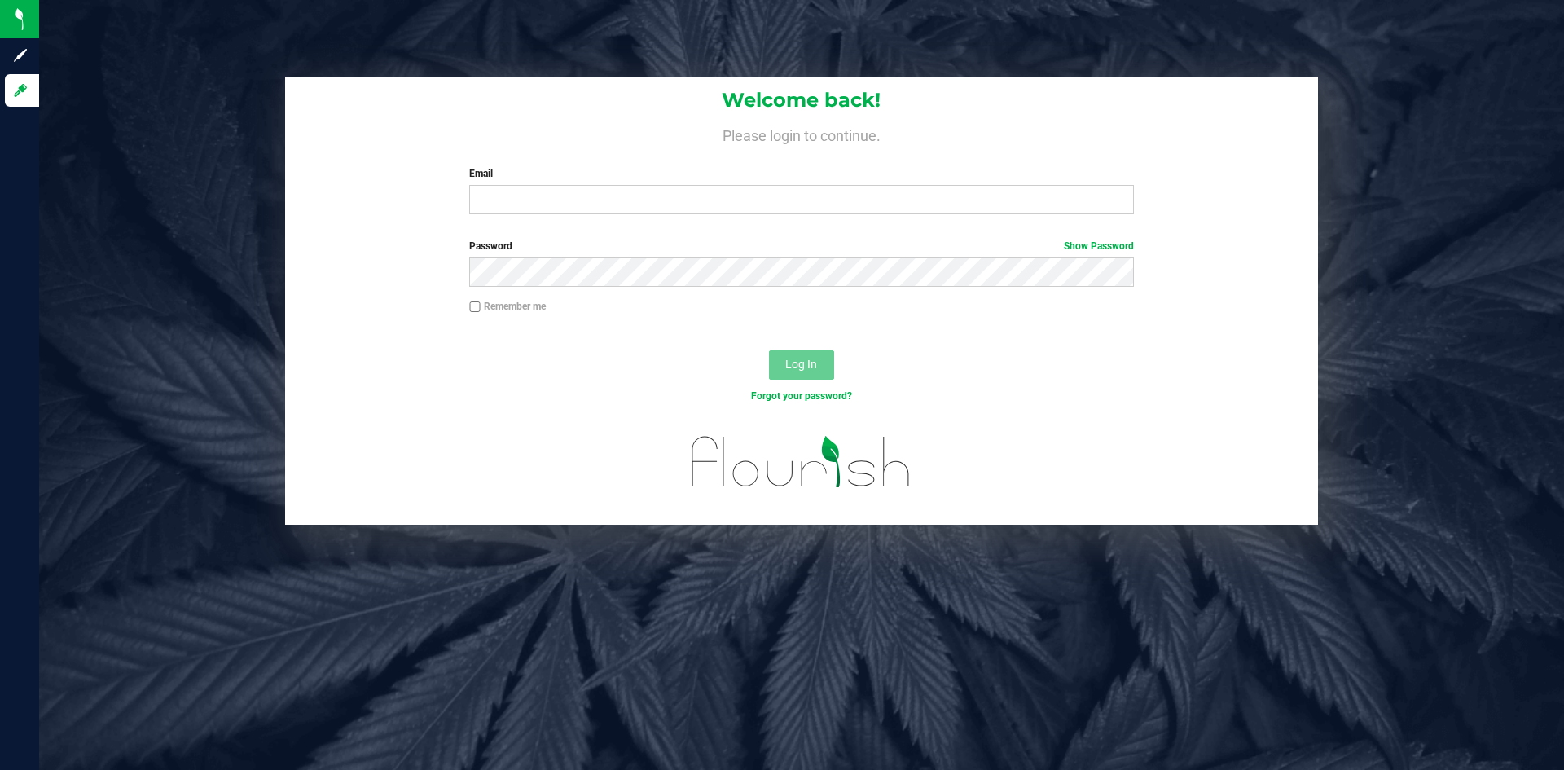
click at [719, 185] on div "Email Required Please format your email correctly." at bounding box center [801, 190] width 688 height 48
click at [719, 193] on input "Email" at bounding box center [801, 199] width 664 height 29
type input "[EMAIL_ADDRESS][DOMAIN_NAME]"
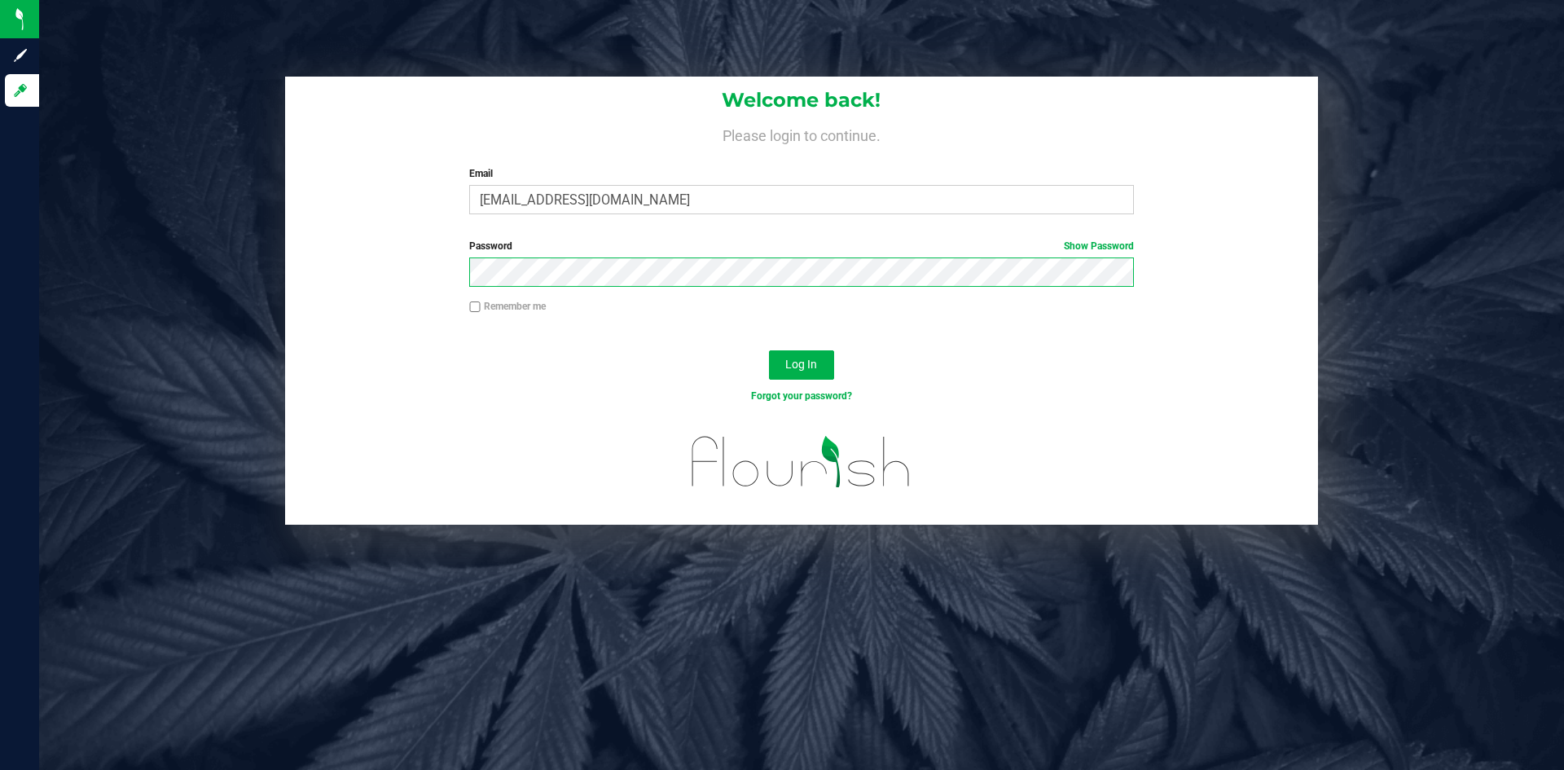
click at [769, 350] on button "Log In" at bounding box center [801, 364] width 65 height 29
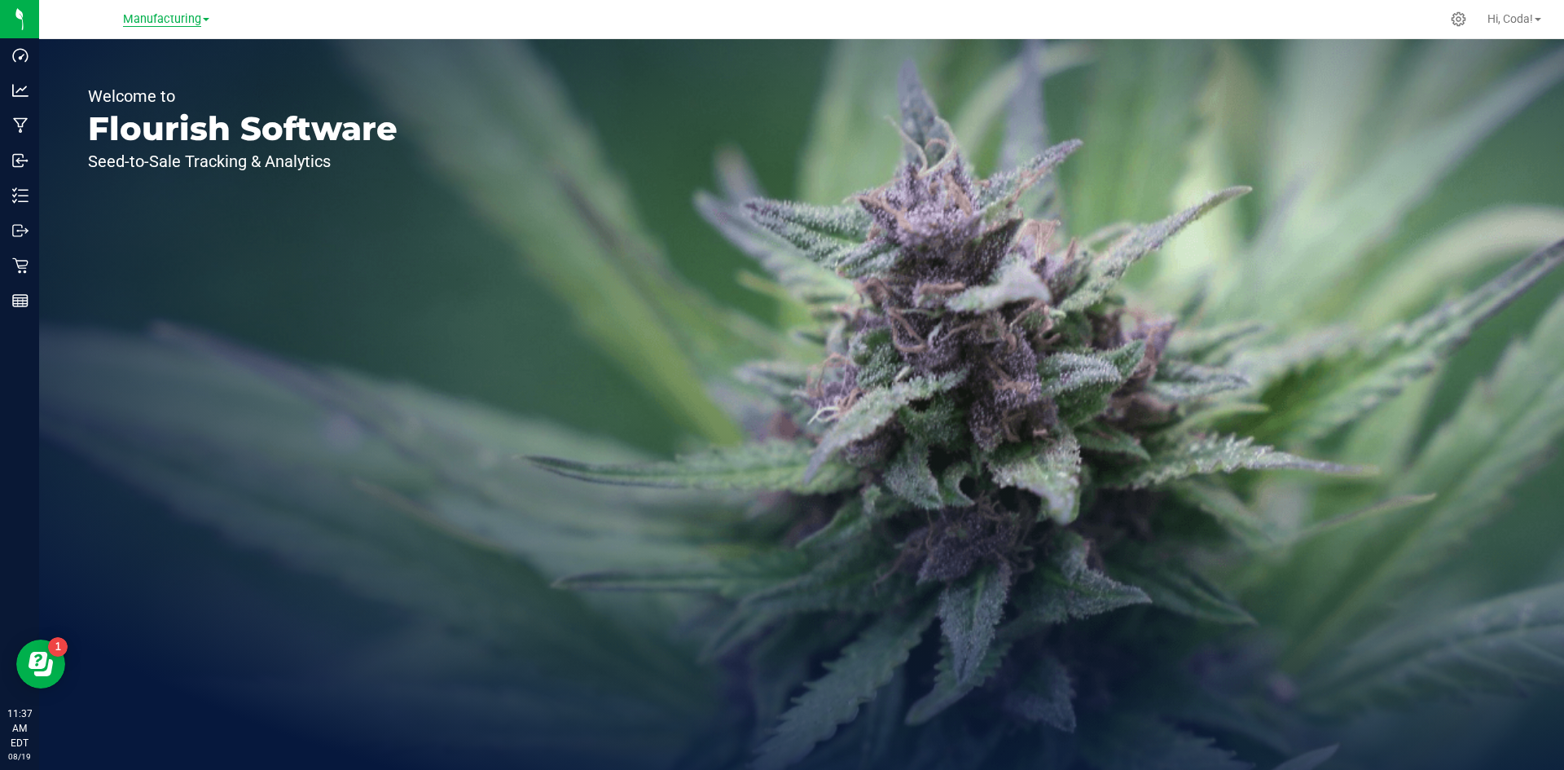
click at [146, 19] on span "Manufacturing" at bounding box center [162, 19] width 78 height 15
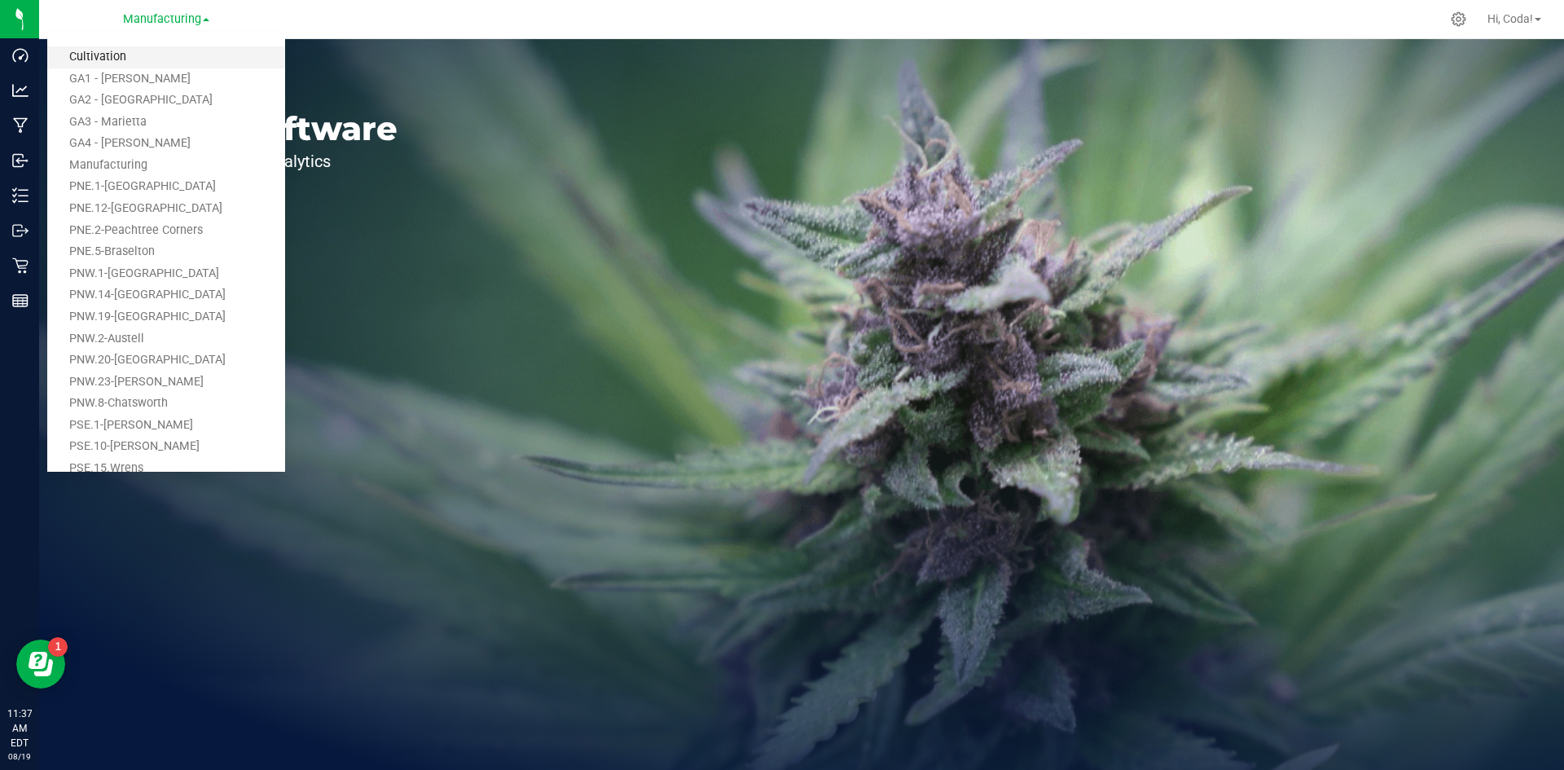
click at [124, 55] on link "Cultivation" at bounding box center [166, 57] width 238 height 22
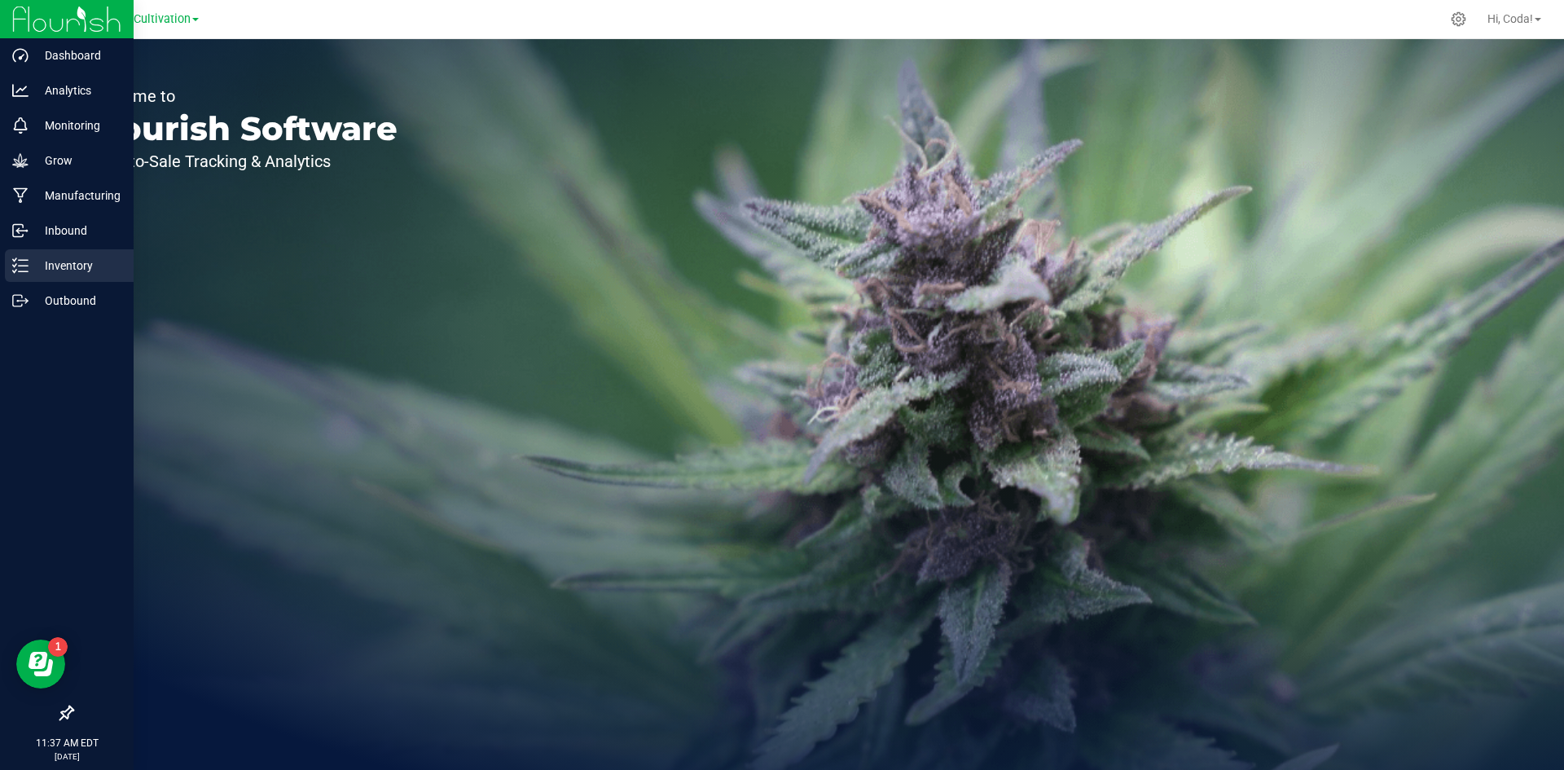
click at [65, 275] on p "Inventory" at bounding box center [78, 266] width 98 height 20
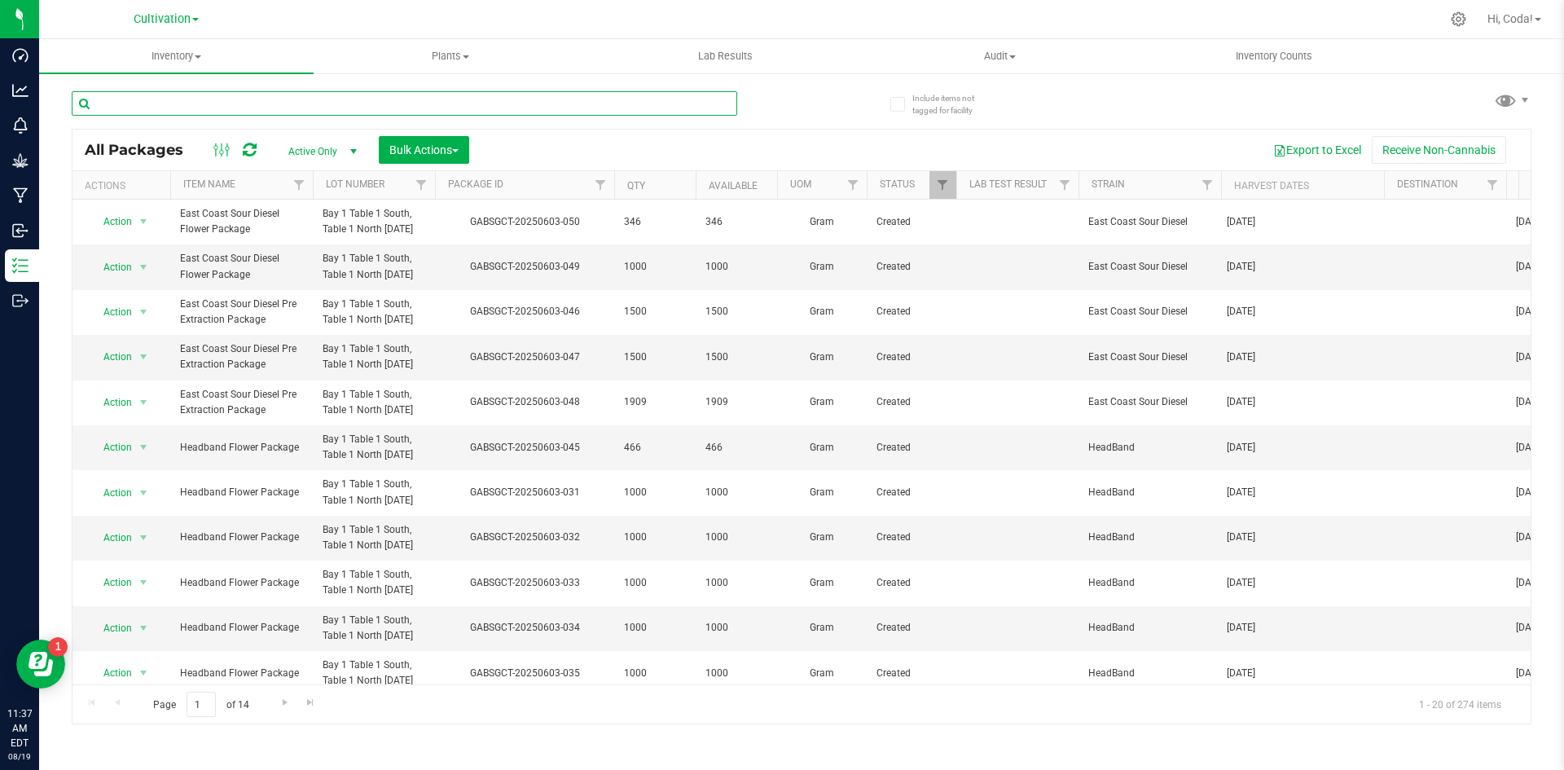
click at [322, 100] on input "text" at bounding box center [404, 103] width 665 height 24
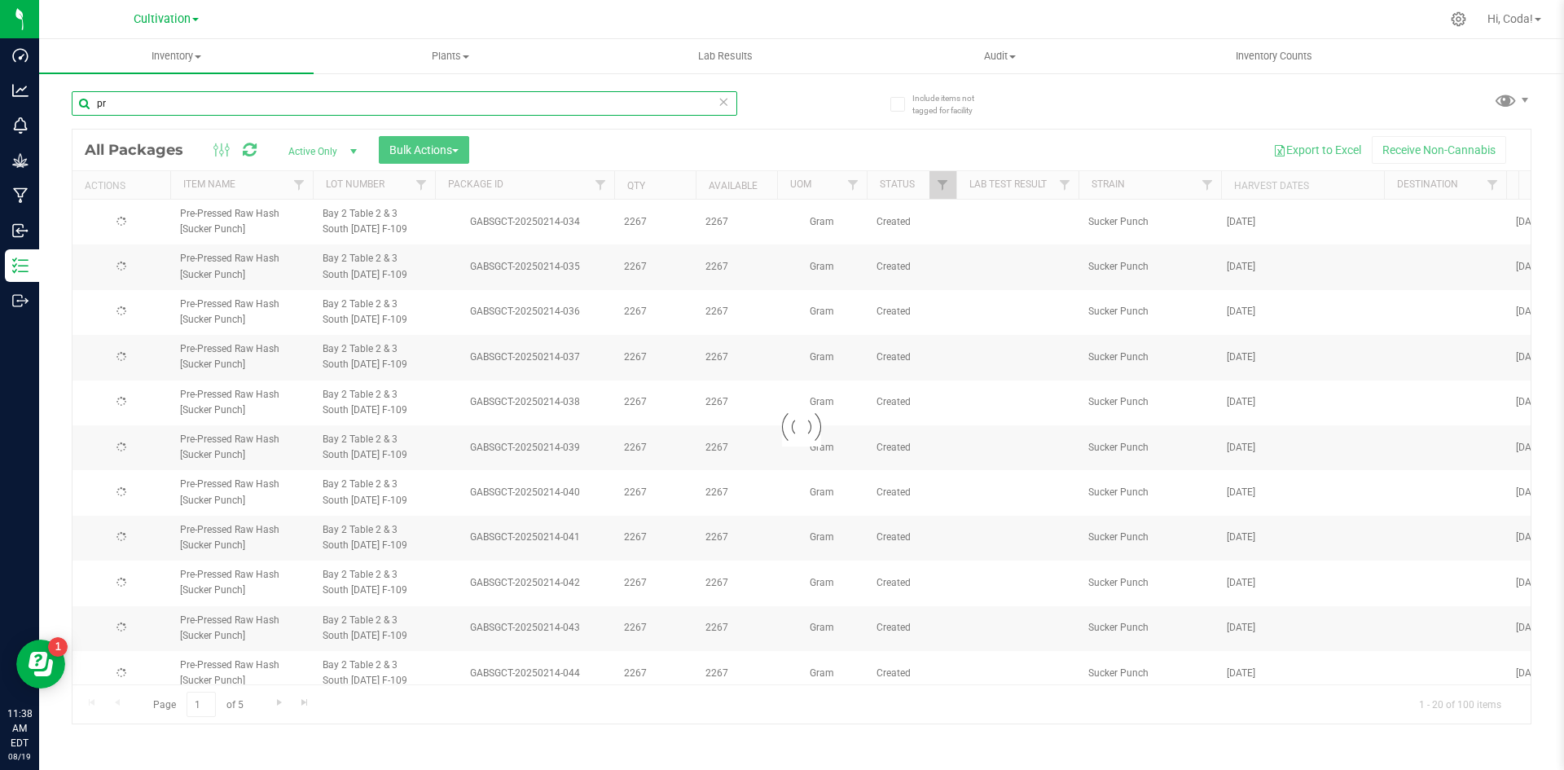
type input "p"
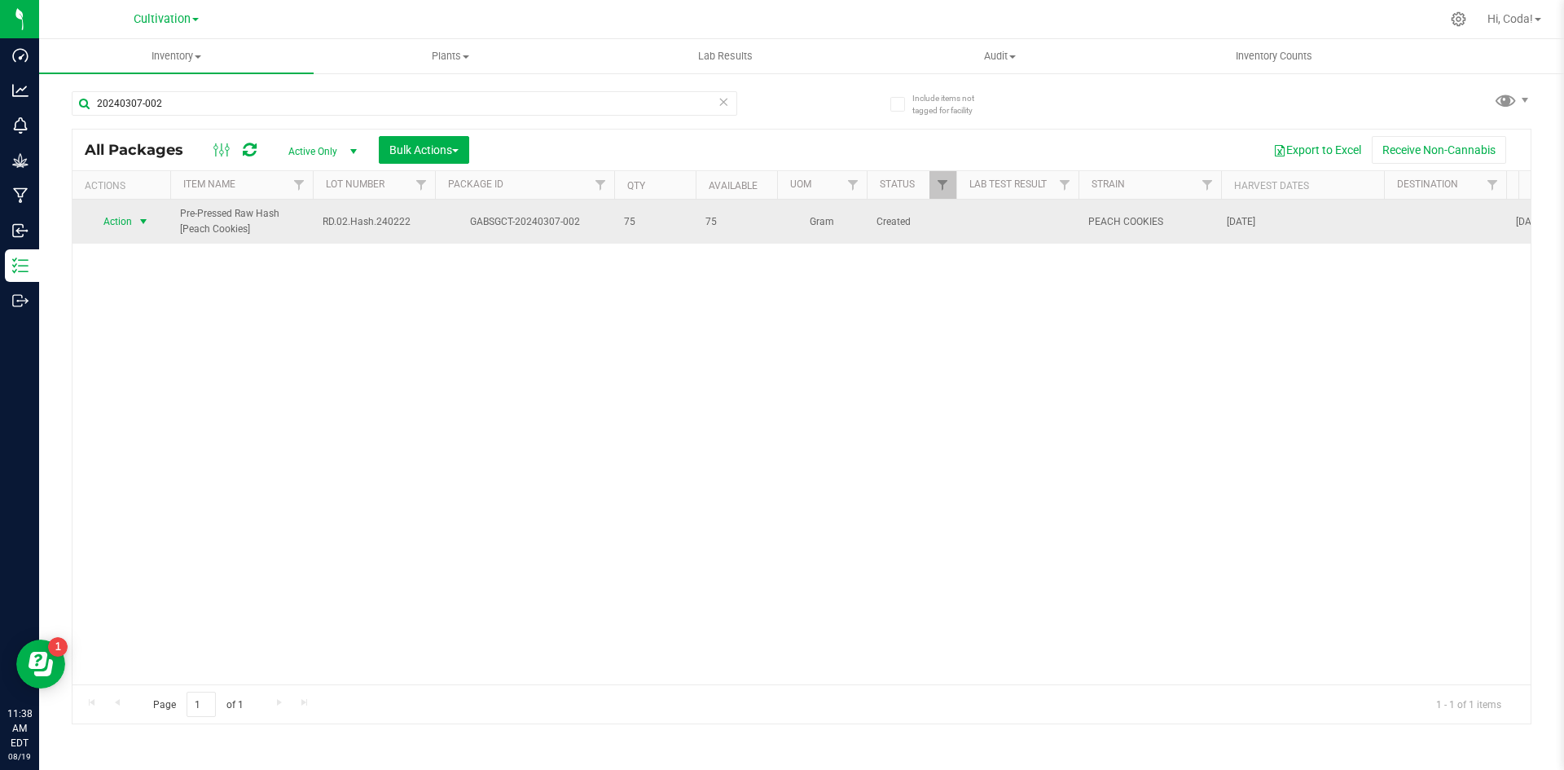
click at [125, 219] on span "Action" at bounding box center [111, 221] width 44 height 23
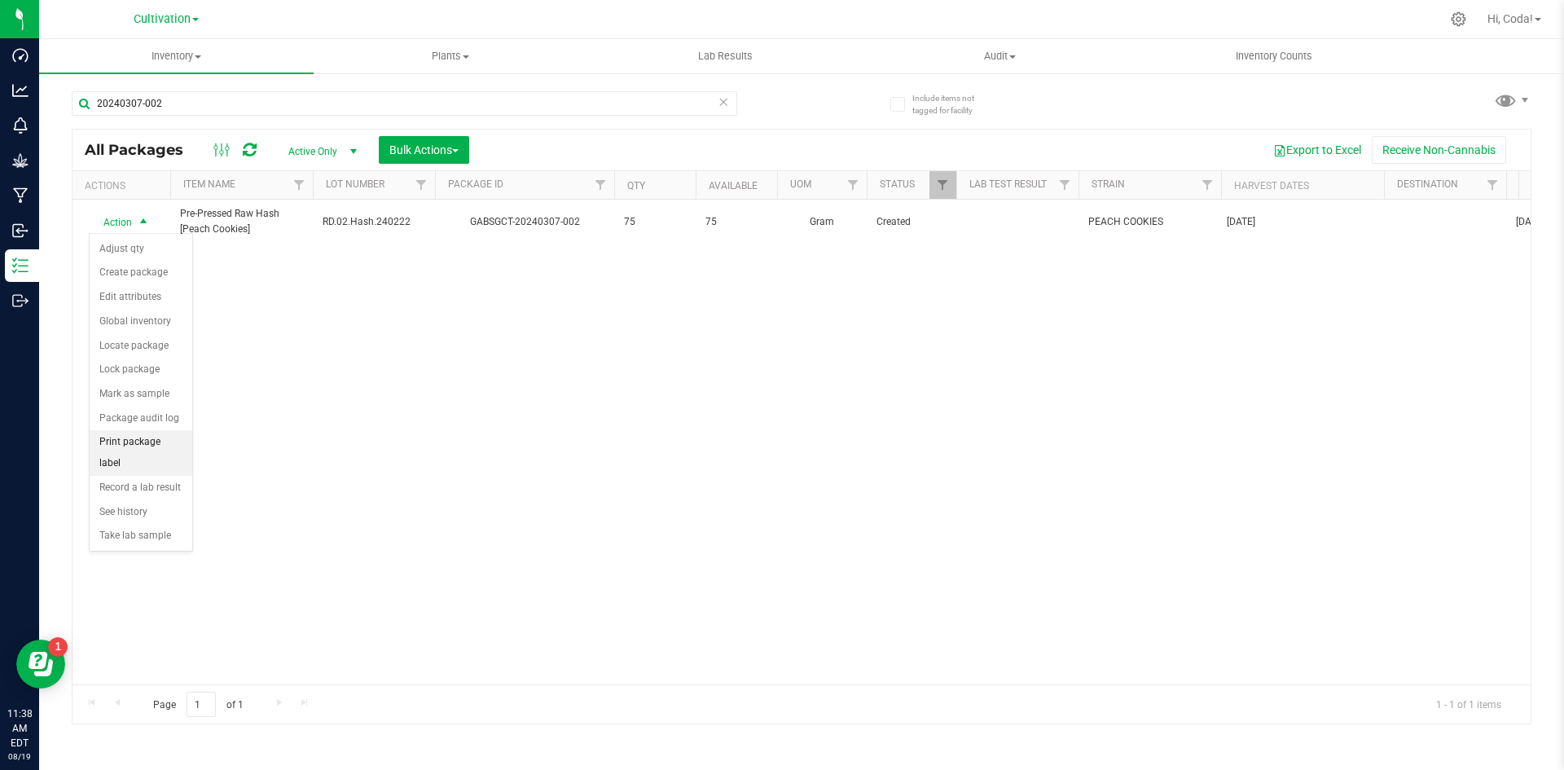
click at [149, 437] on li "Print package label" at bounding box center [141, 452] width 103 height 45
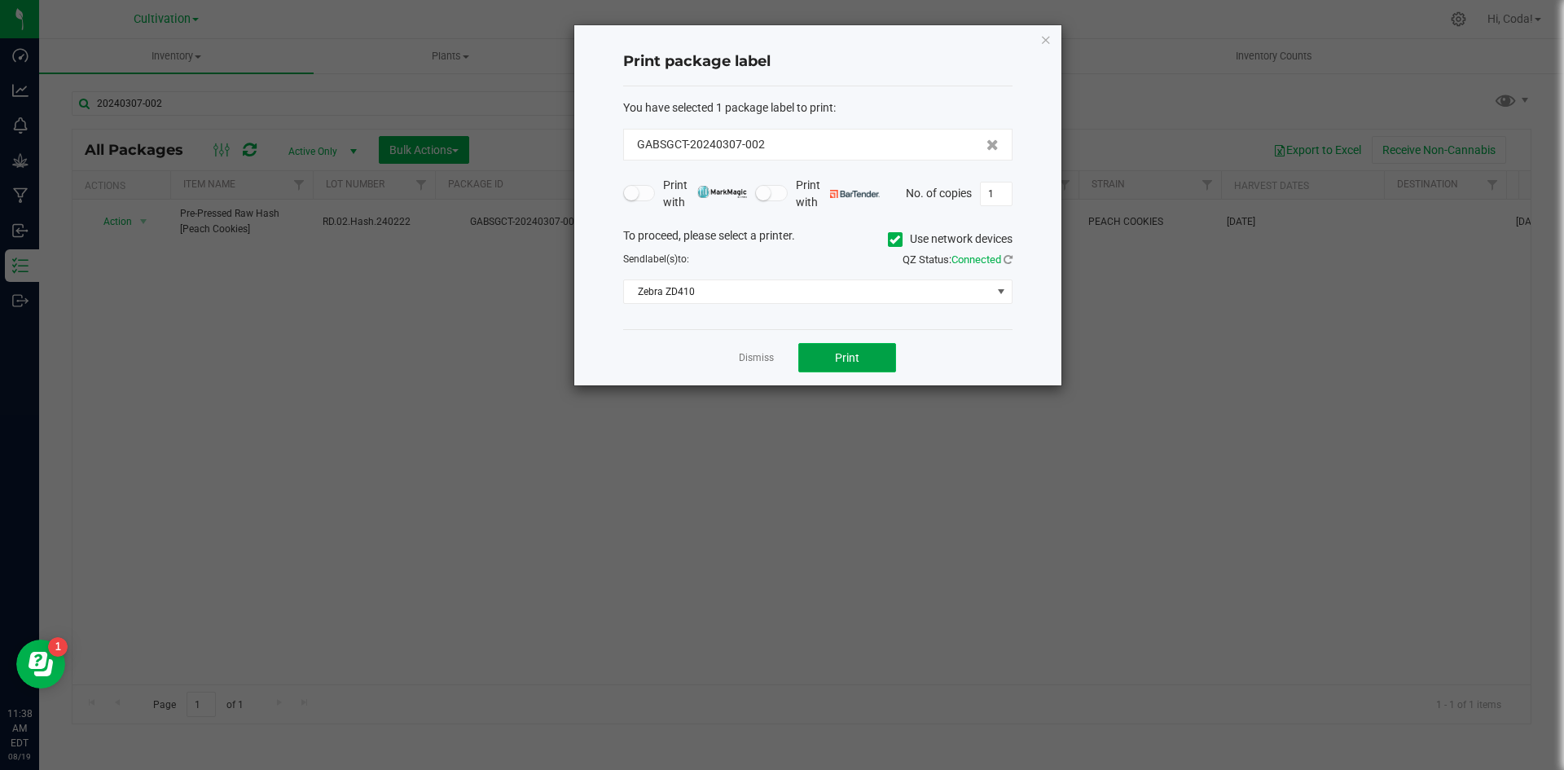
click at [856, 363] on span "Print" at bounding box center [847, 357] width 24 height 13
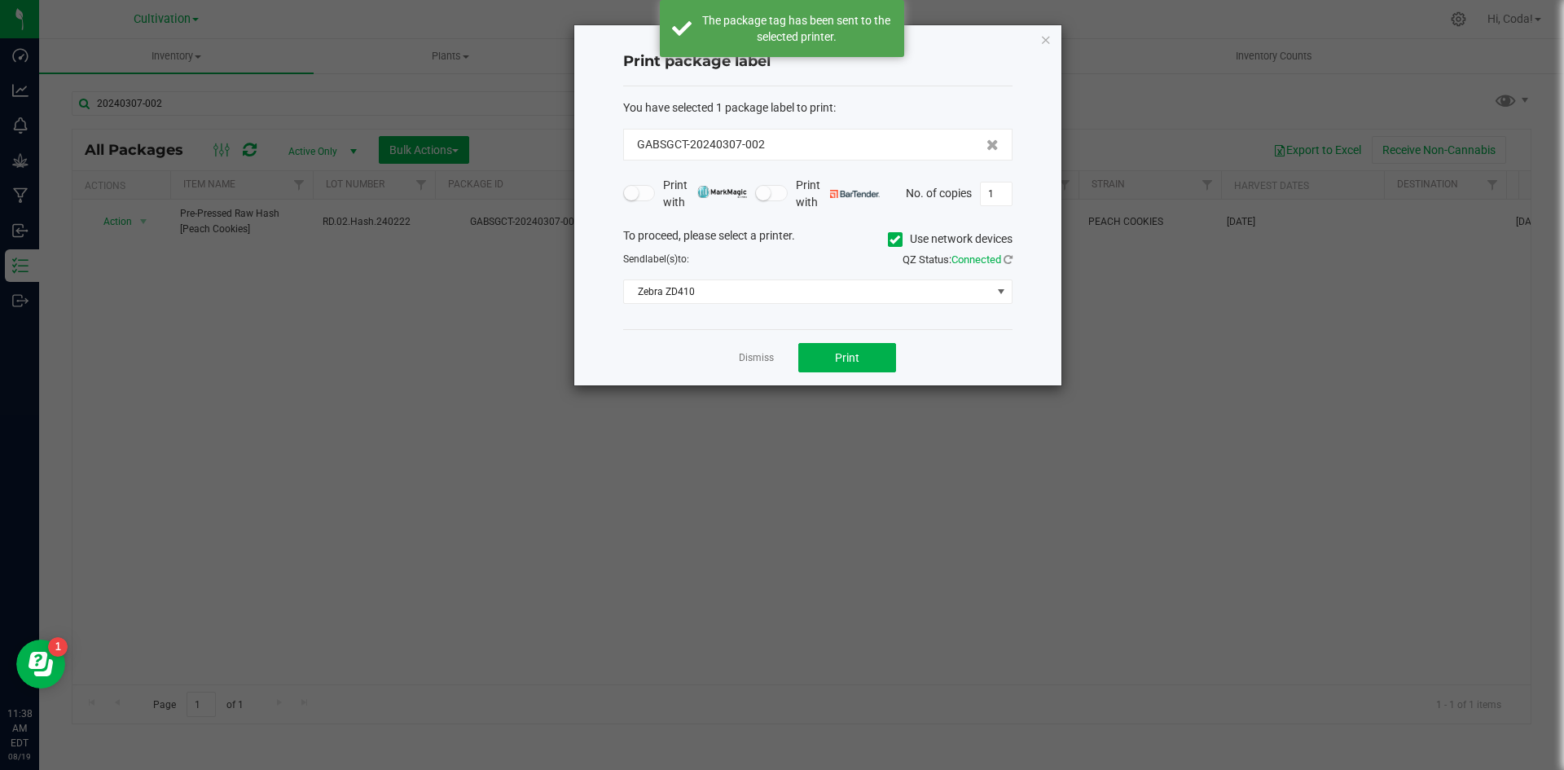
click at [894, 239] on icon at bounding box center [895, 239] width 11 height 0
click at [0, 0] on input "Use network devices" at bounding box center [0, 0] width 0 height 0
click at [993, 291] on span at bounding box center [1001, 291] width 20 height 23
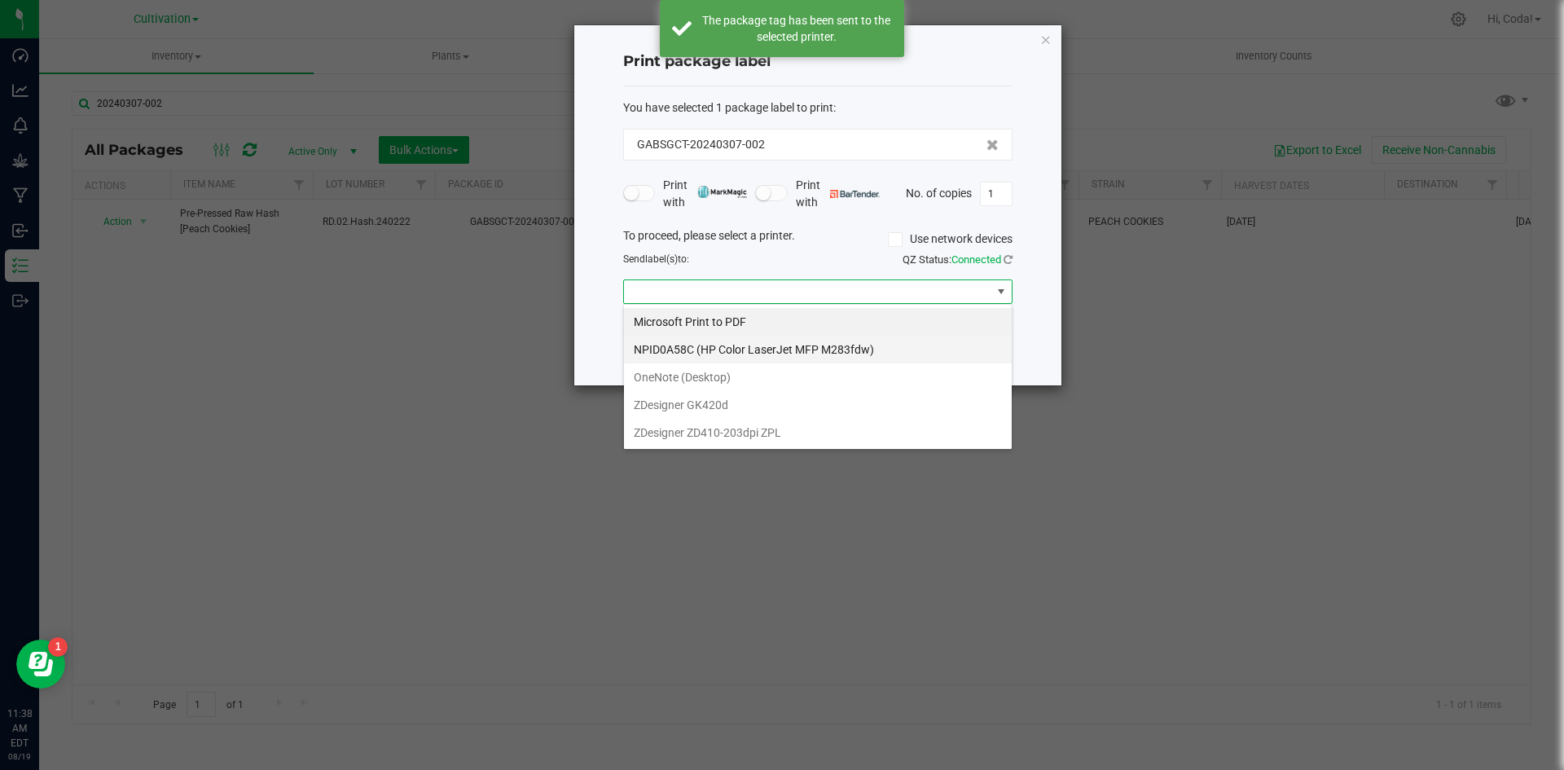
scroll to position [24, 389]
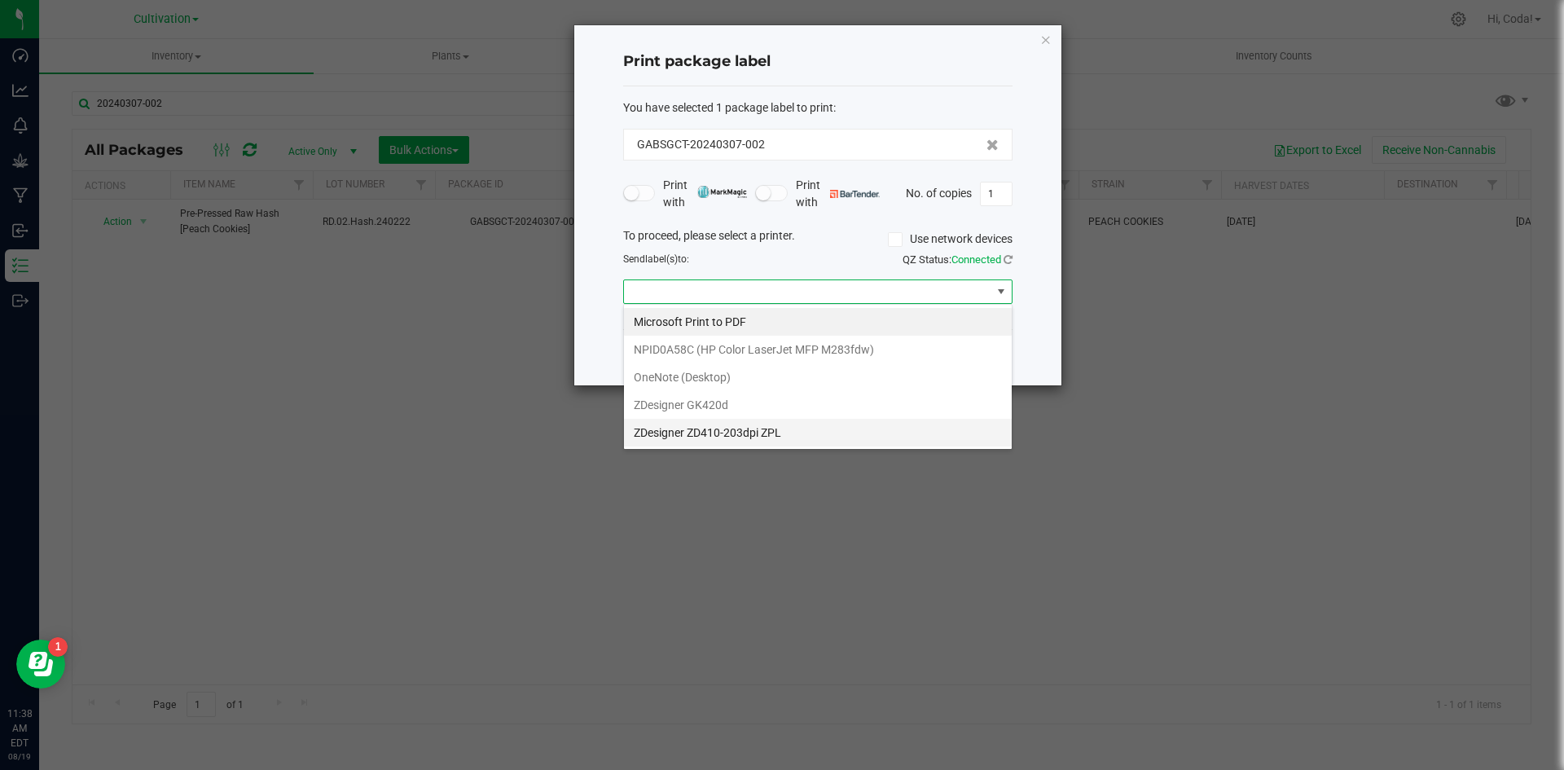
click at [784, 433] on ZPL "ZDesigner ZD410-203dpi ZPL" at bounding box center [818, 433] width 388 height 28
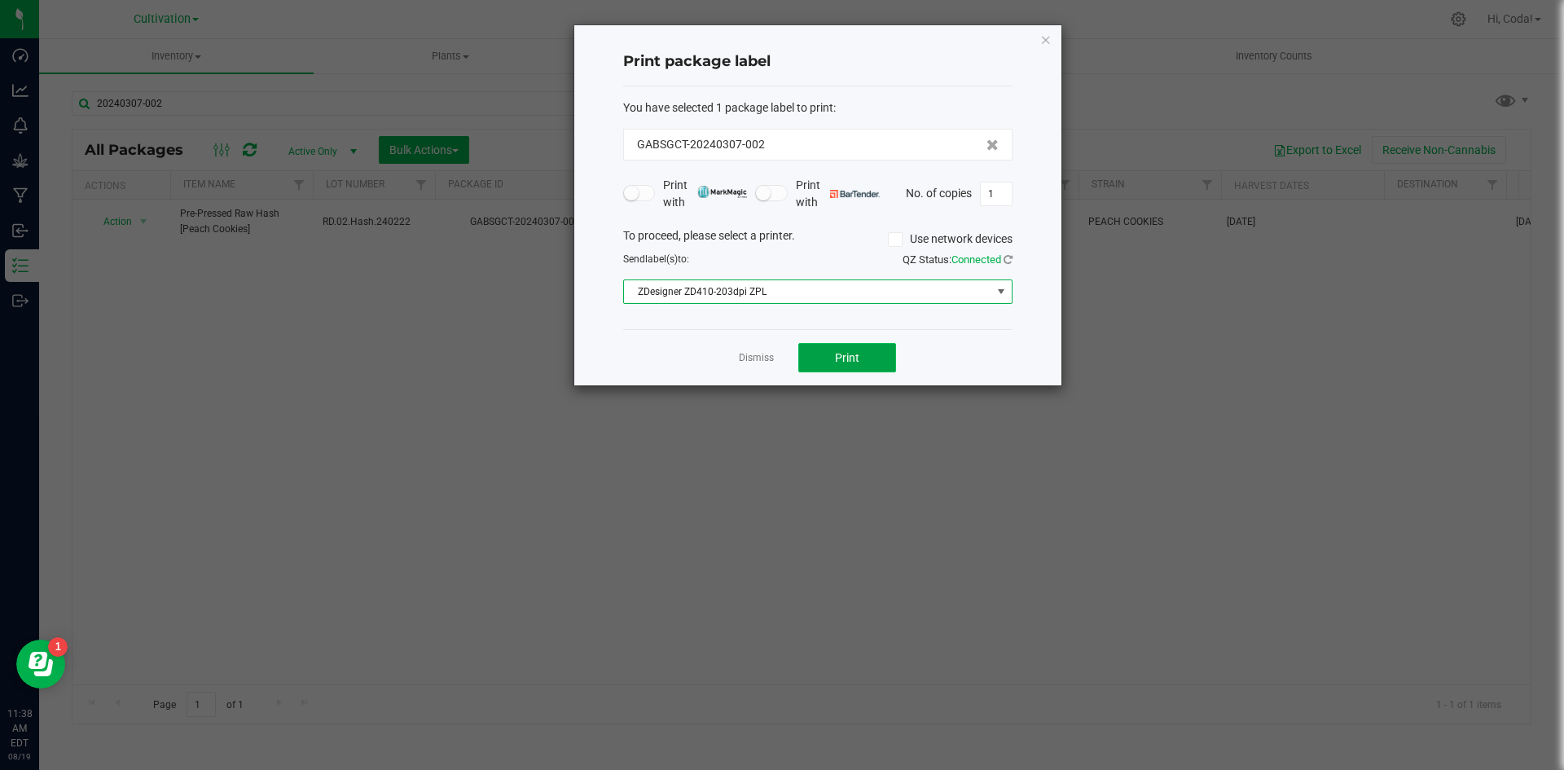
click at [859, 356] on span "Print" at bounding box center [847, 357] width 24 height 13
click at [853, 297] on span "ZDesigner ZD410-203dpi ZPL" at bounding box center [807, 291] width 367 height 23
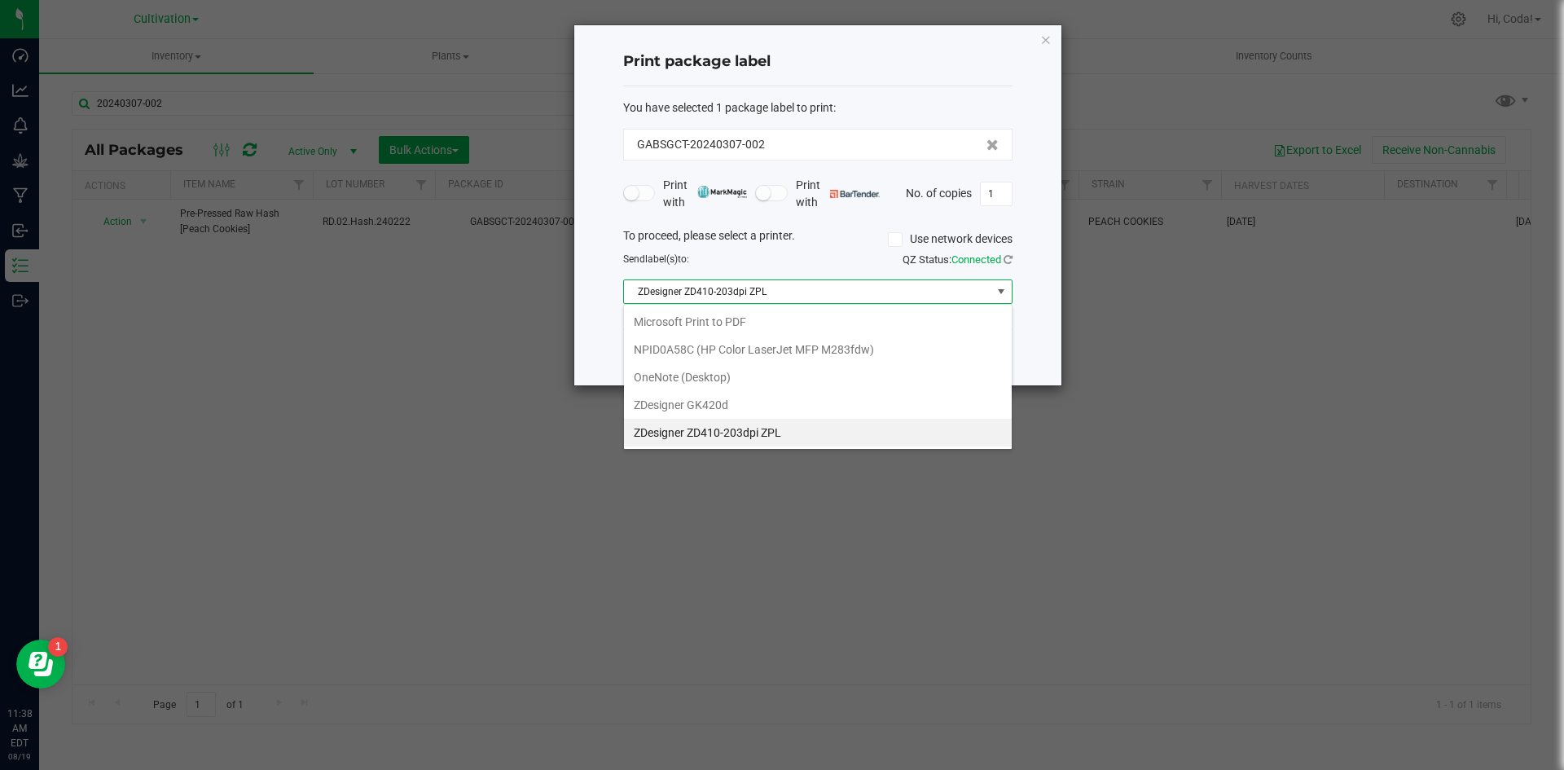
click at [788, 428] on ZPL "ZDesigner ZD410-203dpi ZPL" at bounding box center [818, 433] width 388 height 28
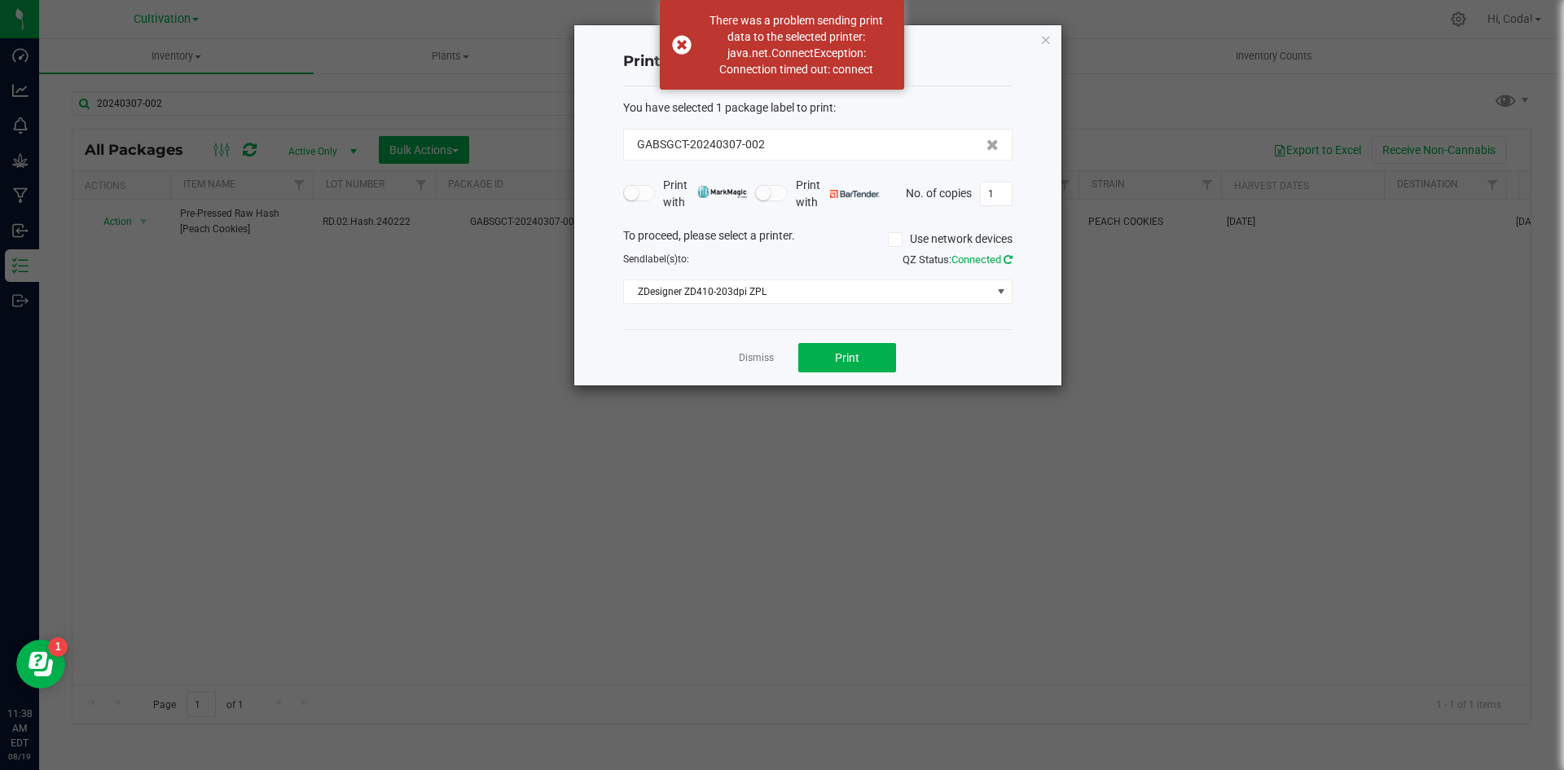
click at [1004, 257] on icon at bounding box center [1008, 259] width 9 height 11
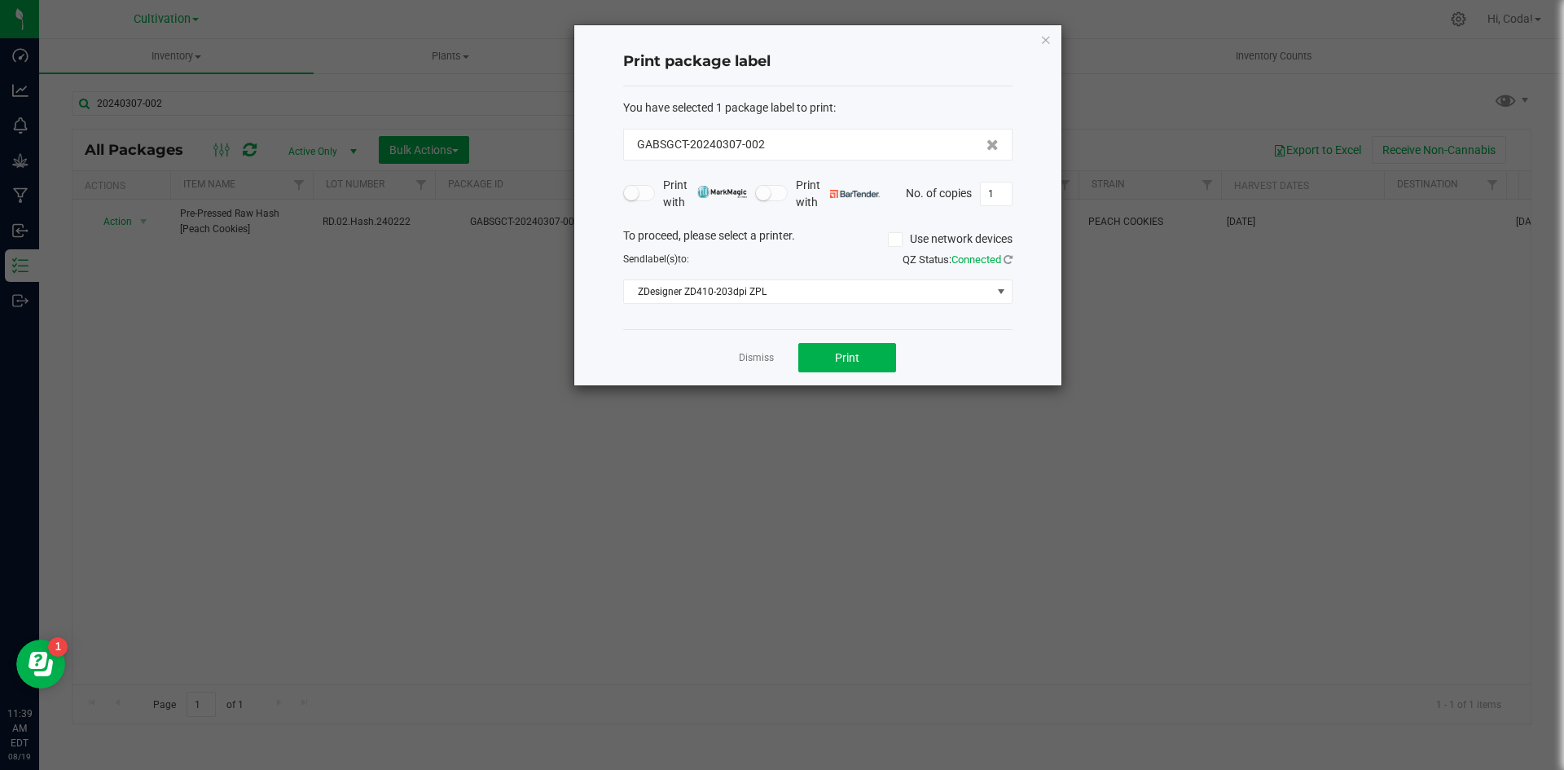
click at [720, 359] on div "Dismiss Print" at bounding box center [817, 357] width 389 height 56
click at [744, 353] on link "Dismiss" at bounding box center [756, 358] width 35 height 14
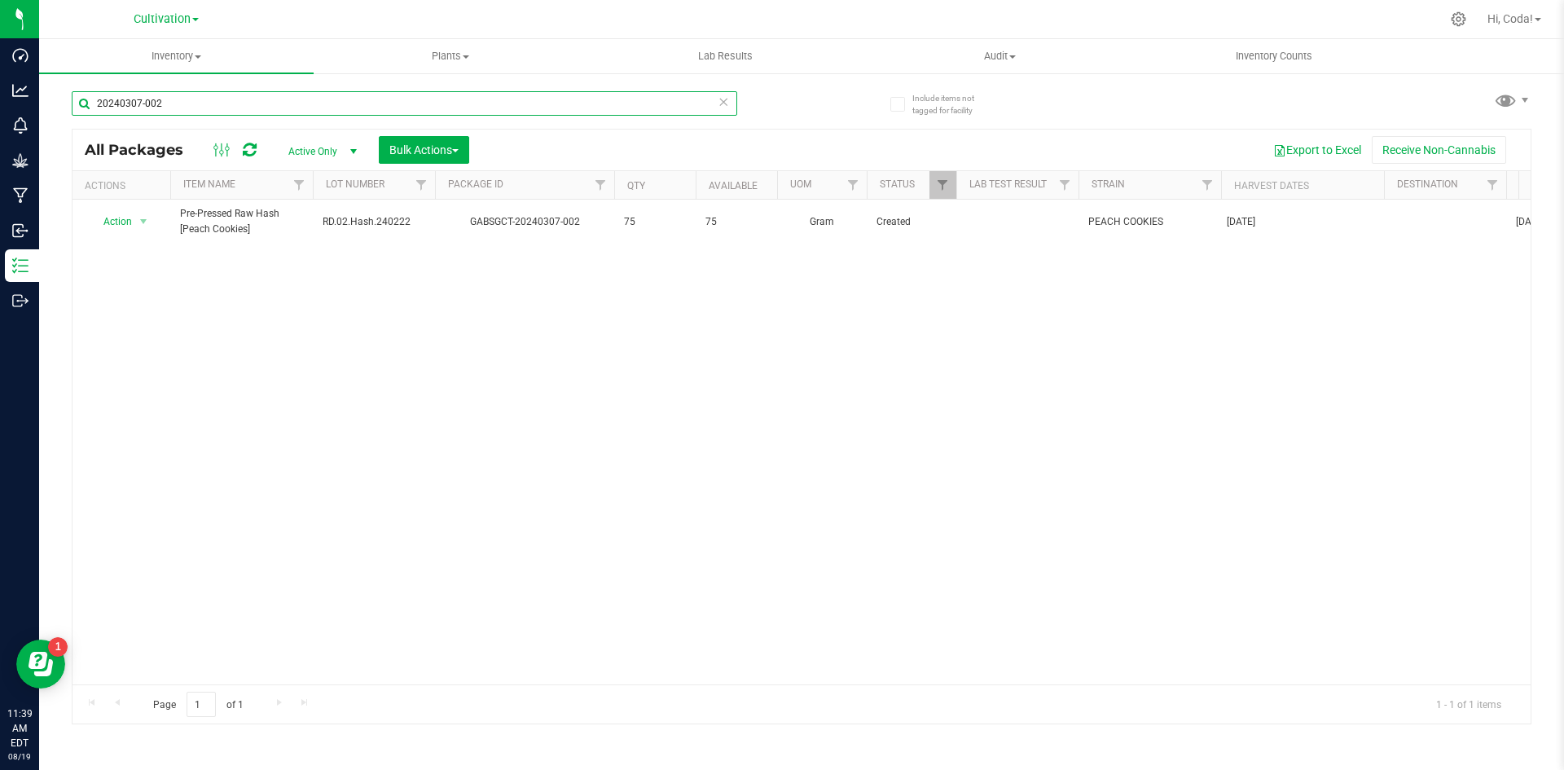
click at [230, 98] on input "20240307-002" at bounding box center [404, 103] width 665 height 24
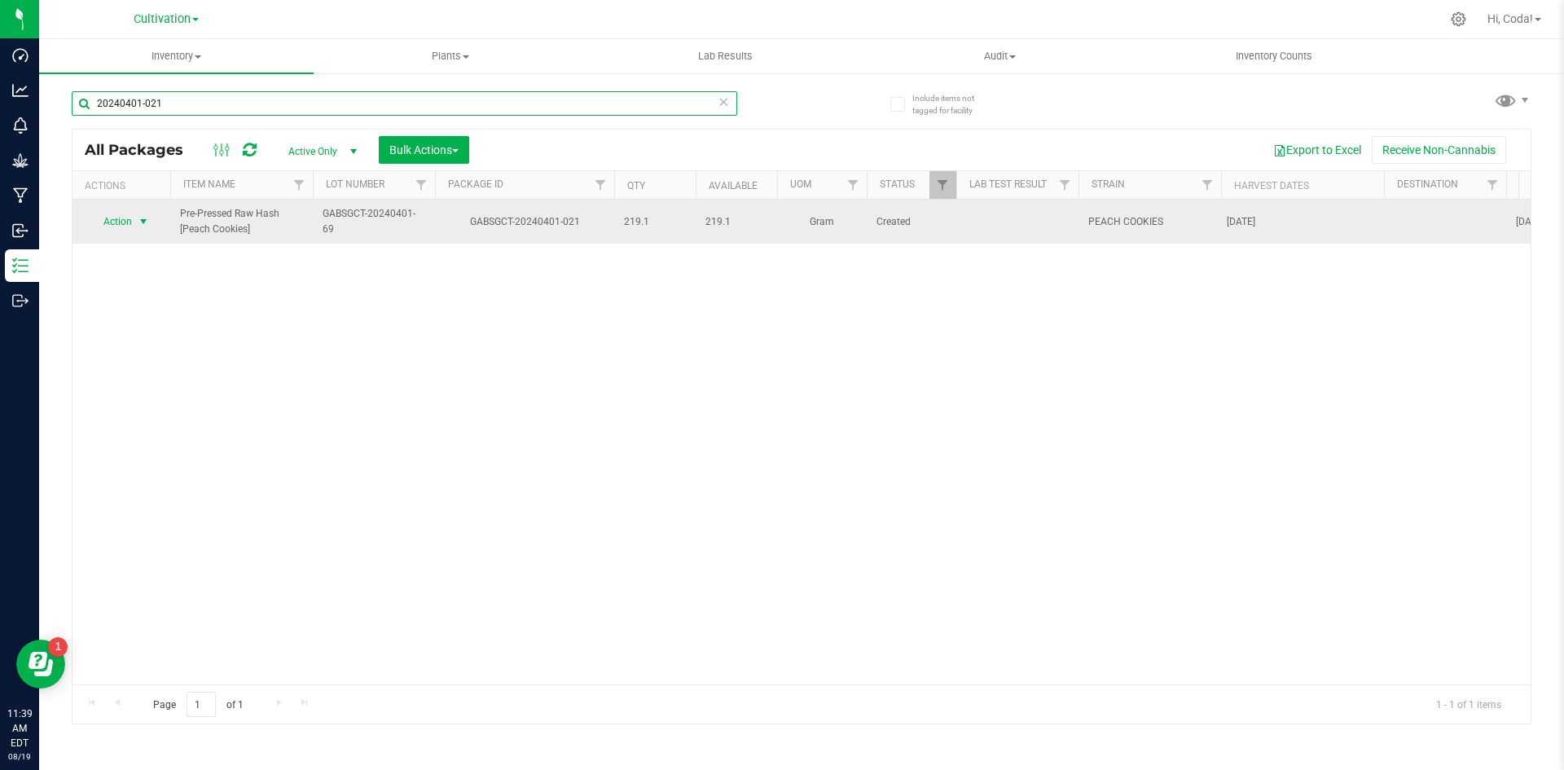
type input "20240401-021"
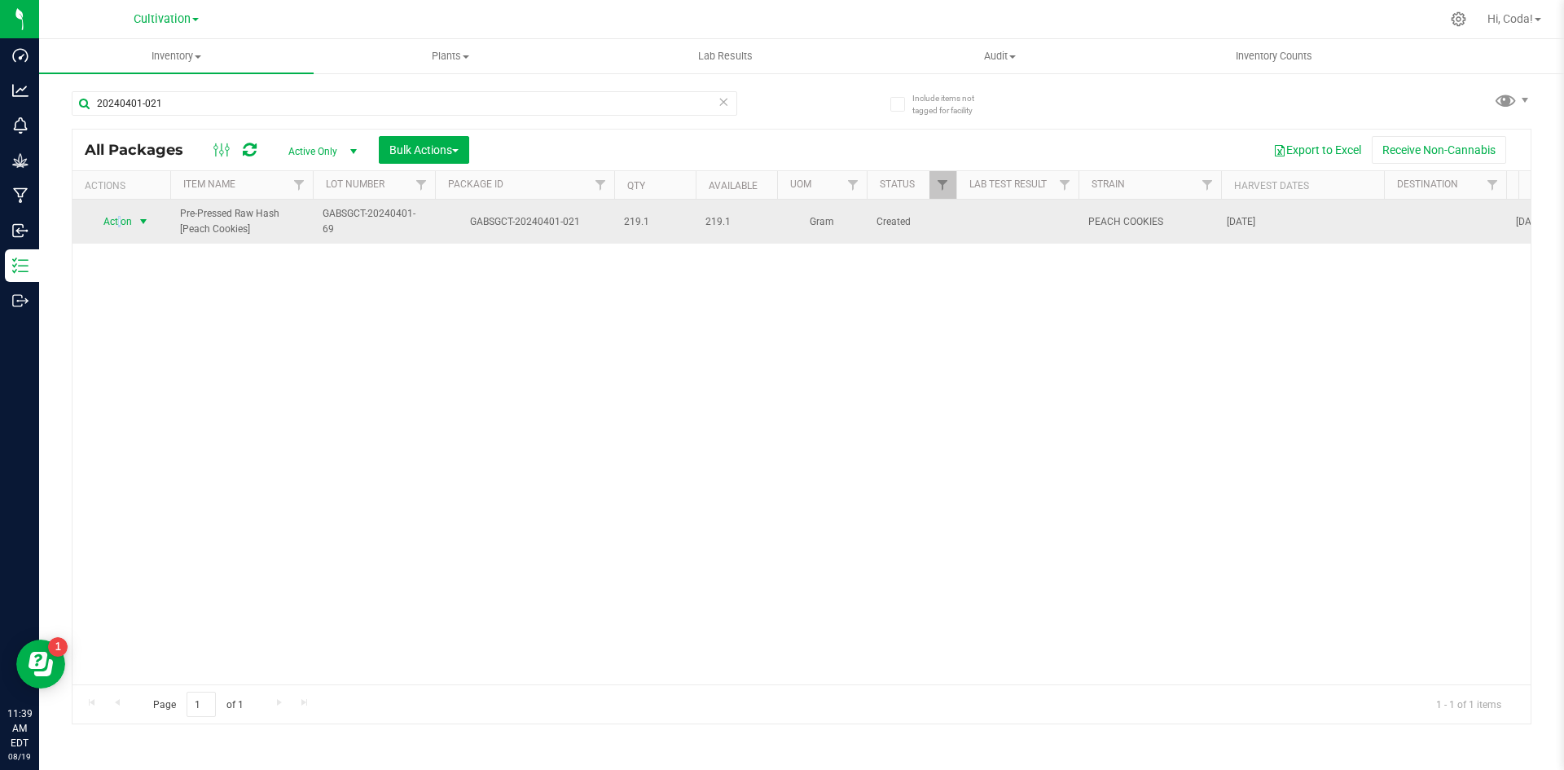
click at [120, 222] on span "Action" at bounding box center [111, 221] width 44 height 23
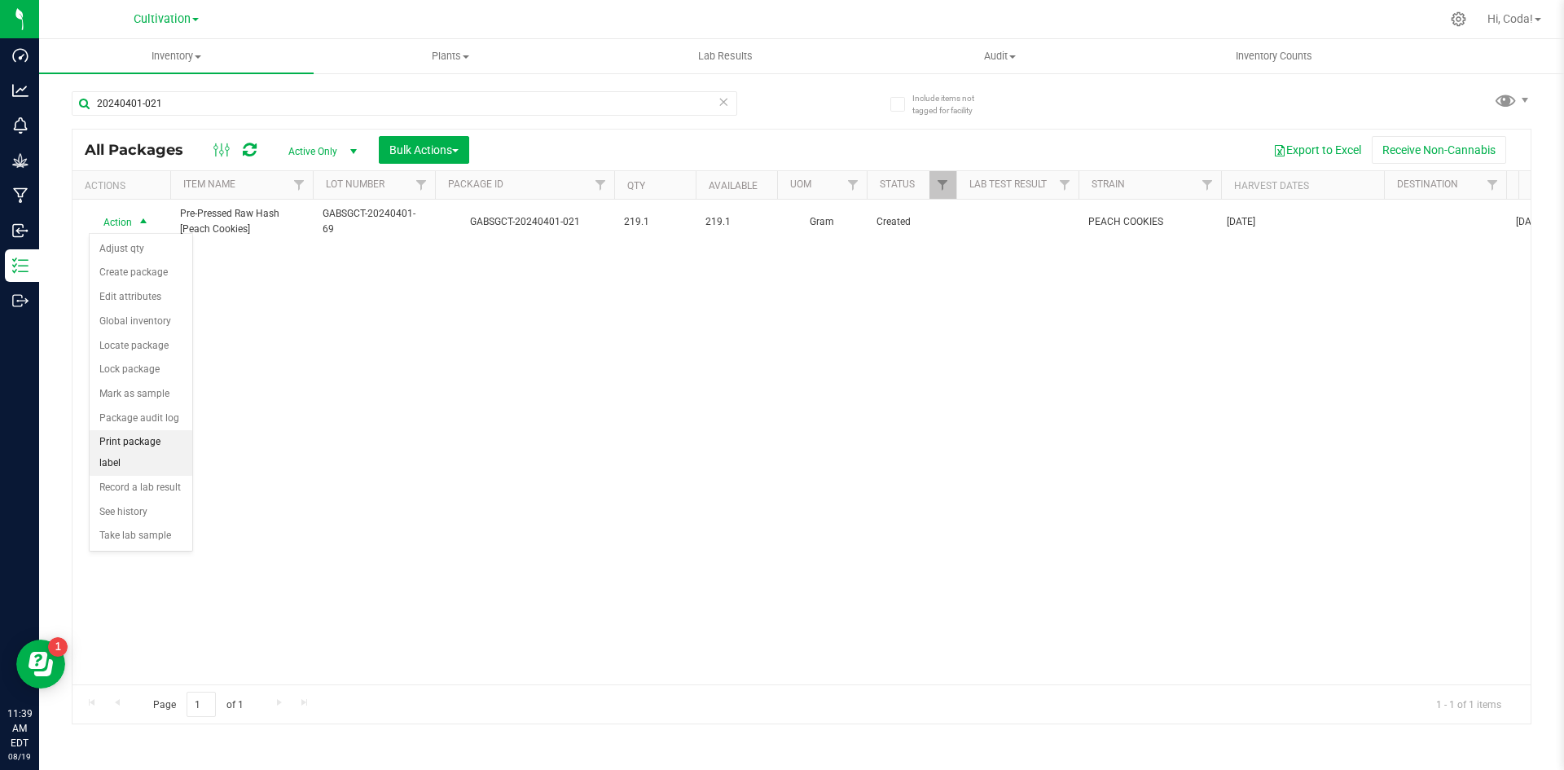
click at [168, 441] on li "Print package label" at bounding box center [141, 452] width 103 height 45
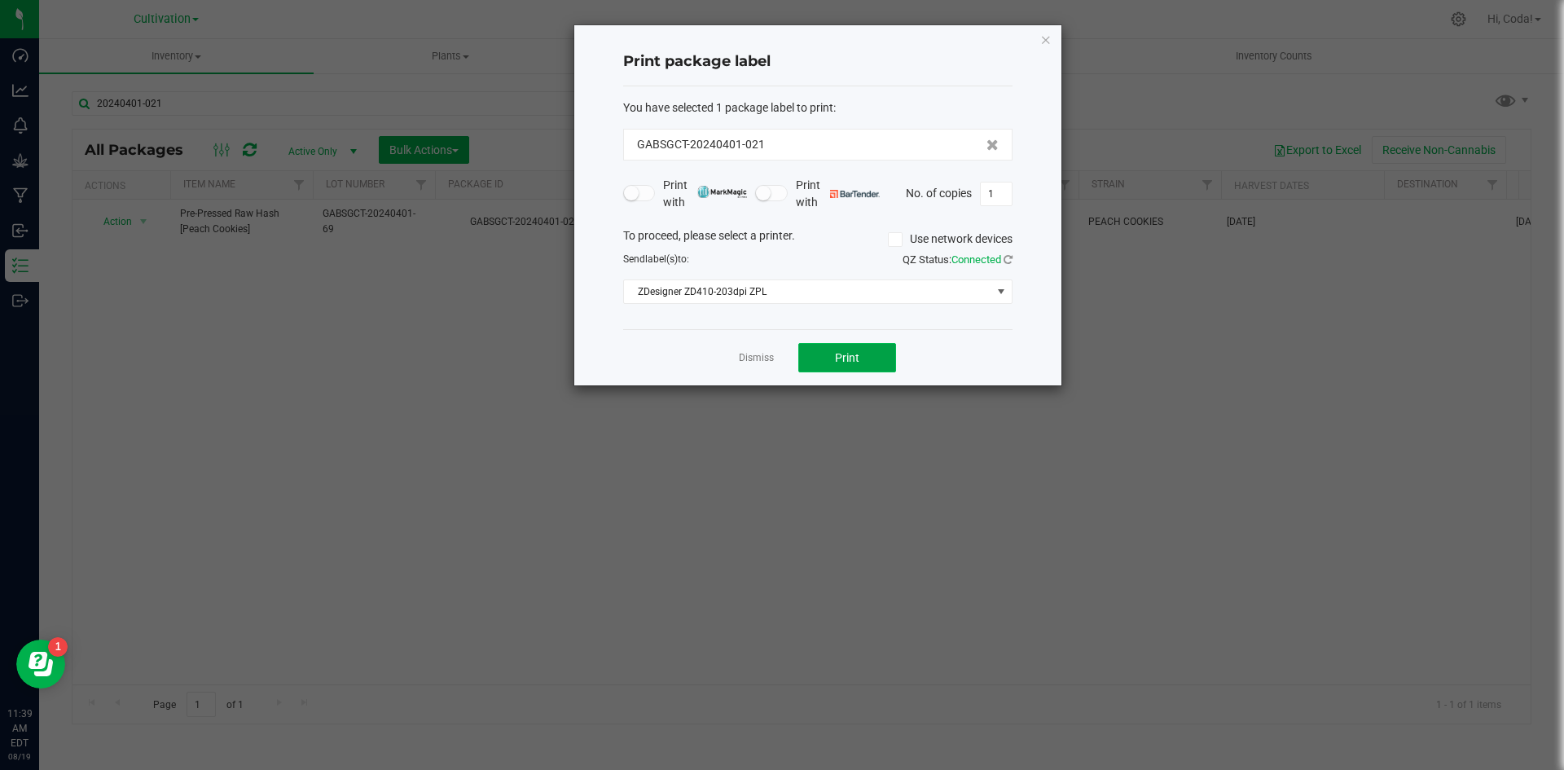
click at [851, 357] on span "Print" at bounding box center [847, 357] width 24 height 13
click at [768, 346] on div "Dismiss Print" at bounding box center [817, 357] width 389 height 56
click at [756, 349] on app-cancel-button "Dismiss" at bounding box center [756, 357] width 35 height 17
